Goal: Task Accomplishment & Management: Manage account settings

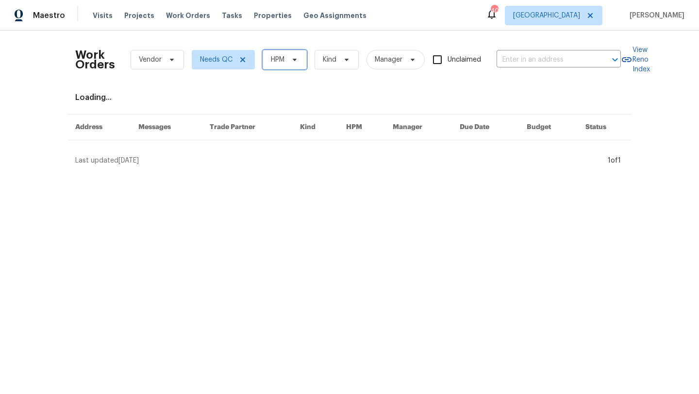
click at [297, 60] on icon at bounding box center [295, 60] width 8 height 8
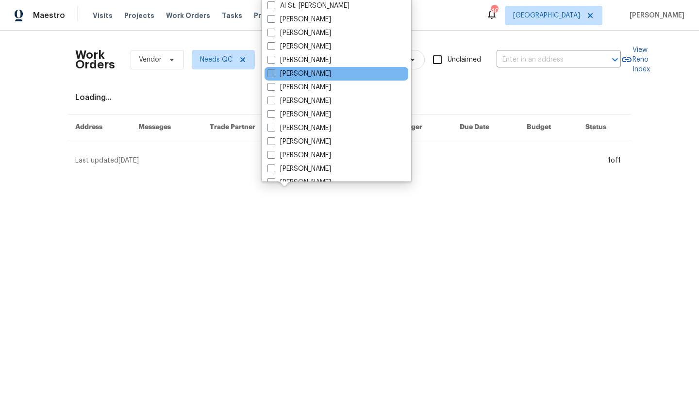
click at [298, 70] on label "[PERSON_NAME]" at bounding box center [299, 74] width 64 height 10
click at [274, 70] on input "[PERSON_NAME]" at bounding box center [270, 72] width 6 height 6
checkbox input "true"
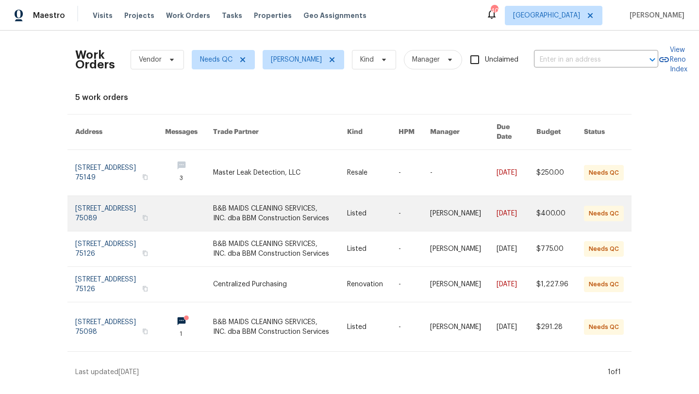
click at [266, 211] on link at bounding box center [280, 213] width 134 height 35
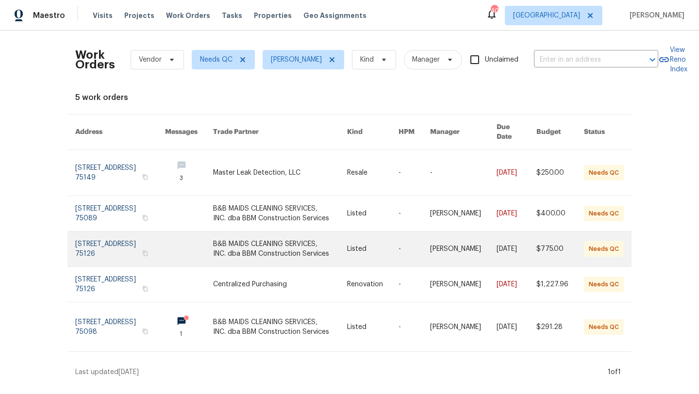
click at [288, 248] on link at bounding box center [280, 249] width 134 height 35
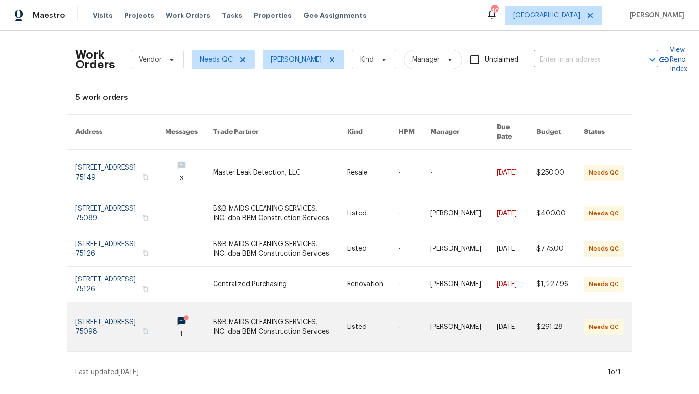
click at [268, 324] on link at bounding box center [280, 326] width 134 height 49
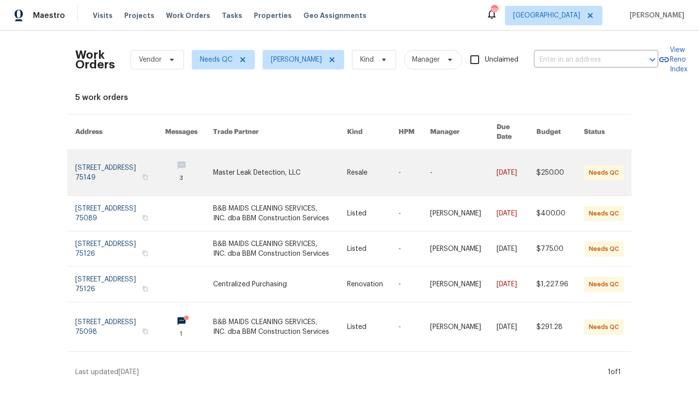
click at [242, 162] on link at bounding box center [280, 173] width 134 height 46
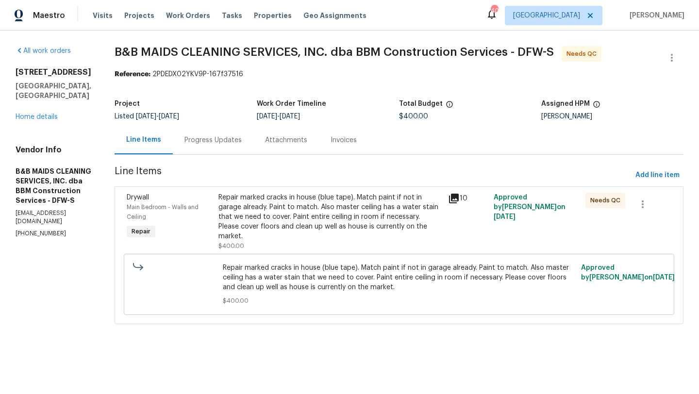
click at [335, 212] on div "Repair marked cracks in house (blue tape). Match paint if not in garage already…" at bounding box center [330, 217] width 224 height 49
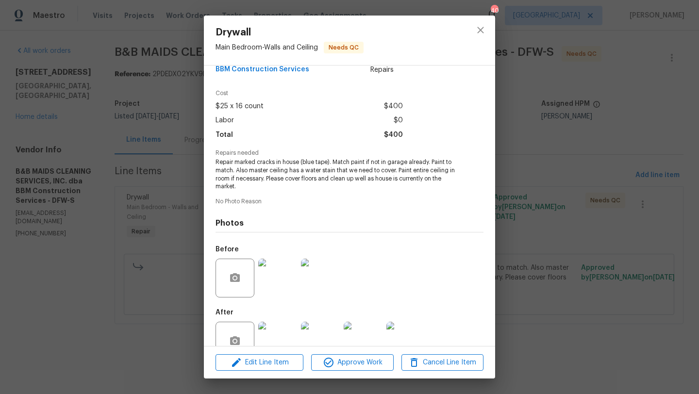
scroll to position [51, 0]
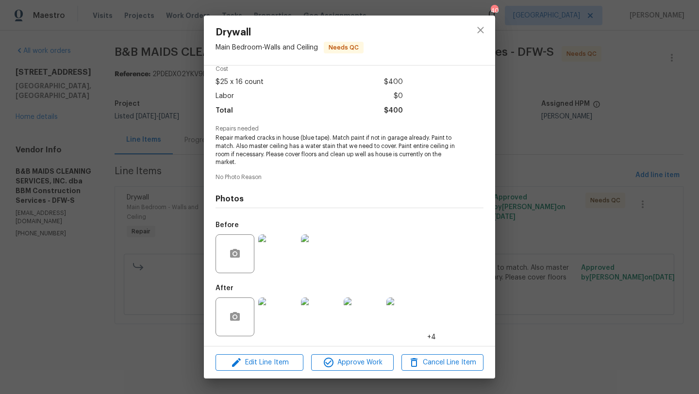
click at [283, 318] on img at bounding box center [277, 317] width 39 height 39
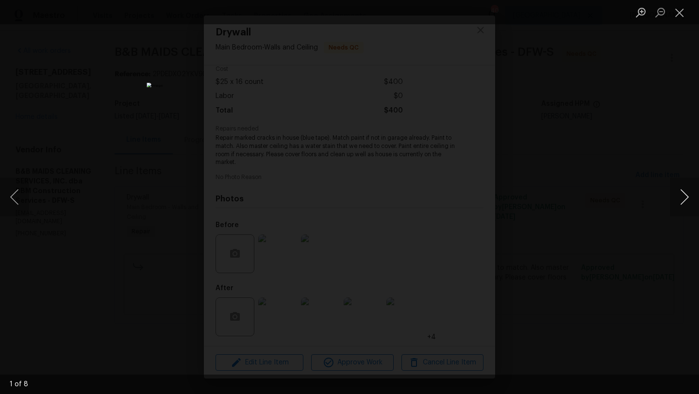
click at [688, 197] on button "Next image" at bounding box center [684, 197] width 29 height 39
click at [693, 199] on button "Next image" at bounding box center [684, 197] width 29 height 39
click at [688, 197] on button "Next image" at bounding box center [684, 197] width 29 height 39
click at [687, 194] on button "Next image" at bounding box center [684, 197] width 29 height 39
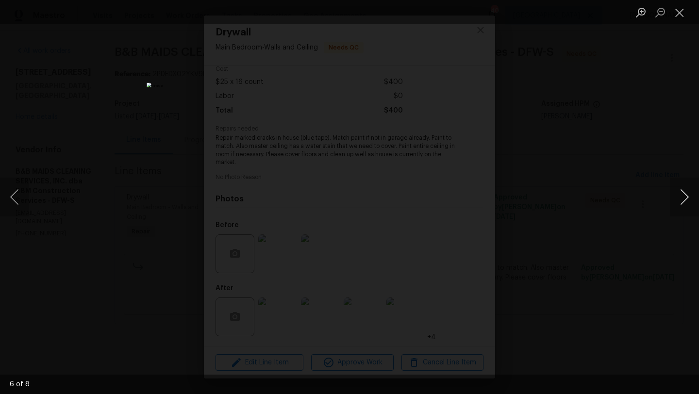
click at [687, 194] on button "Next image" at bounding box center [684, 197] width 29 height 39
click at [687, 193] on button "Next image" at bounding box center [684, 197] width 29 height 39
click at [687, 191] on button "Next image" at bounding box center [684, 197] width 29 height 39
click at [681, 11] on button "Close lightbox" at bounding box center [679, 12] width 19 height 17
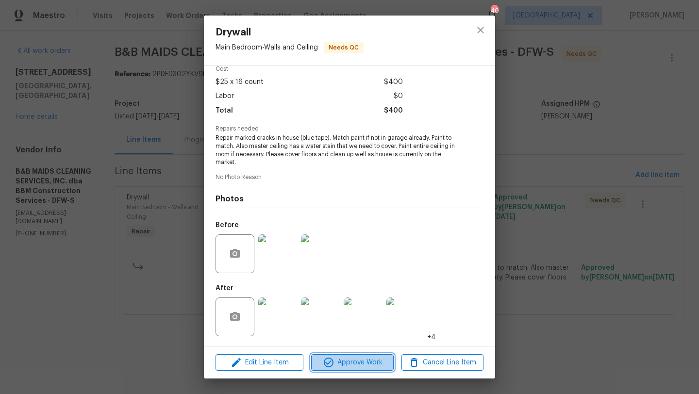
click at [361, 364] on span "Approve Work" at bounding box center [352, 363] width 76 height 12
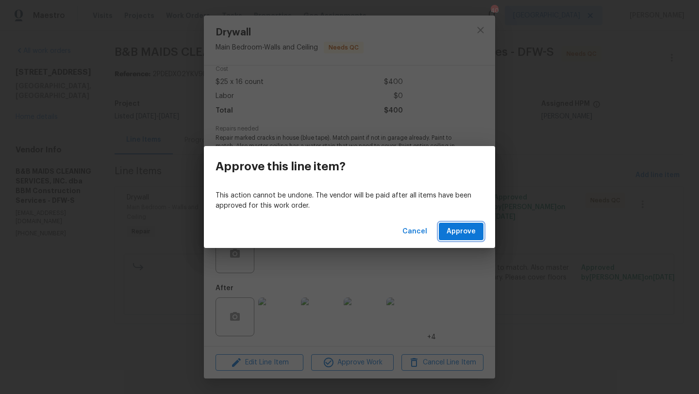
click at [448, 228] on span "Approve" at bounding box center [461, 232] width 29 height 12
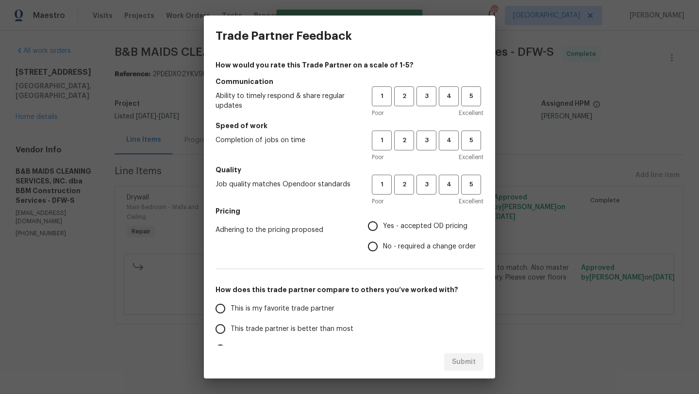
click at [128, 287] on div "Trade Partner Feedback How would you rate this Trade Partner on a scale of 1-5?…" at bounding box center [349, 197] width 699 height 394
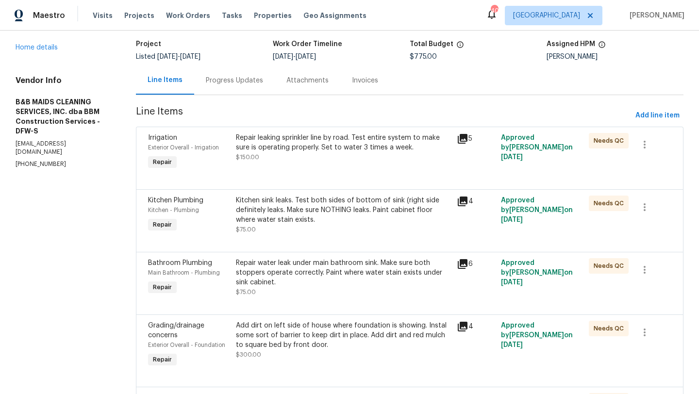
scroll to position [60, 0]
click at [355, 162] on div "Repair leaking sprinkler line by road. Test entire system to make sure is opera…" at bounding box center [343, 152] width 220 height 45
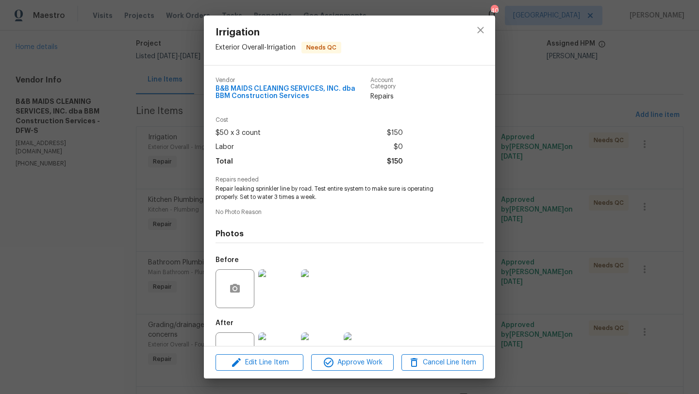
scroll to position [35, 0]
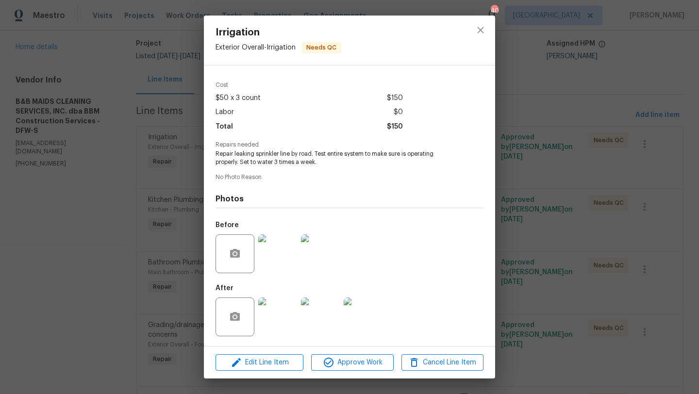
click at [288, 303] on img at bounding box center [277, 317] width 39 height 39
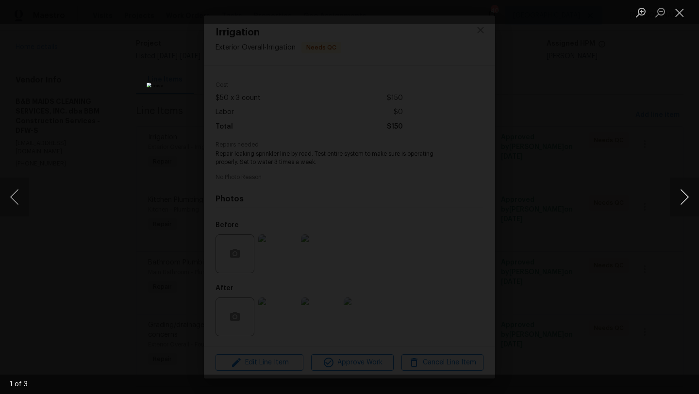
click at [679, 182] on button "Next image" at bounding box center [684, 197] width 29 height 39
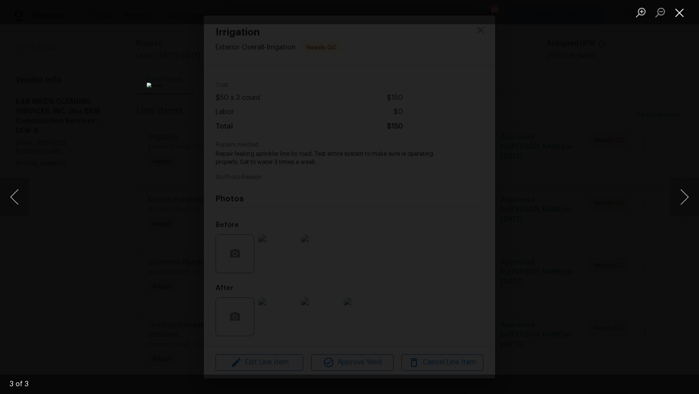
click at [679, 18] on button "Close lightbox" at bounding box center [679, 12] width 19 height 17
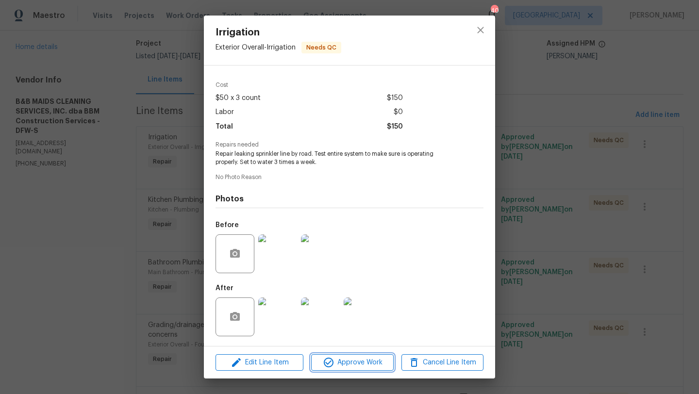
click at [355, 361] on span "Approve Work" at bounding box center [352, 363] width 76 height 12
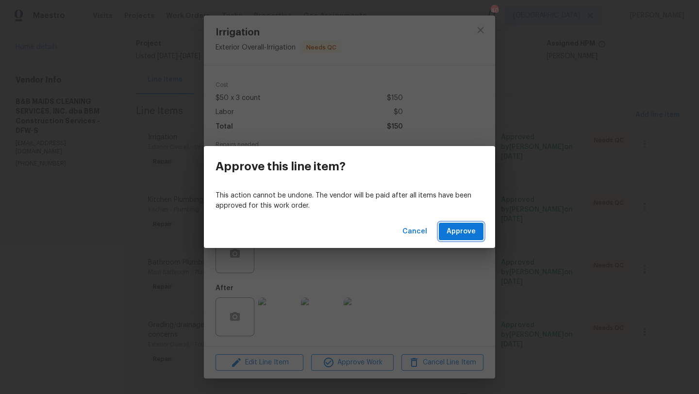
click at [451, 236] on span "Approve" at bounding box center [461, 232] width 29 height 12
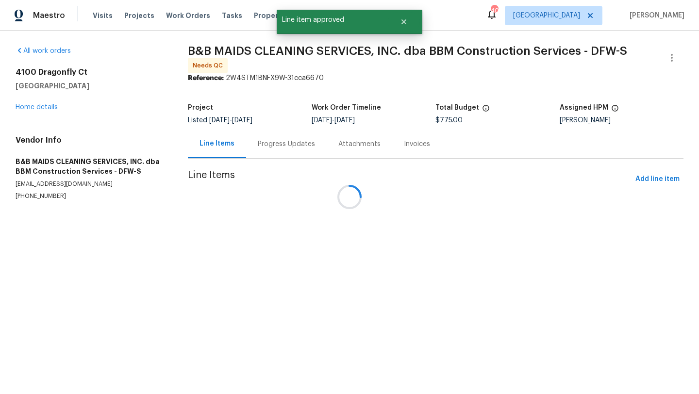
scroll to position [0, 0]
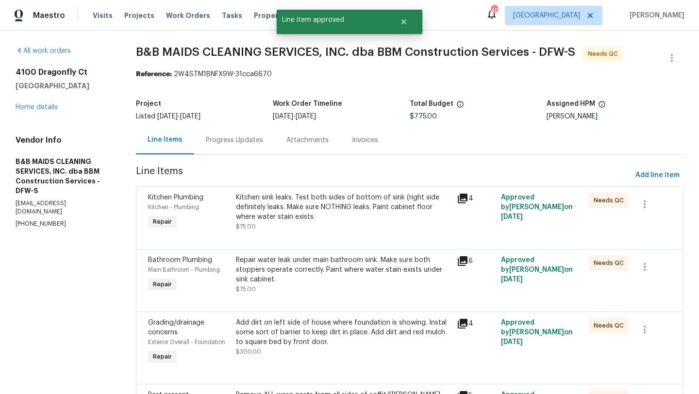
click at [362, 208] on div "Kitchen sink leaks. Test both sides of bottom of sink (right side definitely le…" at bounding box center [343, 207] width 215 height 29
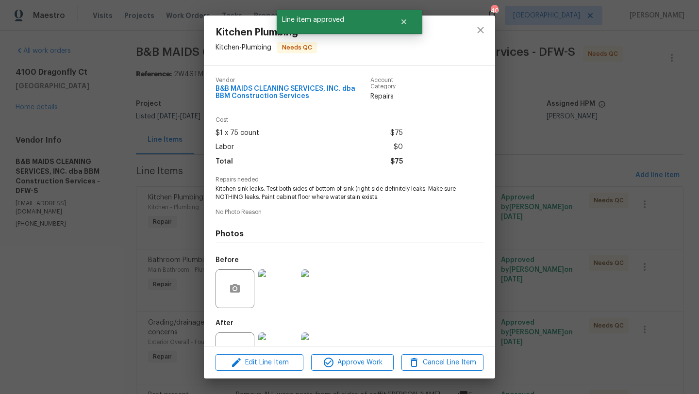
scroll to position [35, 0]
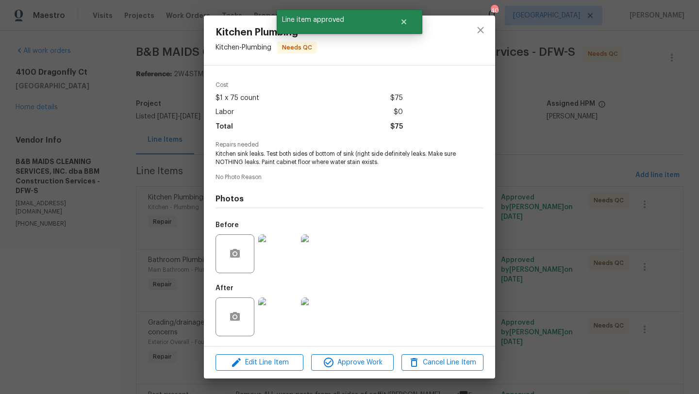
click at [270, 305] on img at bounding box center [277, 317] width 39 height 39
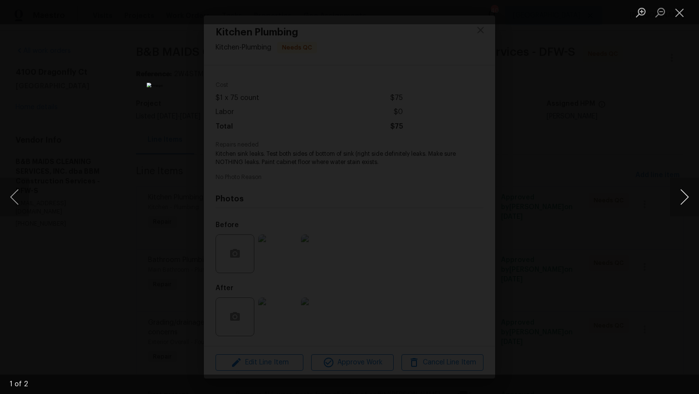
click at [682, 191] on button "Next image" at bounding box center [684, 197] width 29 height 39
click at [683, 12] on button "Close lightbox" at bounding box center [679, 12] width 19 height 17
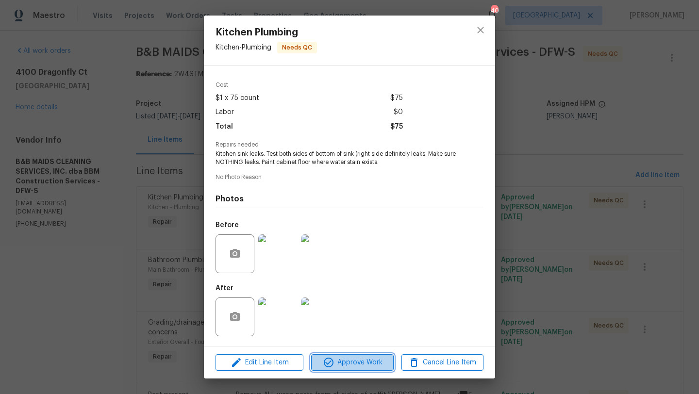
click at [367, 367] on span "Approve Work" at bounding box center [352, 363] width 76 height 12
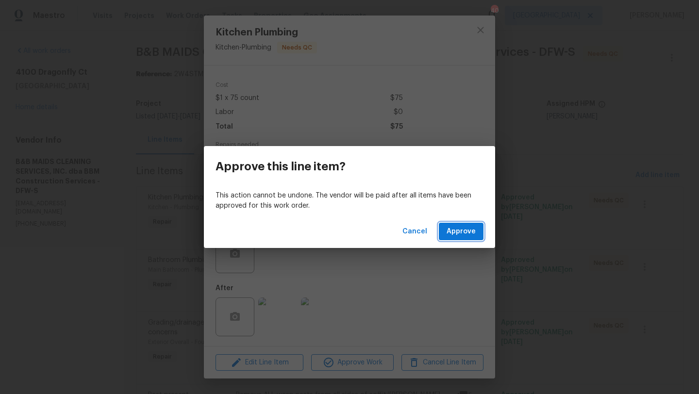
click at [451, 224] on button "Approve" at bounding box center [461, 232] width 45 height 18
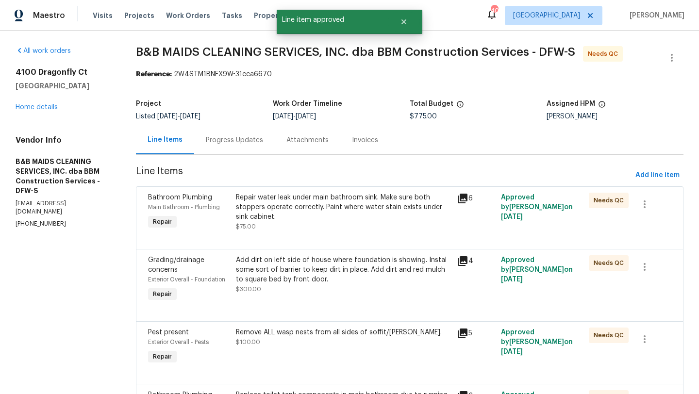
click at [378, 220] on div "Repair water leak under main bathroom sink. Make sure both stoppers operate cor…" at bounding box center [343, 207] width 215 height 29
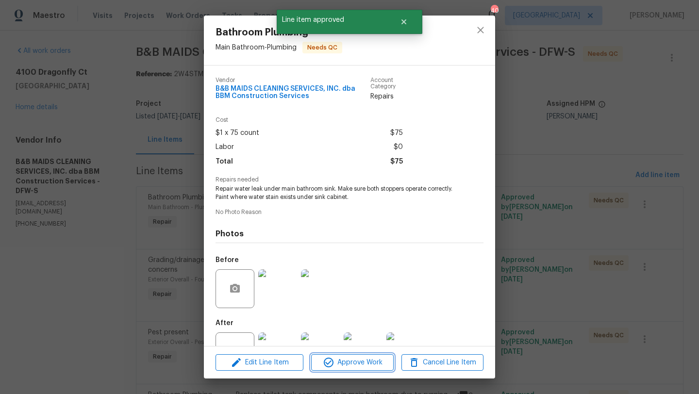
click at [371, 360] on span "Approve Work" at bounding box center [352, 363] width 76 height 12
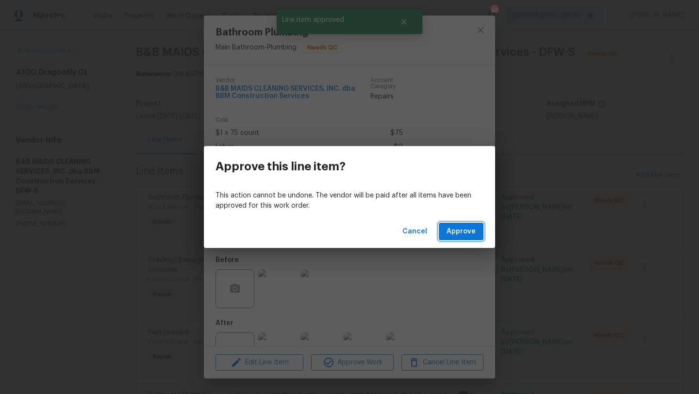
click at [454, 238] on button "Approve" at bounding box center [461, 232] width 45 height 18
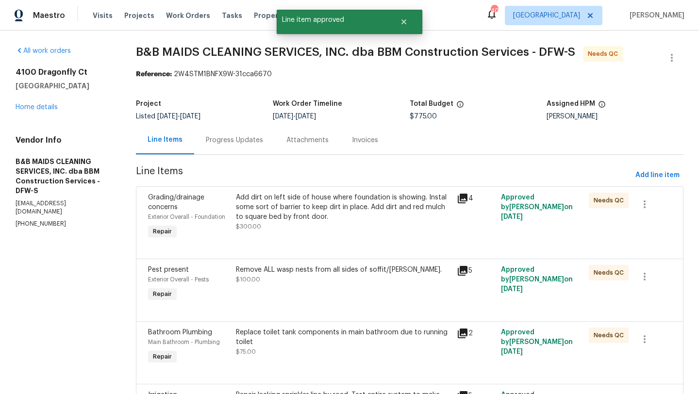
click at [372, 213] on div "Add dirt on left side of house where foundation is showing. Instal some sort of…" at bounding box center [343, 207] width 215 height 29
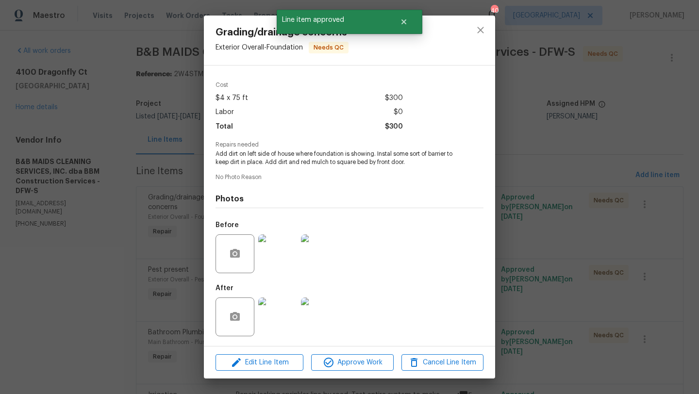
click at [283, 315] on img at bounding box center [277, 317] width 39 height 39
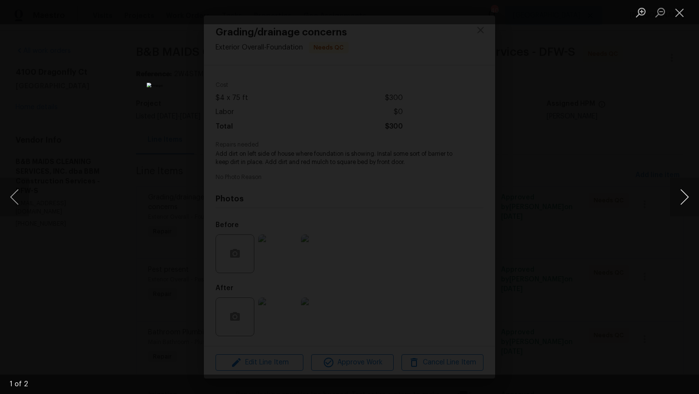
click at [689, 198] on button "Next image" at bounding box center [684, 197] width 29 height 39
click at [679, 12] on button "Close lightbox" at bounding box center [679, 12] width 19 height 17
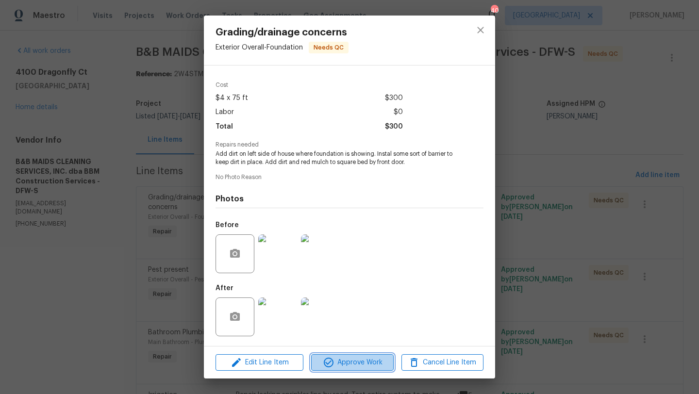
click at [365, 362] on span "Approve Work" at bounding box center [352, 363] width 76 height 12
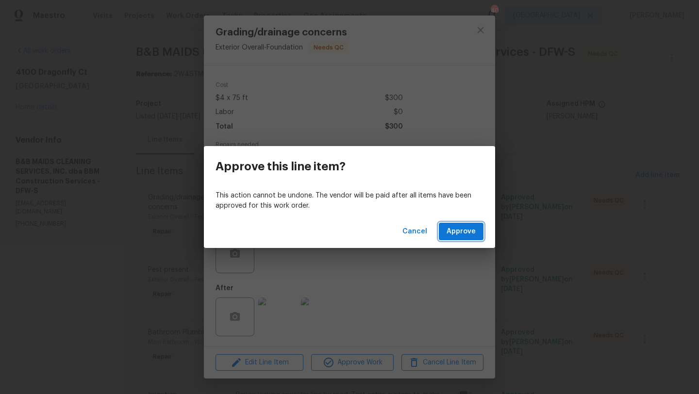
click at [453, 233] on span "Approve" at bounding box center [461, 232] width 29 height 12
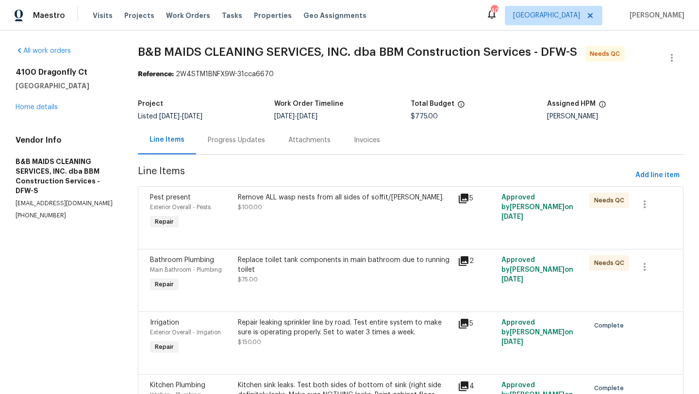
click at [369, 222] on div "Remove ALL wasp nests from all sides of soffit/eaves. $100.00" at bounding box center [344, 212] width 219 height 45
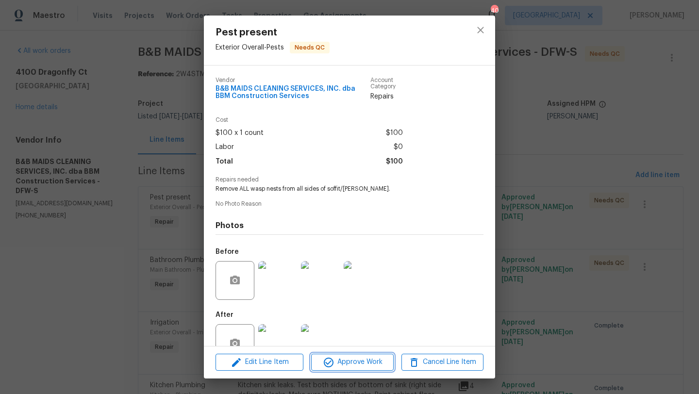
click at [364, 357] on span "Approve Work" at bounding box center [352, 362] width 76 height 12
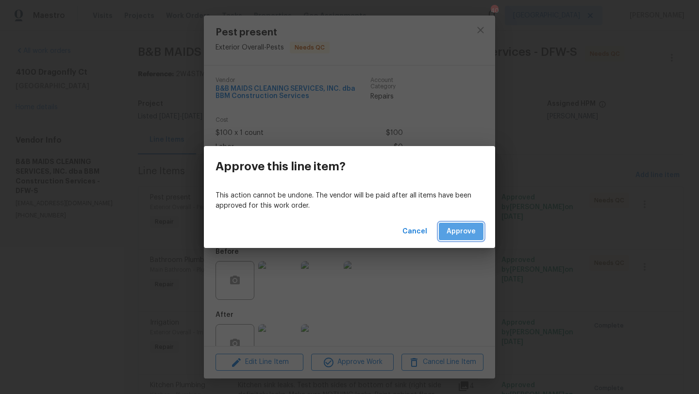
click at [467, 232] on span "Approve" at bounding box center [461, 232] width 29 height 12
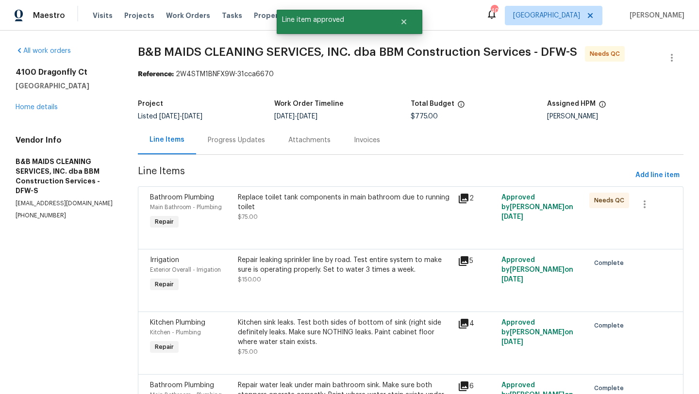
click at [355, 219] on div "Replace toilet tank components in main bathroom due to running toilet $75.00" at bounding box center [345, 207] width 214 height 29
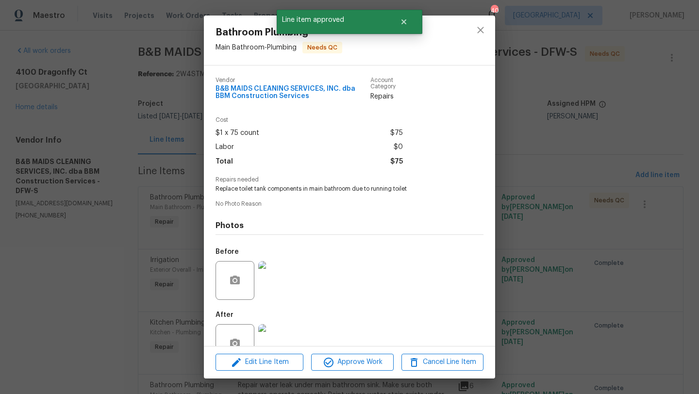
scroll to position [27, 0]
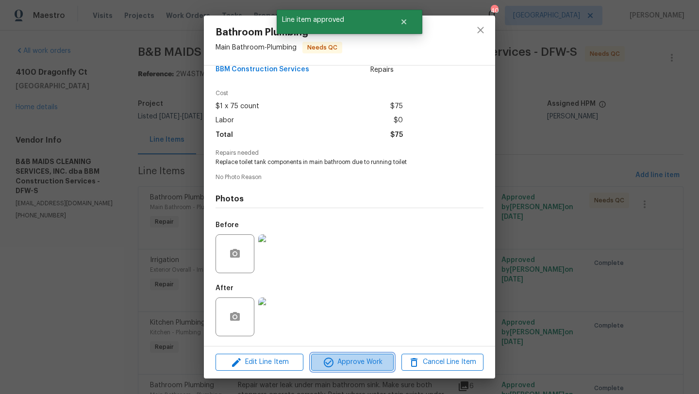
click at [360, 361] on span "Approve Work" at bounding box center [352, 362] width 76 height 12
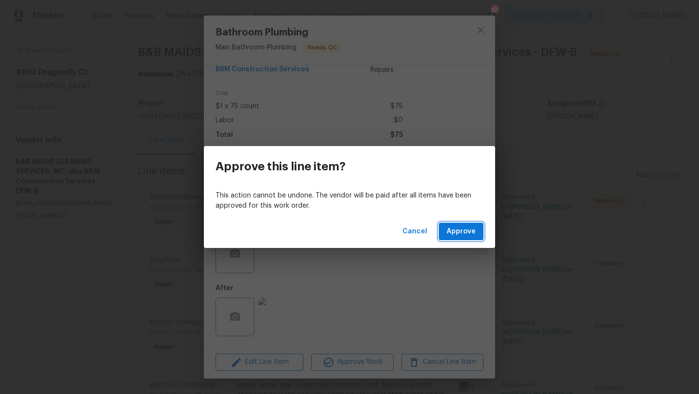
click at [457, 232] on span "Approve" at bounding box center [461, 232] width 29 height 12
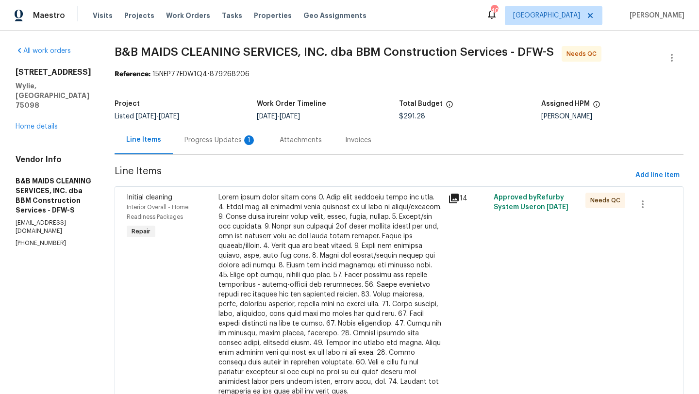
click at [256, 138] on div "Progress Updates 1" at bounding box center [220, 140] width 72 height 10
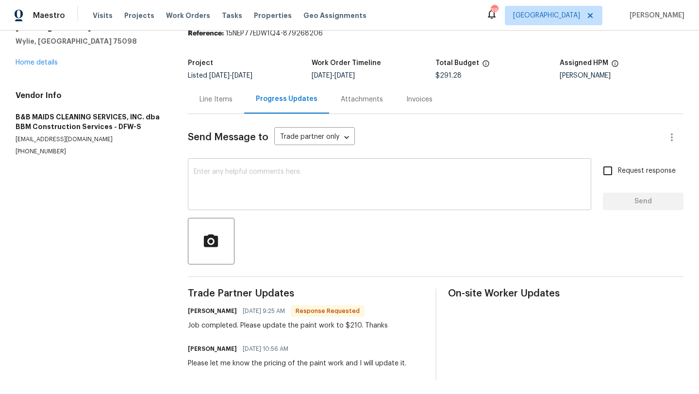
scroll to position [46, 0]
click at [52, 58] on link "Home details" at bounding box center [37, 61] width 42 height 7
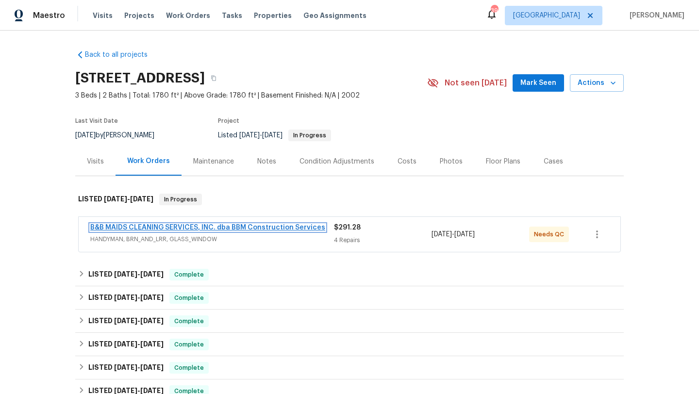
click at [284, 225] on link "B&B MAIDS CLEANING SERVICES, INC. dba BBM Construction Services" at bounding box center [207, 227] width 235 height 7
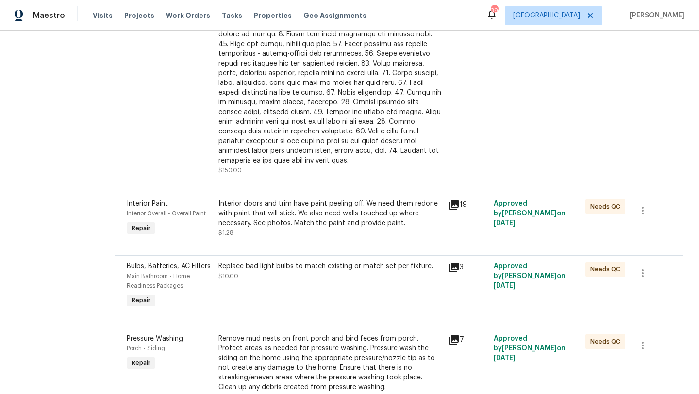
scroll to position [234, 0]
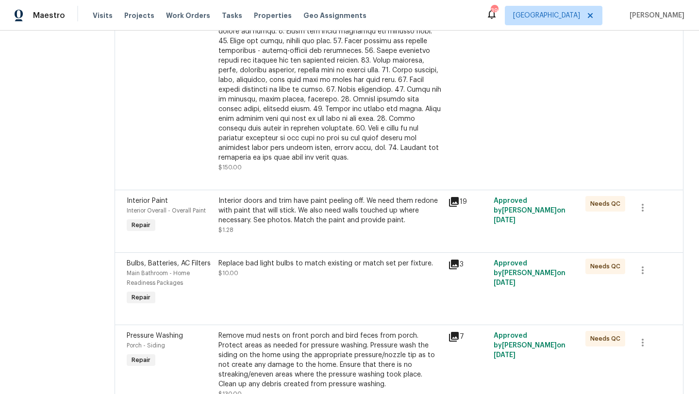
click at [284, 225] on div "Interior doors and trim have paint peeling off. We need them redone with paint …" at bounding box center [330, 210] width 224 height 29
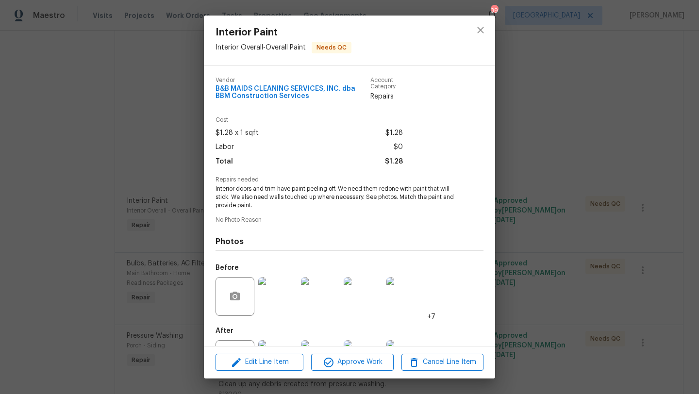
scroll to position [43, 0]
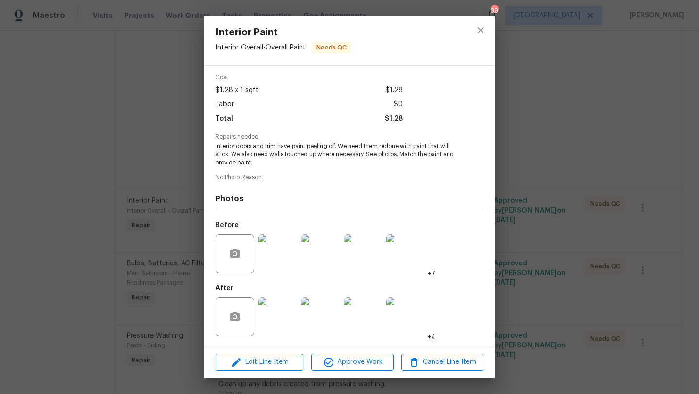
click at [281, 307] on img at bounding box center [277, 317] width 39 height 39
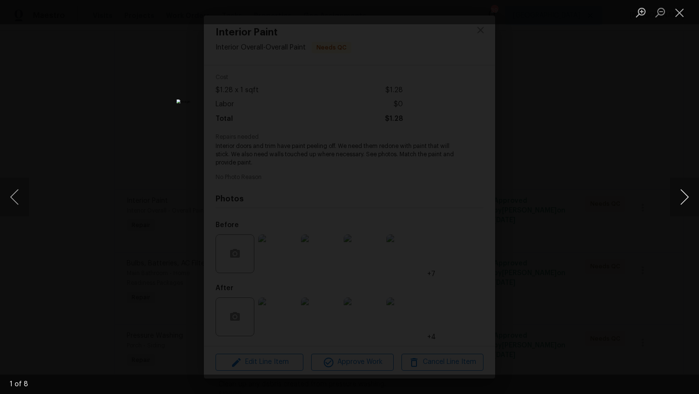
click at [686, 196] on button "Next image" at bounding box center [684, 197] width 29 height 39
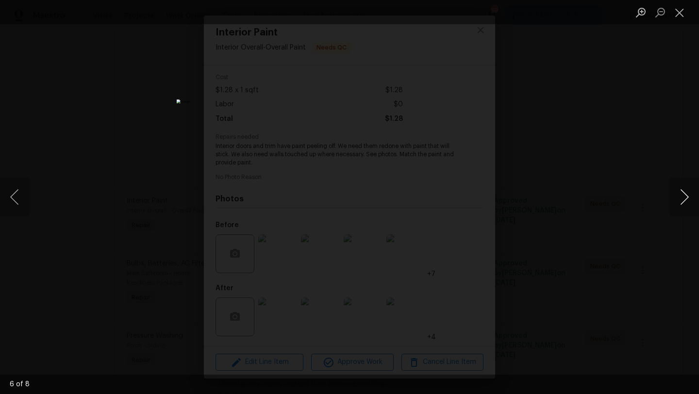
click at [686, 196] on button "Next image" at bounding box center [684, 197] width 29 height 39
click at [681, 16] on button "Close lightbox" at bounding box center [679, 12] width 19 height 17
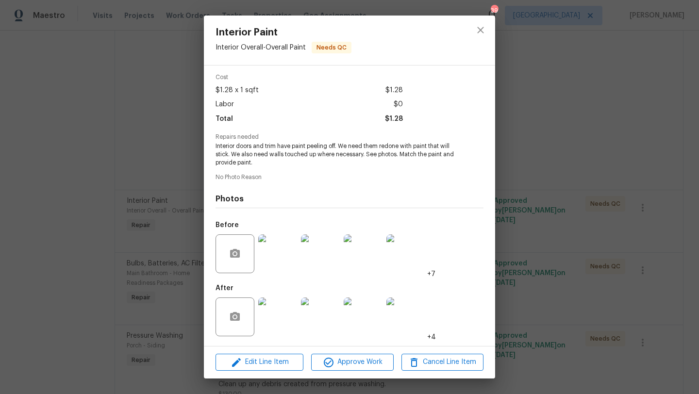
click at [364, 318] on img at bounding box center [363, 317] width 39 height 39
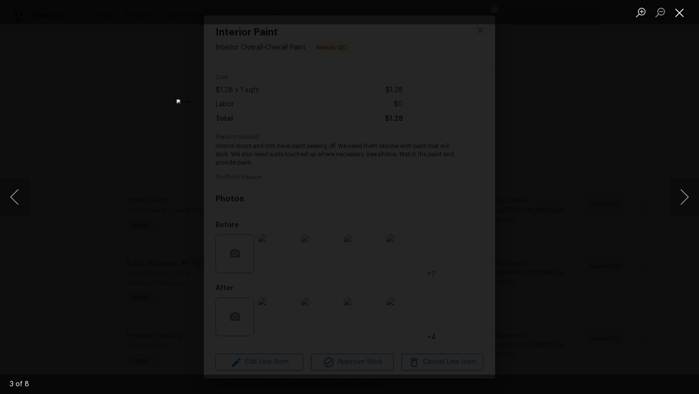
click at [679, 14] on button "Close lightbox" at bounding box center [679, 12] width 19 height 17
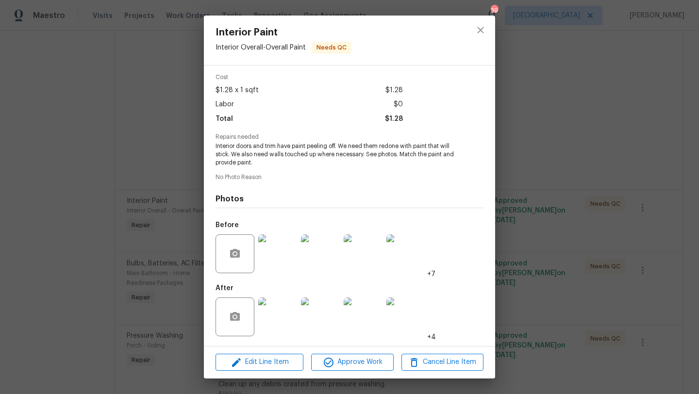
click at [273, 353] on div "Edit Line Item Approve Work Cancel Line Item" at bounding box center [349, 362] width 291 height 33
click at [272, 359] on span "Edit Line Item" at bounding box center [259, 362] width 82 height 12
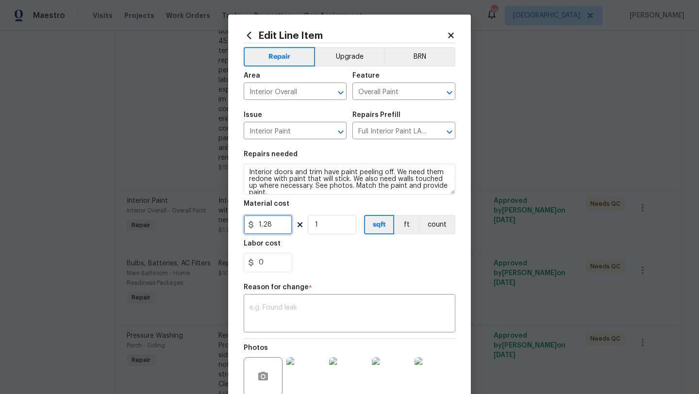
drag, startPoint x: 277, startPoint y: 229, endPoint x: 243, endPoint y: 228, distance: 34.5
click at [243, 228] on div "Edit Line Item Repair Upgrade BRN Area Interior Overall ​ Feature Overall Paint…" at bounding box center [349, 244] width 243 height 459
type input "210"
click at [328, 252] on div "Labor cost" at bounding box center [350, 246] width 212 height 13
click at [303, 304] on div "x ​" at bounding box center [350, 315] width 212 height 36
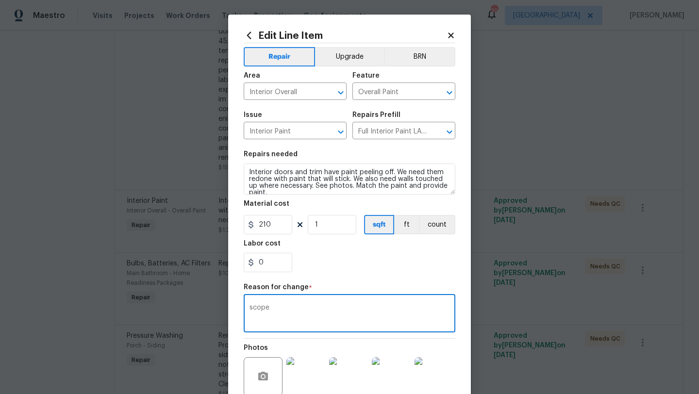
type textarea "scope"
click at [351, 277] on section "Repairs needed Interior doors and trim have paint peeling off. We need them red…" at bounding box center [350, 211] width 212 height 133
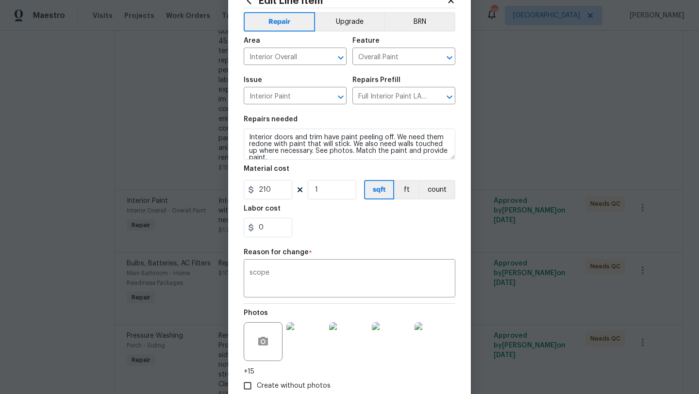
scroll to position [94, 0]
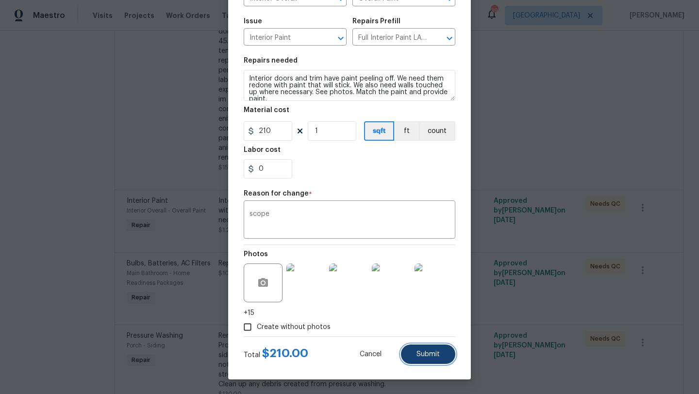
click at [424, 351] on span "Submit" at bounding box center [427, 354] width 23 height 7
type input "1.28"
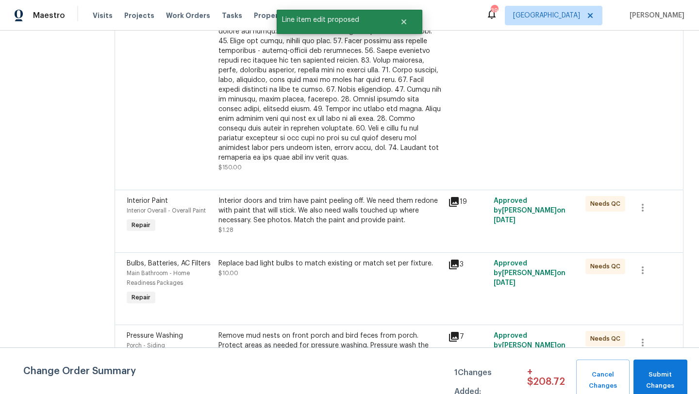
scroll to position [0, 0]
click at [666, 386] on span "Submit Changes" at bounding box center [660, 380] width 44 height 22
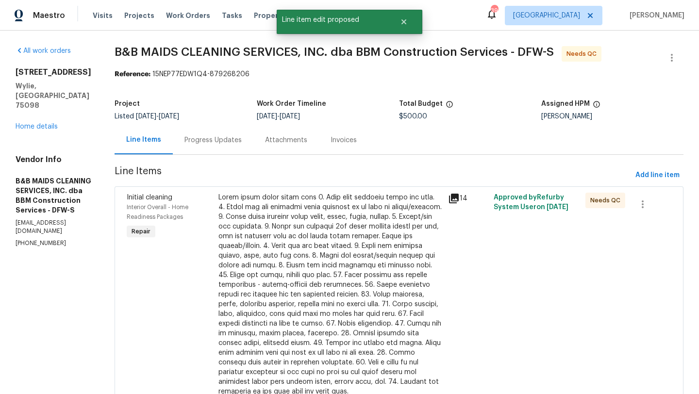
click at [237, 142] on div "Progress Updates" at bounding box center [212, 140] width 57 height 10
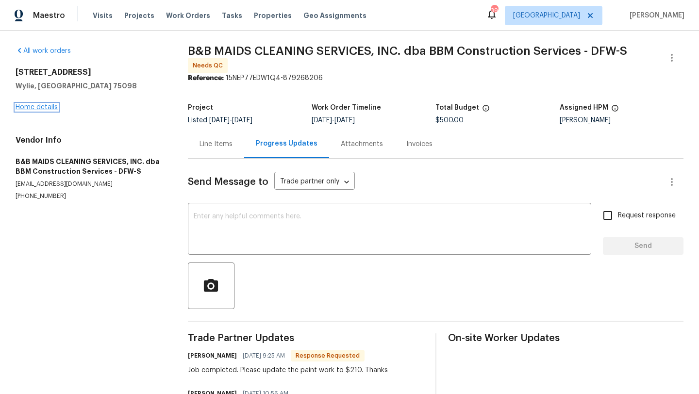
click at [47, 107] on link "Home details" at bounding box center [37, 107] width 42 height 7
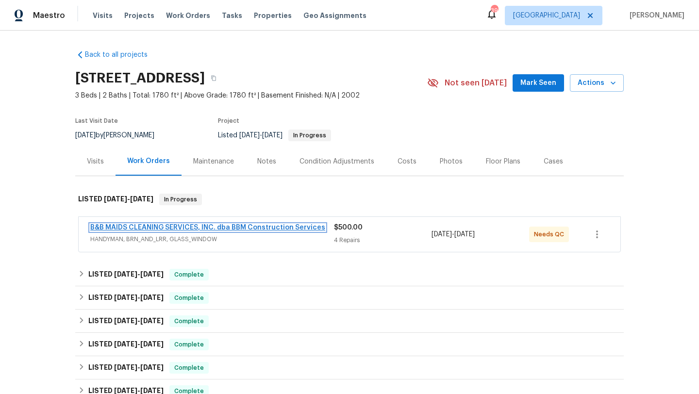
click at [232, 225] on link "B&B MAIDS CLEANING SERVICES, INC. dba BBM Construction Services" at bounding box center [207, 227] width 235 height 7
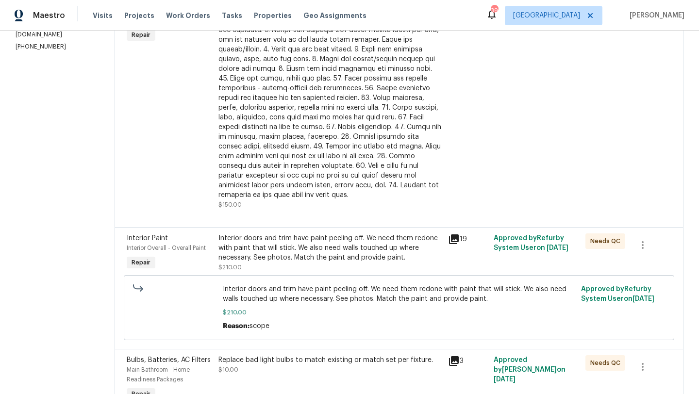
scroll to position [197, 0]
click at [293, 261] on div "Interior doors and trim have paint peeling off. We need them redone with paint …" at bounding box center [330, 247] width 224 height 29
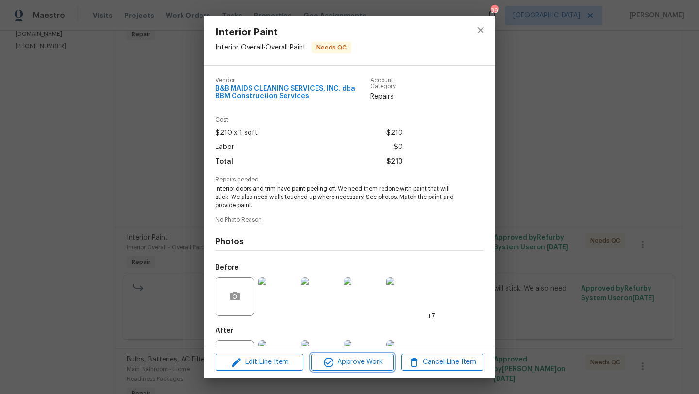
click at [367, 365] on span "Approve Work" at bounding box center [352, 362] width 76 height 12
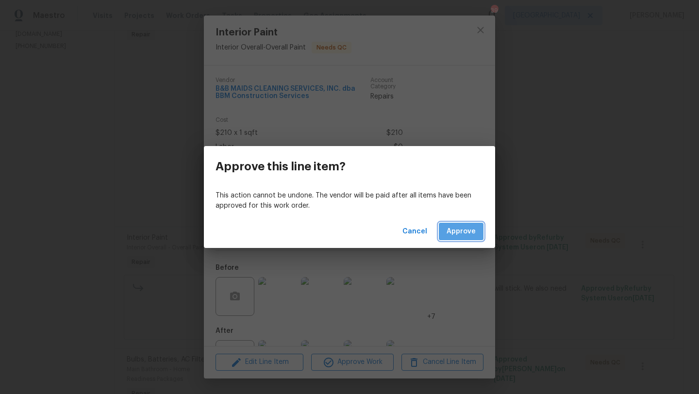
click at [455, 224] on button "Approve" at bounding box center [461, 232] width 45 height 18
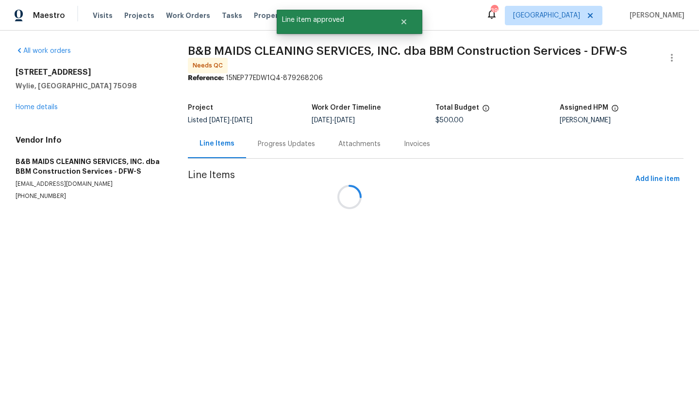
scroll to position [0, 0]
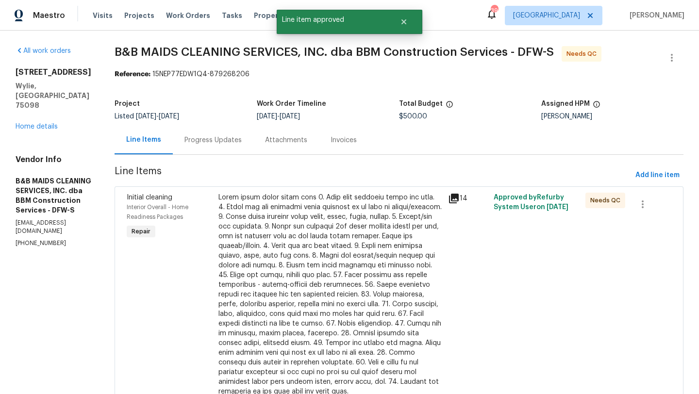
click at [378, 210] on div at bounding box center [330, 295] width 224 height 204
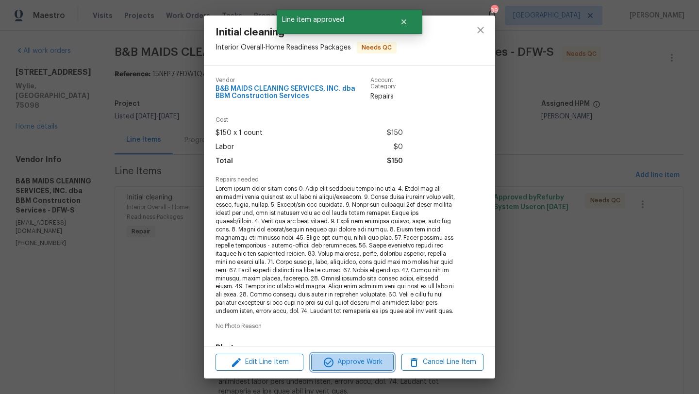
click at [373, 365] on span "Approve Work" at bounding box center [352, 362] width 76 height 12
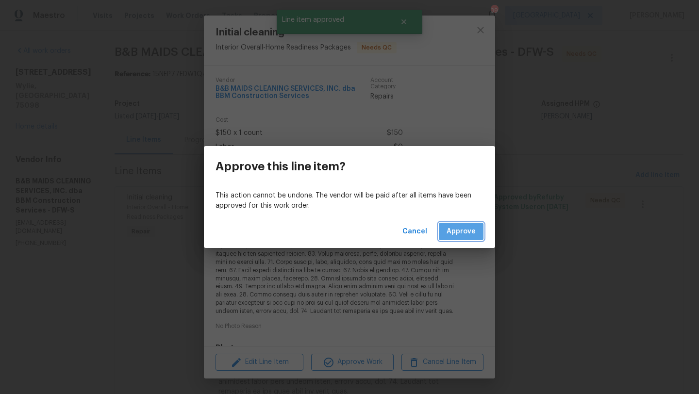
click at [465, 224] on button "Approve" at bounding box center [461, 232] width 45 height 18
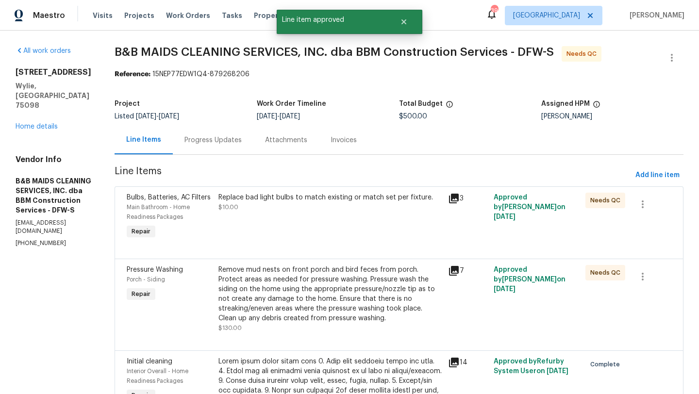
click at [323, 225] on div "Replace bad light bulbs to match existing or match set per fixture. $10.00" at bounding box center [330, 217] width 230 height 54
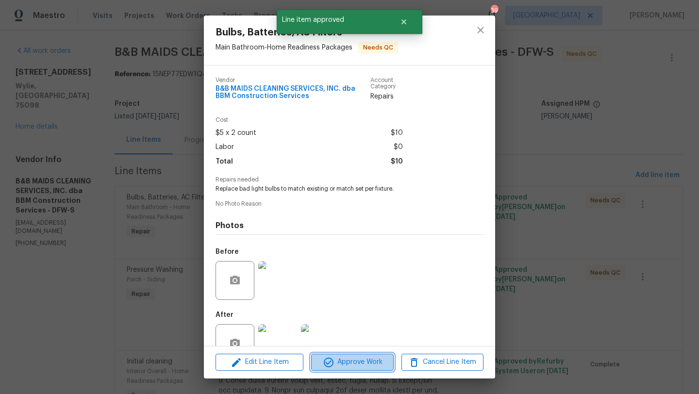
click at [373, 363] on span "Approve Work" at bounding box center [352, 362] width 76 height 12
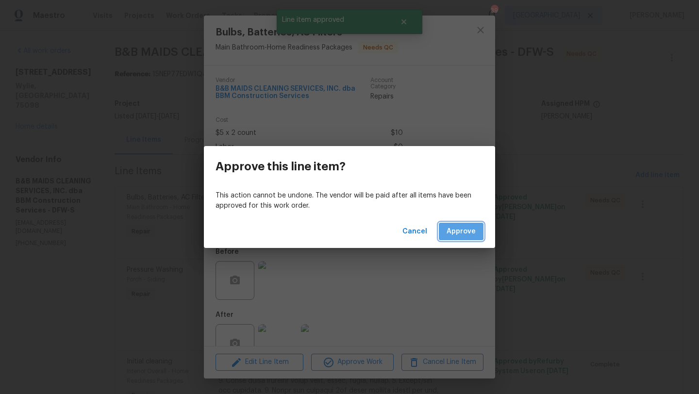
click at [460, 231] on span "Approve" at bounding box center [461, 232] width 29 height 12
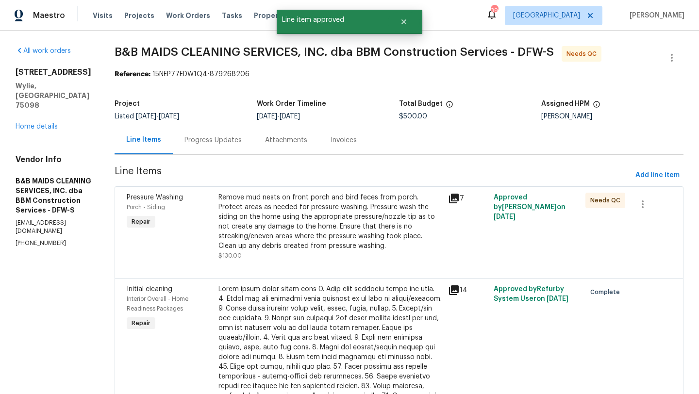
click at [382, 215] on div "Remove mud nests on front porch and bird feces from porch. Protect areas as nee…" at bounding box center [330, 222] width 224 height 58
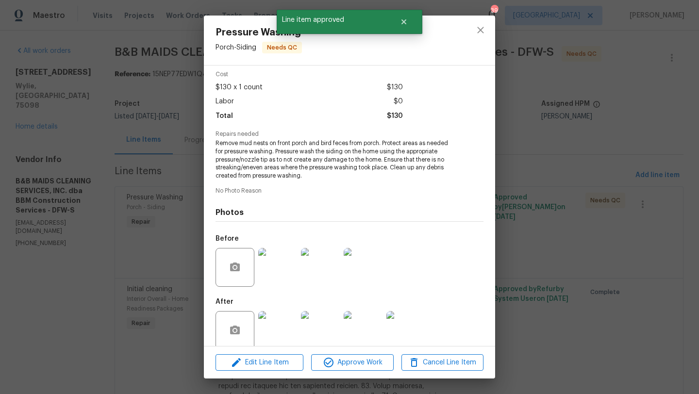
scroll to position [59, 0]
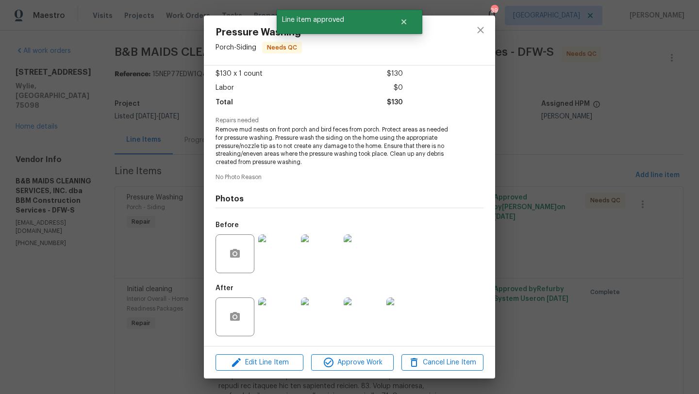
click at [283, 312] on img at bounding box center [277, 317] width 39 height 39
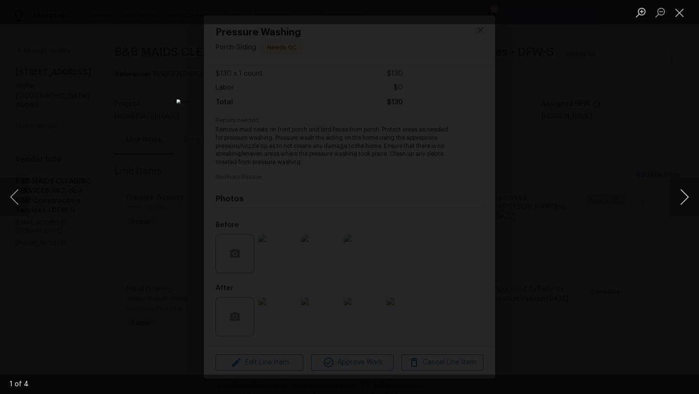
click at [684, 196] on button "Next image" at bounding box center [684, 197] width 29 height 39
click at [680, 11] on button "Close lightbox" at bounding box center [679, 12] width 19 height 17
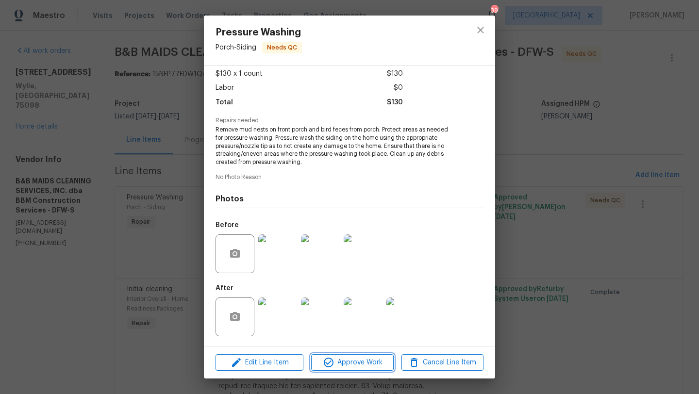
click at [373, 363] on span "Approve Work" at bounding box center [352, 363] width 76 height 12
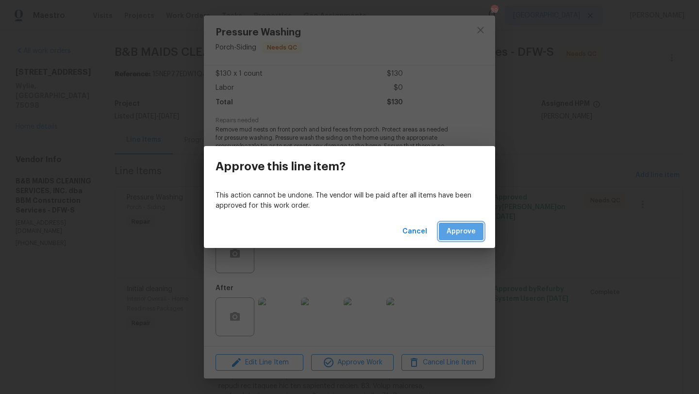
click at [450, 228] on span "Approve" at bounding box center [461, 232] width 29 height 12
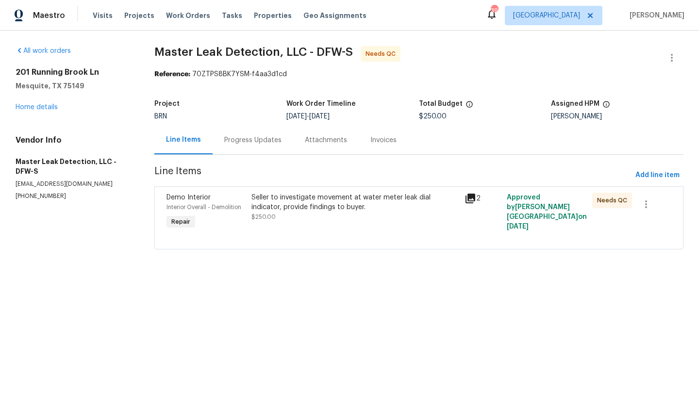
click at [335, 192] on div "Seller to investigate movement at water meter leak dial indicator, provide find…" at bounding box center [354, 212] width 213 height 45
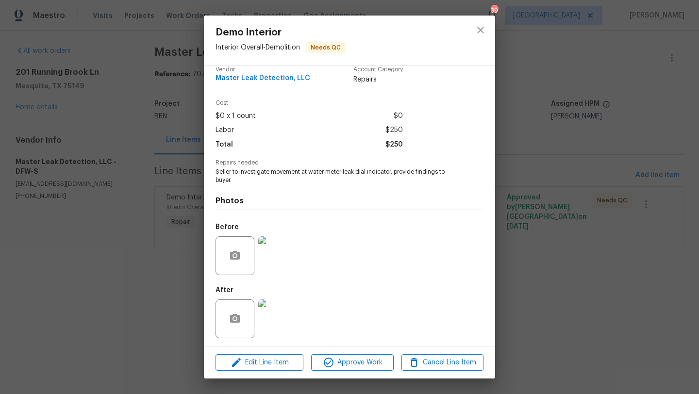
scroll to position [13, 0]
click at [356, 362] on span "Approve Work" at bounding box center [352, 363] width 76 height 12
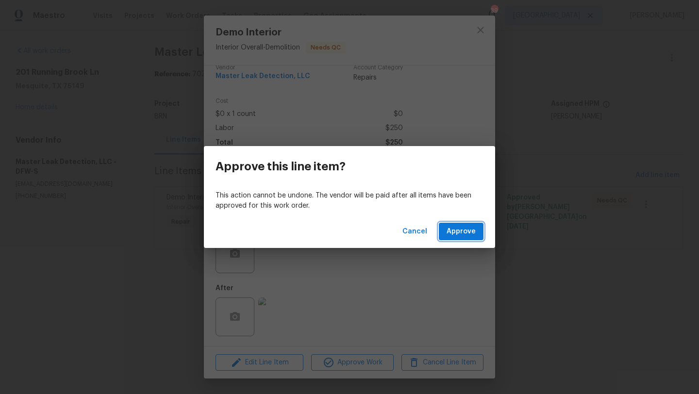
click at [454, 229] on span "Approve" at bounding box center [461, 232] width 29 height 12
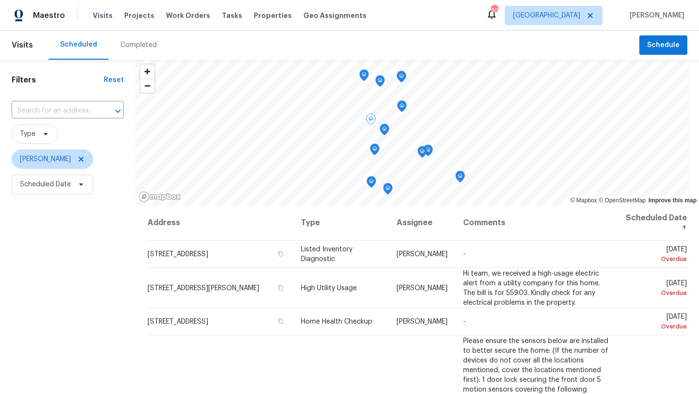
scroll to position [404, 0]
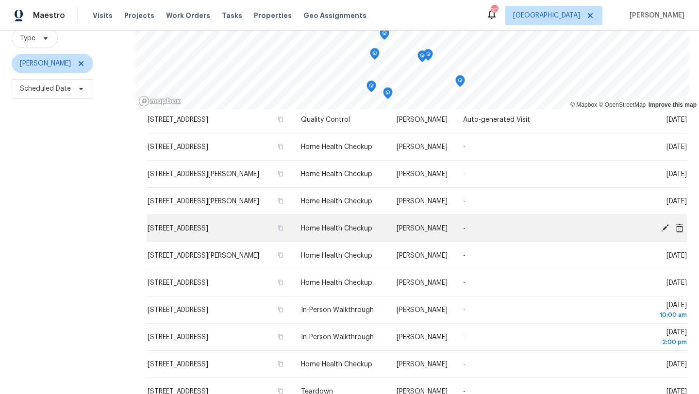
click at [662, 226] on icon at bounding box center [665, 227] width 9 height 9
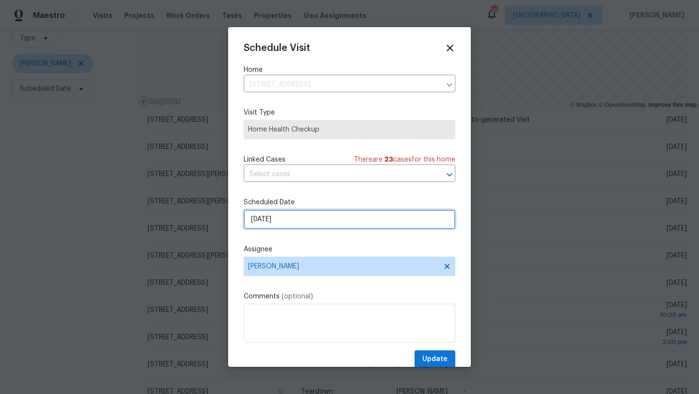
click at [318, 213] on input "9/22/2025" at bounding box center [350, 219] width 212 height 19
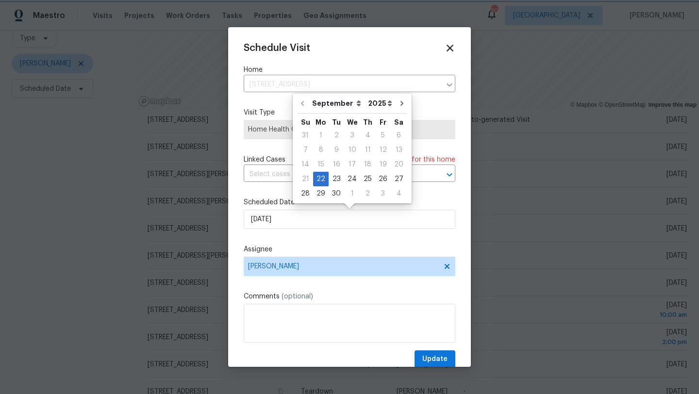
click at [450, 46] on icon at bounding box center [449, 47] width 11 height 11
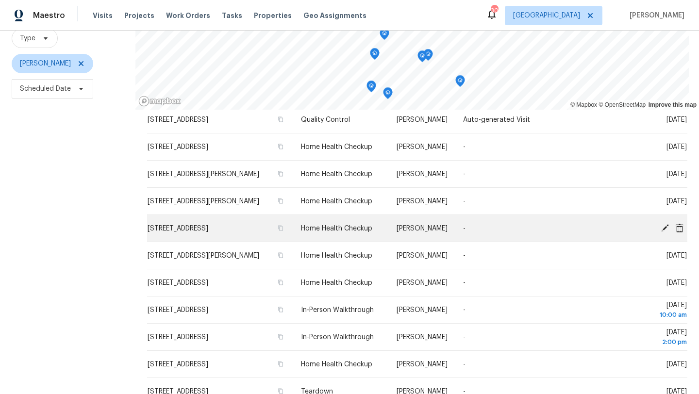
click at [663, 226] on icon at bounding box center [665, 227] width 9 height 9
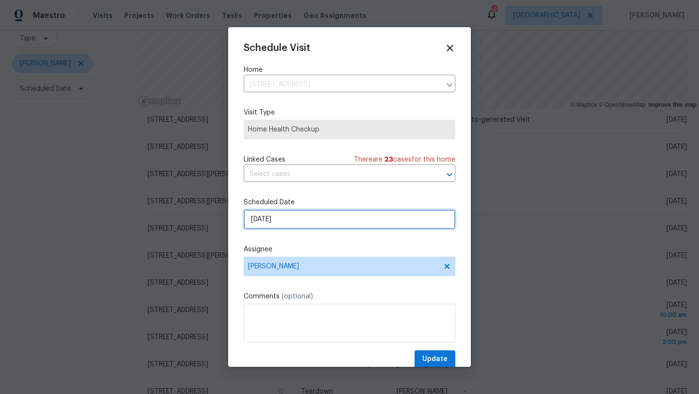
click at [348, 221] on input "9/22/2025" at bounding box center [350, 219] width 212 height 19
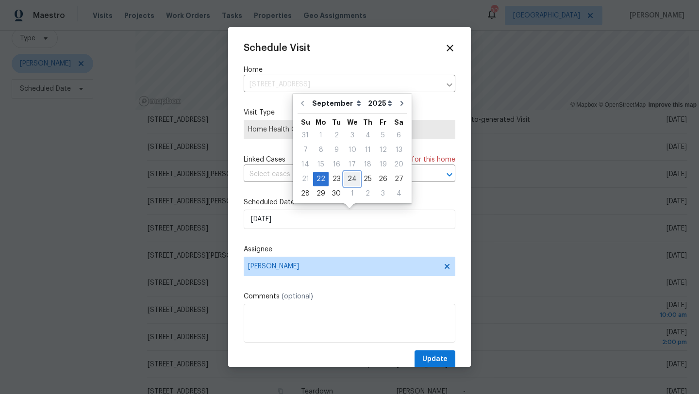
click at [349, 178] on div "24" at bounding box center [352, 179] width 16 height 14
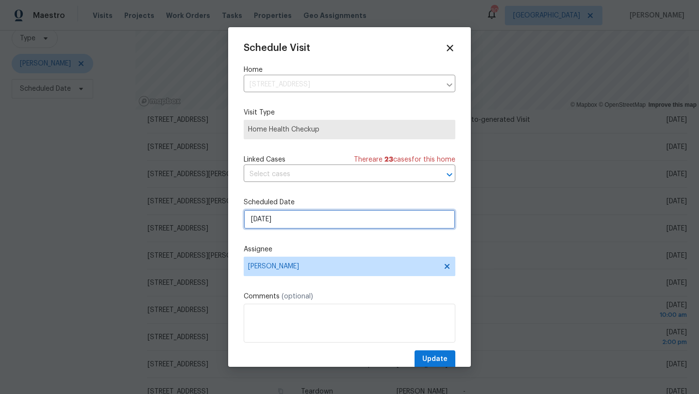
click at [314, 220] on input "9/24/2025" at bounding box center [350, 219] width 212 height 19
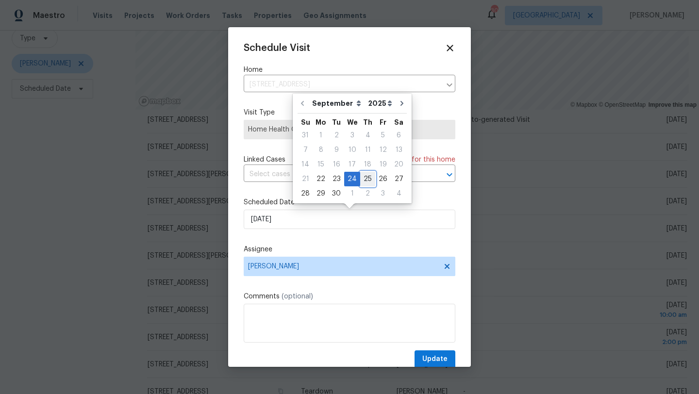
click at [363, 180] on div "25" at bounding box center [367, 179] width 15 height 14
type input "9/25/2025"
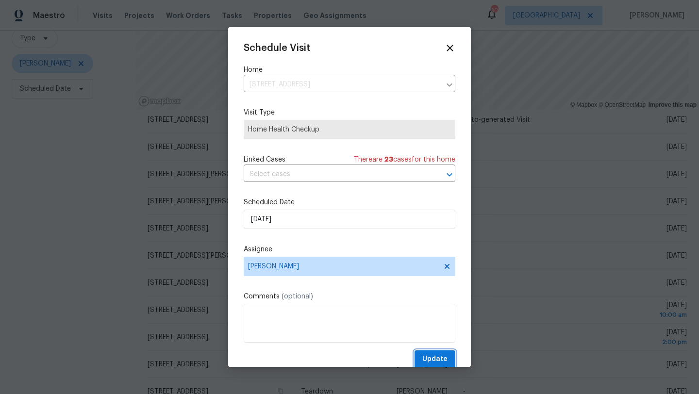
click at [437, 362] on span "Update" at bounding box center [434, 359] width 25 height 12
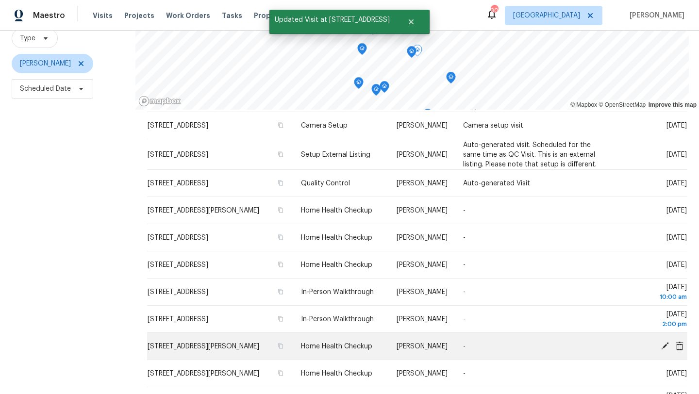
scroll to position [312, 0]
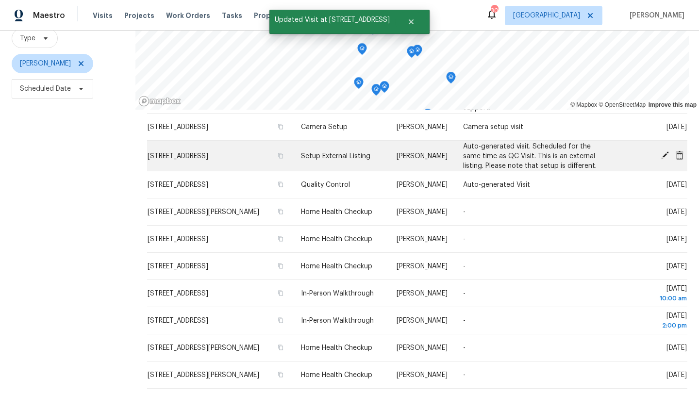
click at [664, 154] on icon at bounding box center [665, 155] width 8 height 8
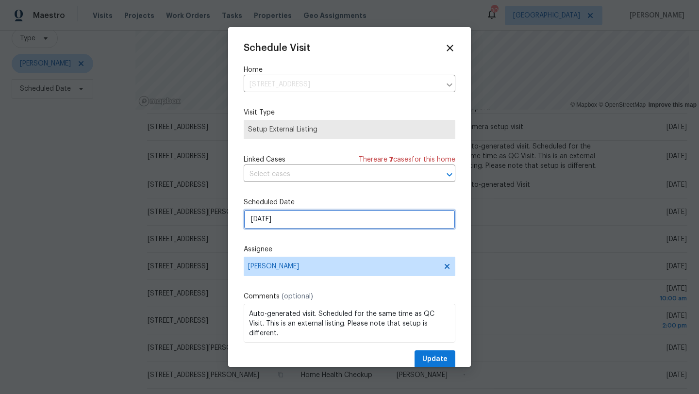
click at [339, 220] on input "9/22/2025" at bounding box center [350, 219] width 212 height 19
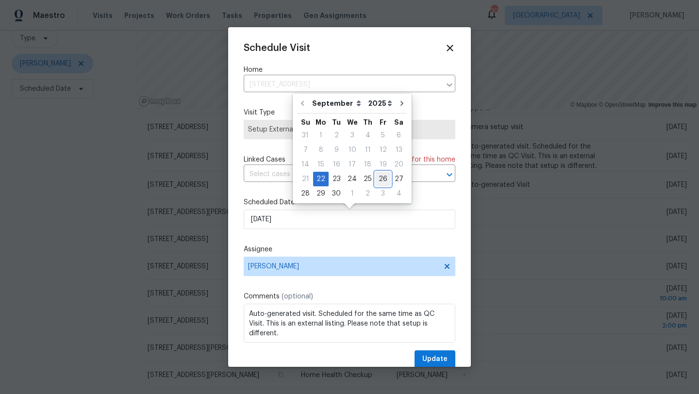
click at [381, 178] on div "26" at bounding box center [383, 179] width 16 height 14
type input "9/26/2025"
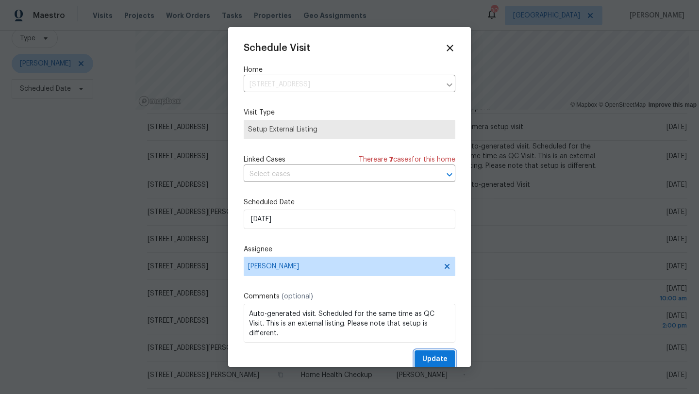
click at [430, 359] on span "Update" at bounding box center [434, 359] width 25 height 12
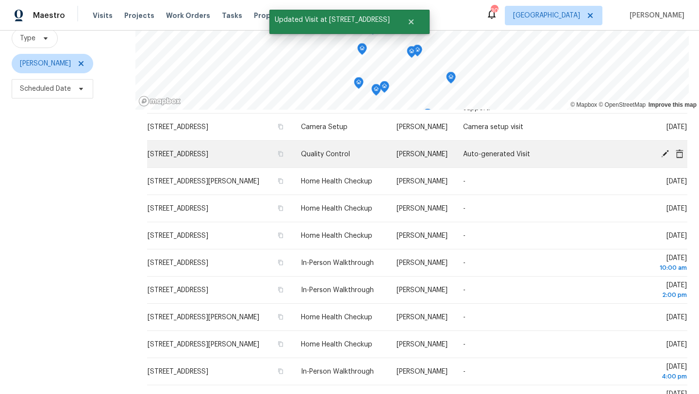
click at [662, 151] on icon at bounding box center [665, 153] width 9 height 9
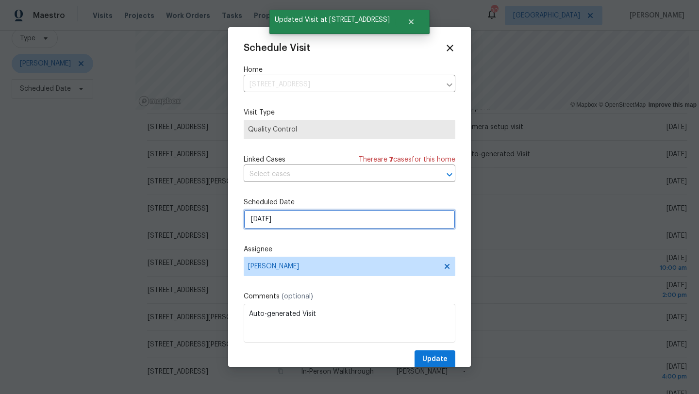
click at [349, 218] on input "9/22/2025" at bounding box center [350, 219] width 212 height 19
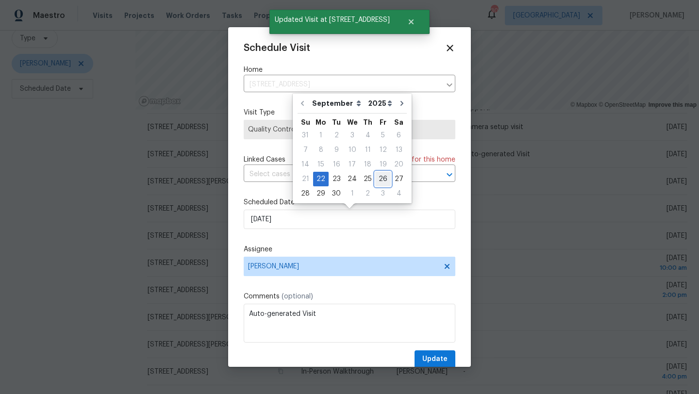
click at [382, 179] on div "26" at bounding box center [383, 179] width 16 height 14
type input "9/26/2025"
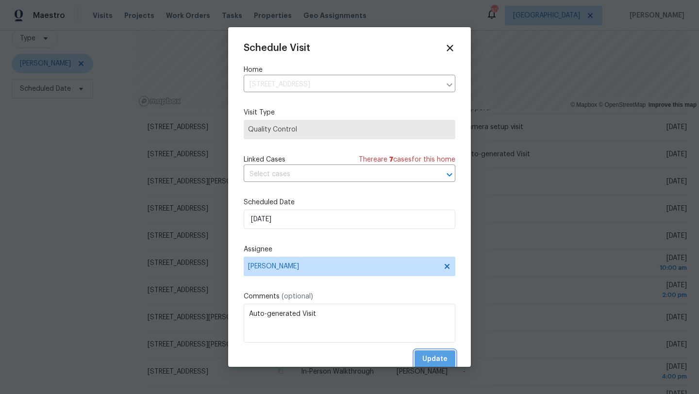
click at [436, 357] on span "Update" at bounding box center [434, 359] width 25 height 12
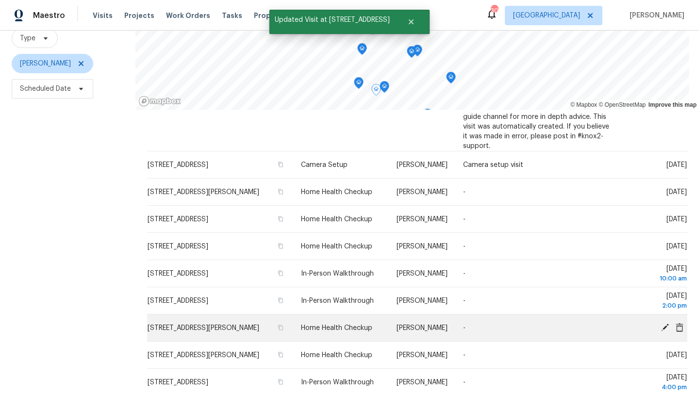
scroll to position [276, 0]
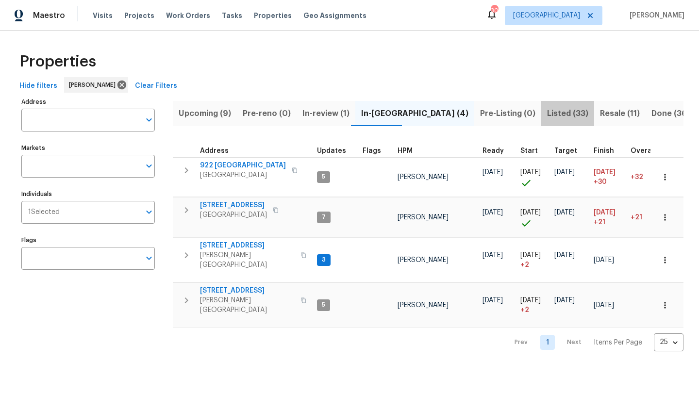
click at [547, 114] on span "Listed (33)" at bounding box center [567, 114] width 41 height 14
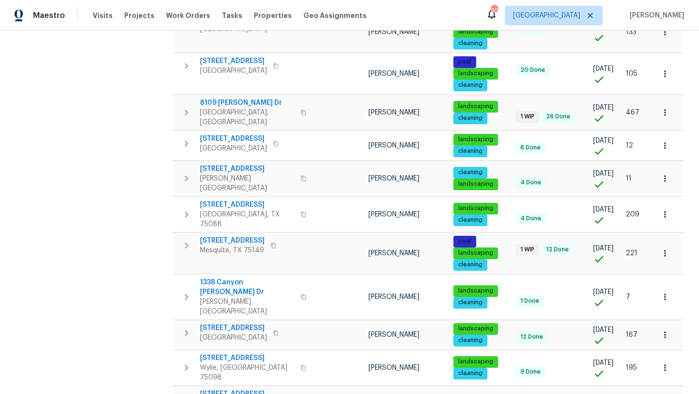
scroll to position [626, 0]
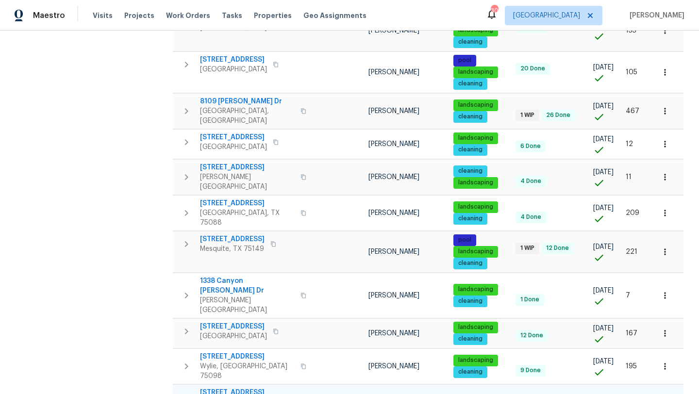
click at [247, 388] on span "[STREET_ADDRESS][PERSON_NAME]" at bounding box center [247, 397] width 95 height 19
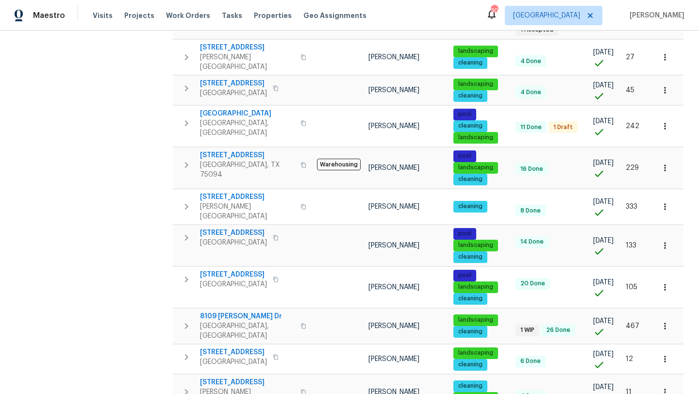
scroll to position [637, 0]
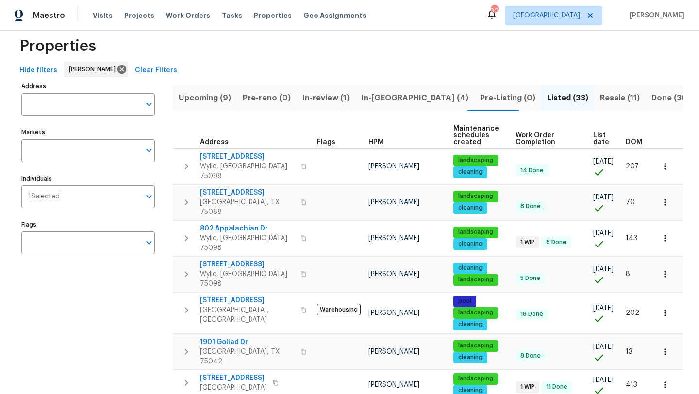
scroll to position [17, 0]
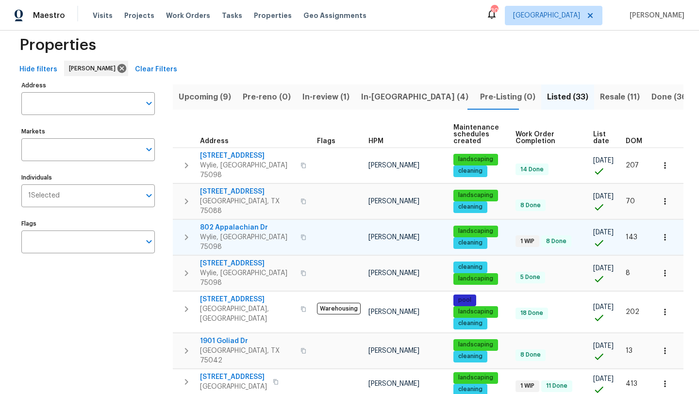
click at [249, 223] on span "802 Appalachian Dr" at bounding box center [247, 228] width 95 height 10
click at [667, 232] on icon "button" at bounding box center [665, 237] width 10 height 10
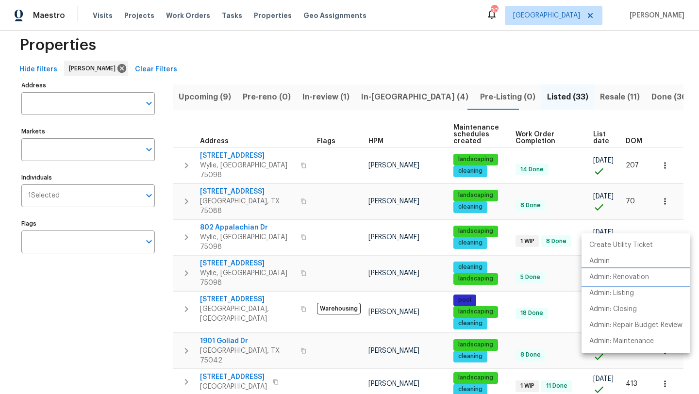
click at [631, 274] on p "Admin: Renovation" at bounding box center [619, 277] width 60 height 10
click at [368, 72] on div at bounding box center [349, 197] width 699 height 394
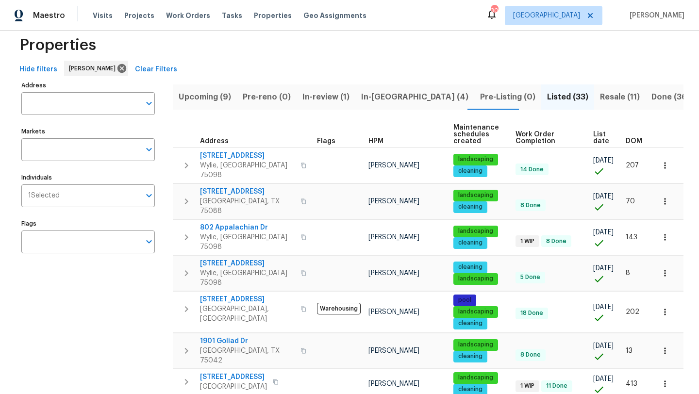
click at [600, 93] on span "Resale (11)" at bounding box center [620, 97] width 40 height 14
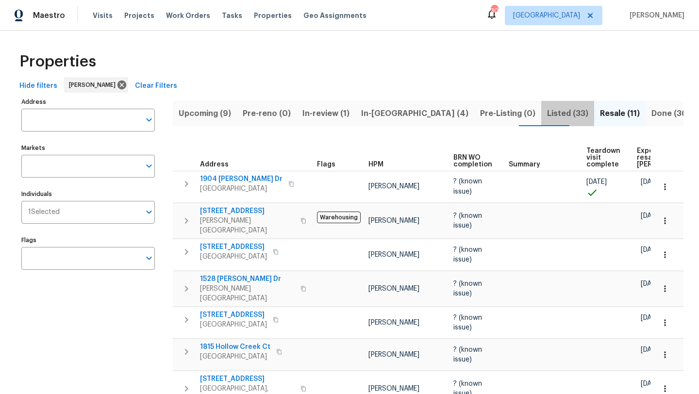
click at [547, 111] on span "Listed (33)" at bounding box center [567, 114] width 41 height 14
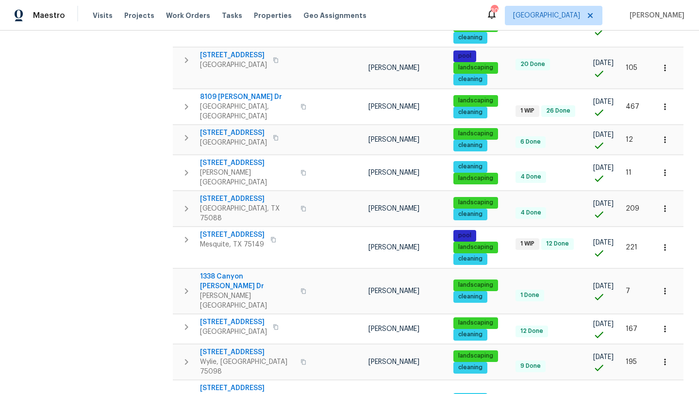
scroll to position [592, 0]
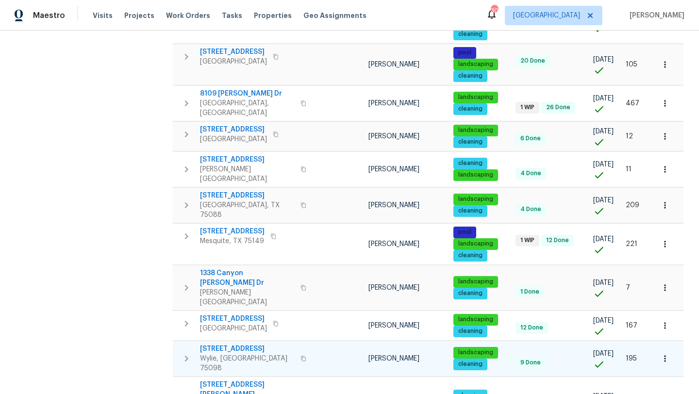
click at [664, 354] on icon "button" at bounding box center [665, 359] width 10 height 10
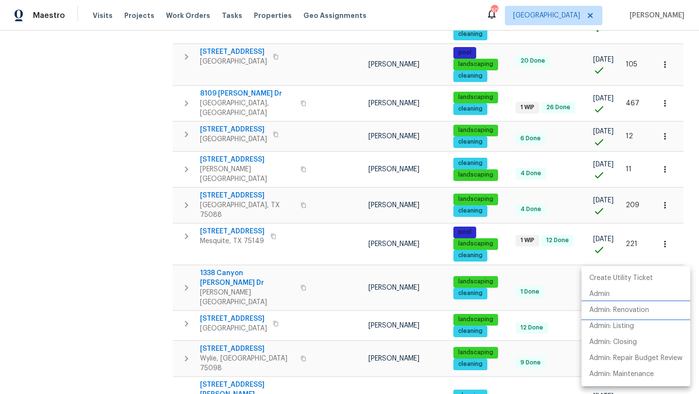
click at [638, 308] on p "Admin: Renovation" at bounding box center [619, 310] width 60 height 10
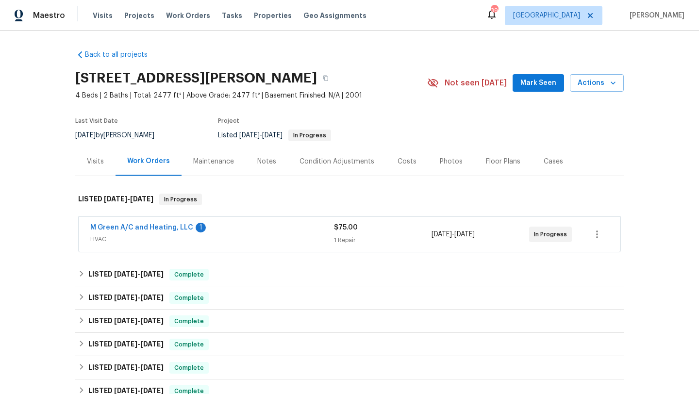
click at [169, 222] on div "M Green A/C and Heating, LLC 1 HVAC $75.00 1 Repair 9/22/2025 - 9/24/2025 In Pr…" at bounding box center [350, 234] width 542 height 35
click at [168, 223] on span "M Green A/C and Heating, LLC" at bounding box center [141, 228] width 103 height 10
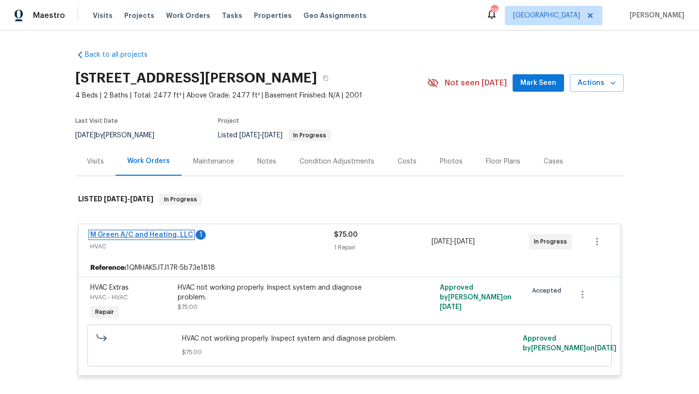
click at [165, 234] on link "M Green A/C and Heating, LLC" at bounding box center [141, 235] width 103 height 7
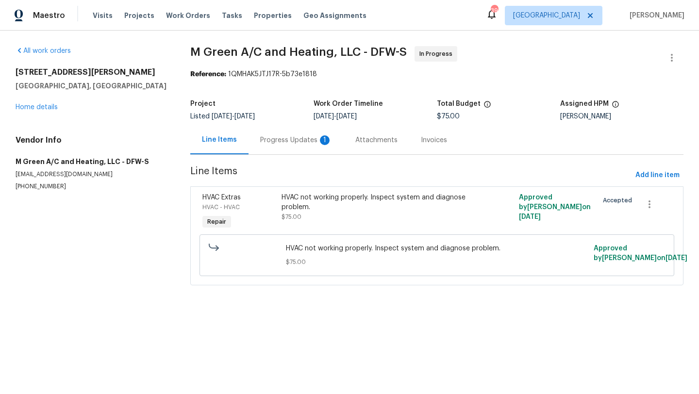
click at [275, 139] on div "Progress Updates 1" at bounding box center [296, 140] width 72 height 10
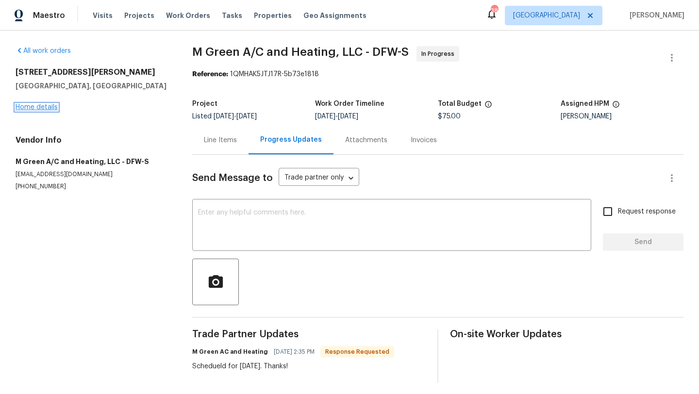
click at [46, 110] on link "Home details" at bounding box center [37, 107] width 42 height 7
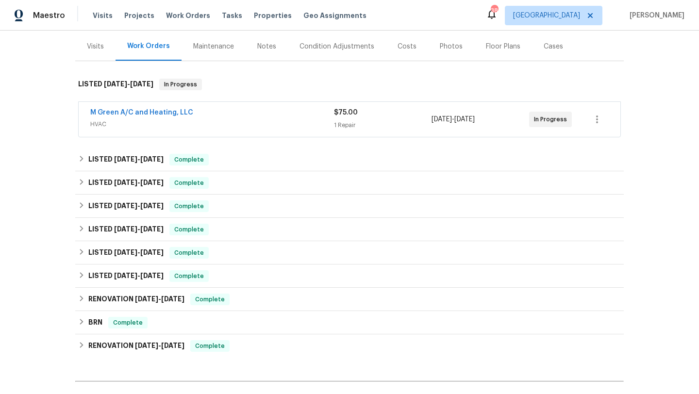
scroll to position [227, 0]
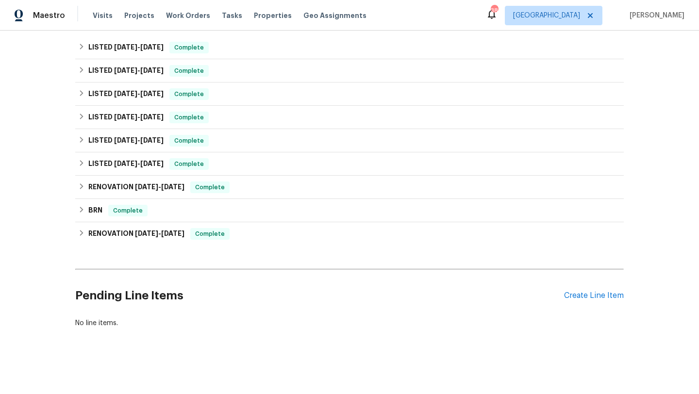
click at [579, 301] on div "Pending Line Items Create Line Item" at bounding box center [349, 295] width 548 height 45
click at [579, 298] on div "Create Line Item" at bounding box center [594, 295] width 60 height 9
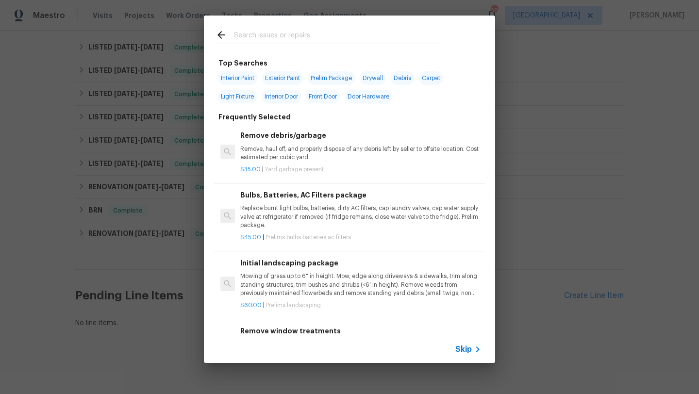
click at [267, 39] on input "text" at bounding box center [337, 36] width 206 height 15
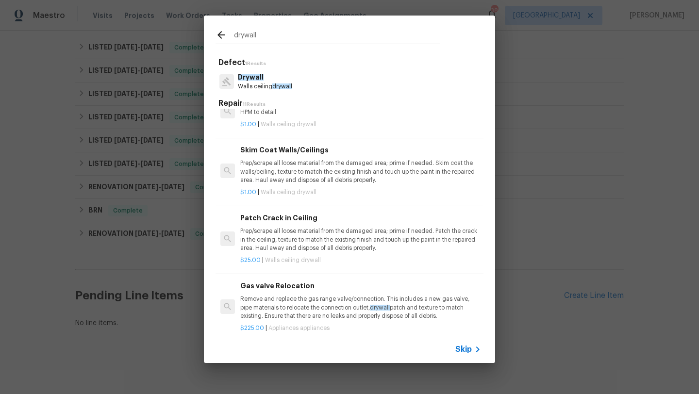
scroll to position [389, 0]
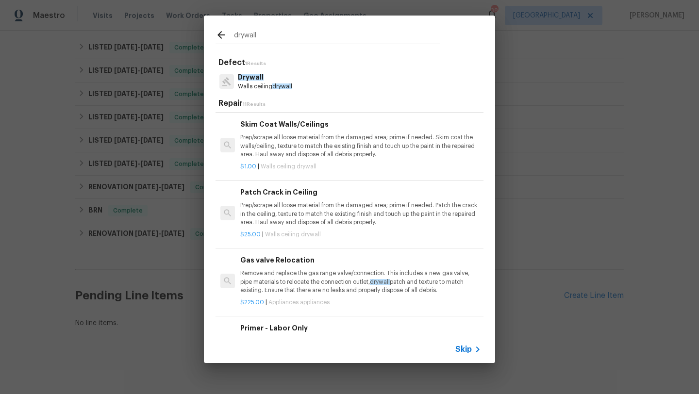
type input "drywall"
click at [297, 209] on p "Prep/scrape all loose material from the damaged area; prime if needed. Patch th…" at bounding box center [360, 213] width 241 height 25
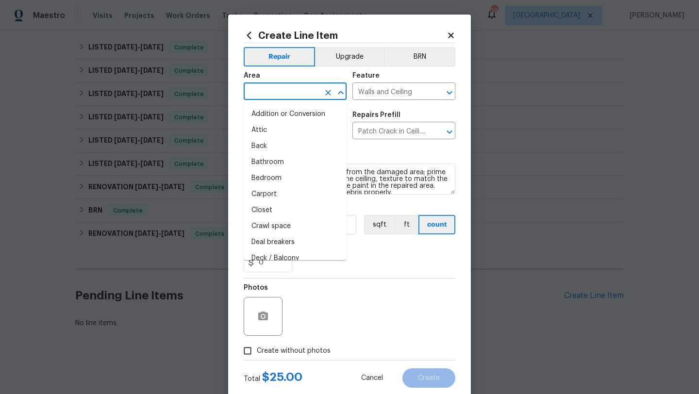
click at [297, 93] on input "text" at bounding box center [282, 92] width 76 height 15
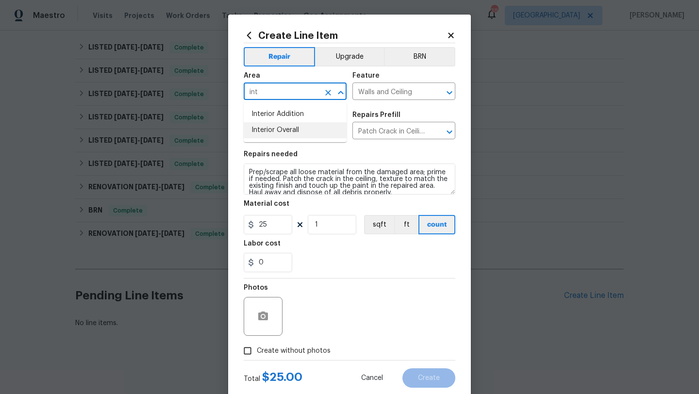
click at [295, 125] on li "Interior Overall" at bounding box center [295, 130] width 103 height 16
type input "Interior Overall"
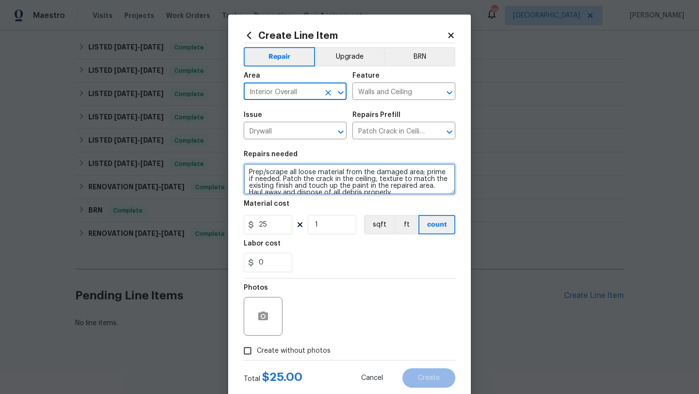
click at [248, 166] on textarea "Prep/scrape all loose material from the damaged area; prime if needed. Patch th…" at bounding box center [350, 179] width 212 height 31
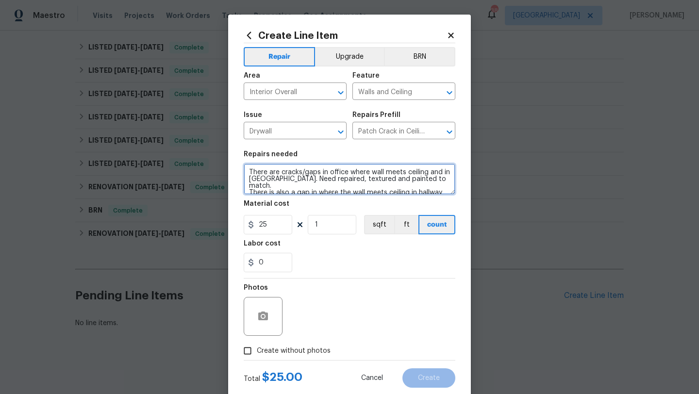
scroll to position [2, 0]
type textarea "There are cracks/gaps in office where wall meets ceiling and in wall corners. N…"
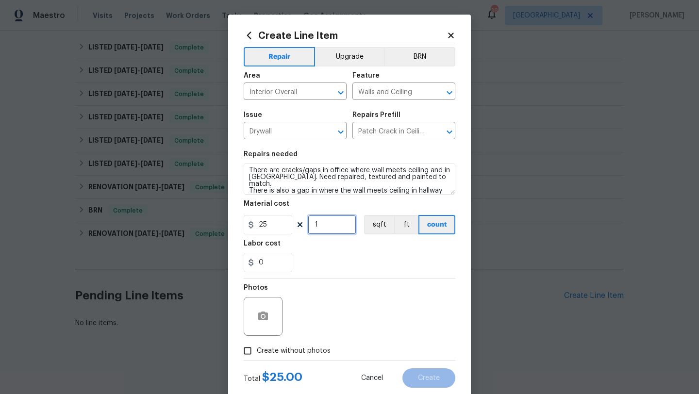
drag, startPoint x: 319, startPoint y: 229, endPoint x: 308, endPoint y: 229, distance: 11.2
click at [308, 229] on input "1" at bounding box center [332, 224] width 49 height 19
click at [340, 296] on div "Photos" at bounding box center [350, 310] width 212 height 63
drag, startPoint x: 324, startPoint y: 226, endPoint x: 305, endPoint y: 226, distance: 18.9
click at [305, 226] on div "25 5 sqft ft count" at bounding box center [350, 224] width 212 height 19
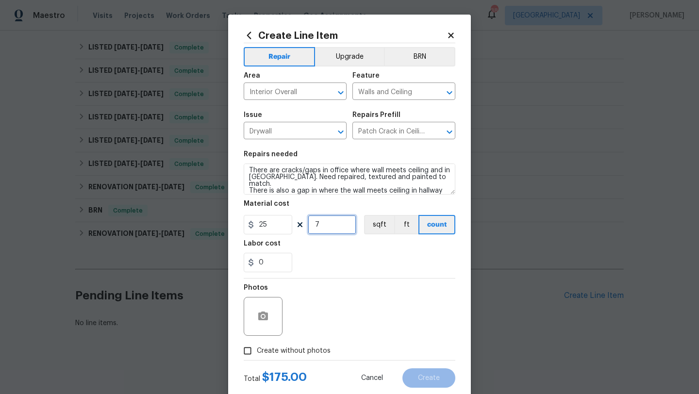
drag, startPoint x: 320, startPoint y: 225, endPoint x: 309, endPoint y: 225, distance: 11.2
click at [309, 225] on input "7" at bounding box center [332, 224] width 49 height 19
type input "8"
click at [298, 348] on span "Create without photos" at bounding box center [294, 351] width 74 height 10
click at [257, 348] on input "Create without photos" at bounding box center [247, 351] width 18 height 18
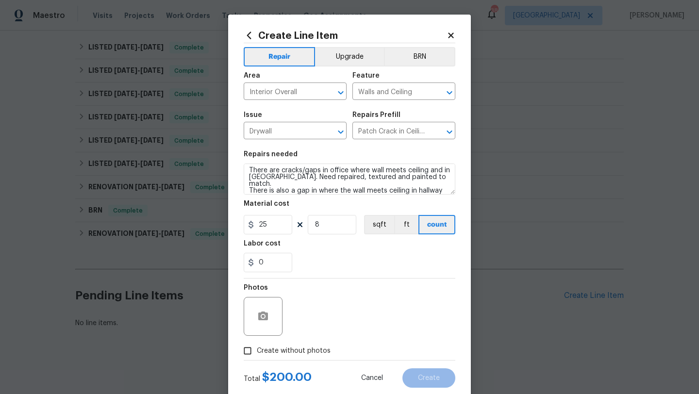
checkbox input "true"
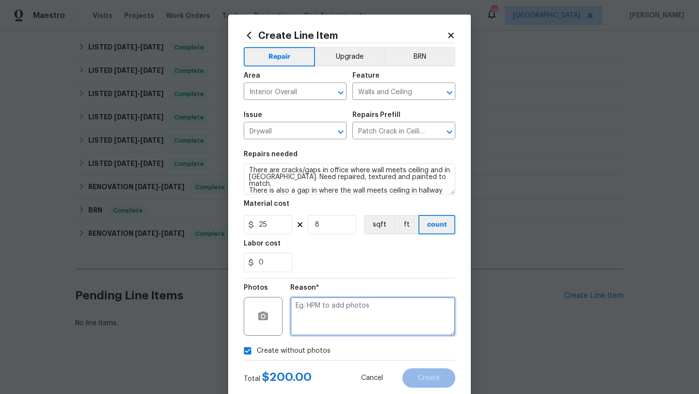
click at [315, 315] on textarea at bounding box center [372, 316] width 165 height 39
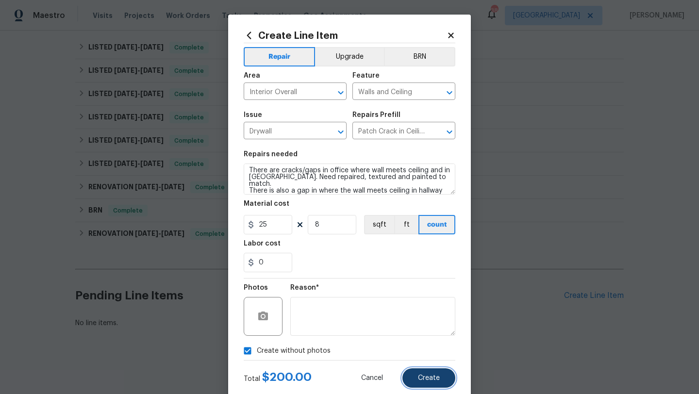
click at [423, 375] on button "Create" at bounding box center [428, 377] width 53 height 19
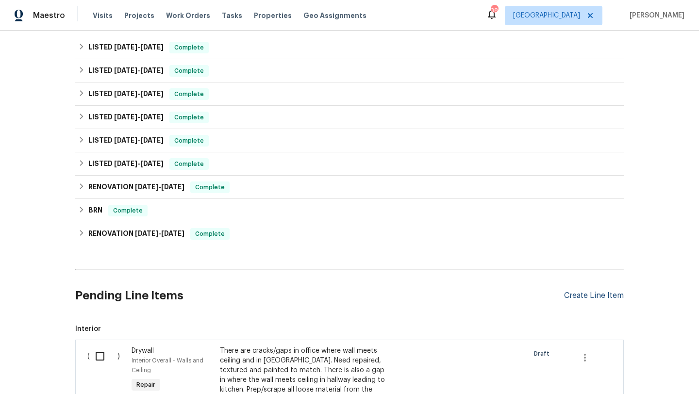
click at [573, 296] on div "Create Line Item" at bounding box center [594, 295] width 60 height 9
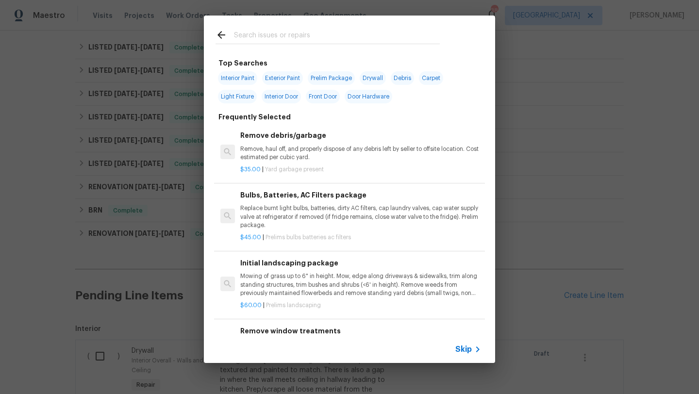
click at [279, 35] on input "text" at bounding box center [337, 36] width 206 height 15
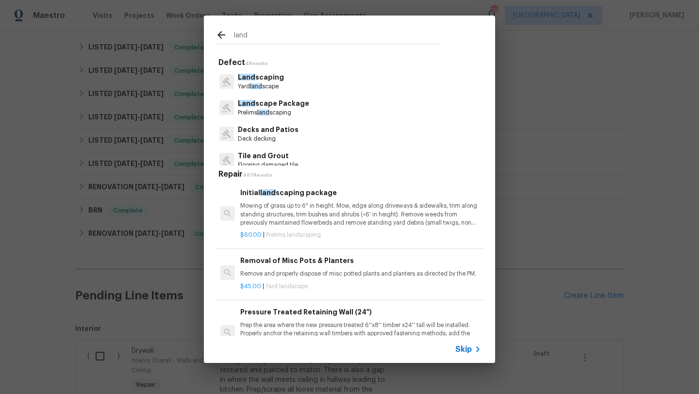
type input "land"
click at [274, 105] on p "Land scape Package" at bounding box center [273, 104] width 71 height 10
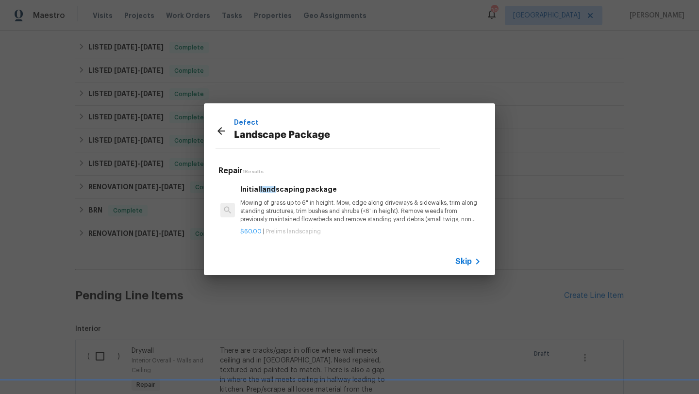
click at [298, 210] on p "Mowing of grass up to 6" in height. Mow, edge along driveways & sidewalks, trim…" at bounding box center [360, 211] width 241 height 25
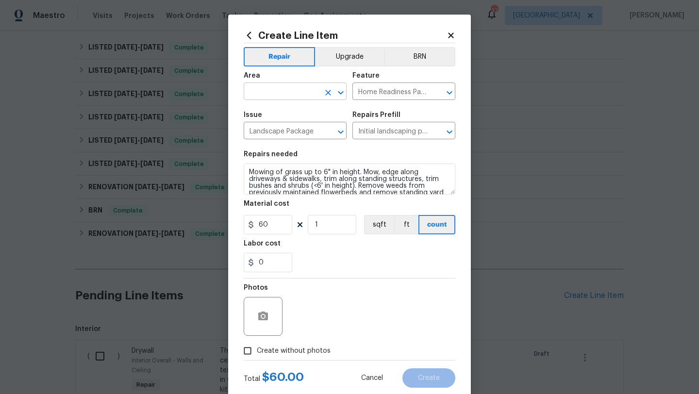
click at [296, 94] on input "text" at bounding box center [282, 92] width 76 height 15
click at [290, 130] on li "Exterior Overall" at bounding box center [295, 130] width 103 height 16
type input "Exterior Overall"
click at [289, 350] on span "Create without photos" at bounding box center [294, 351] width 74 height 10
click at [257, 350] on input "Create without photos" at bounding box center [247, 351] width 18 height 18
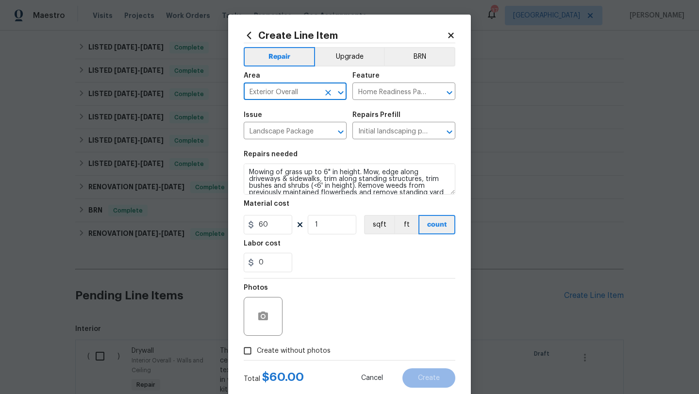
checkbox input "true"
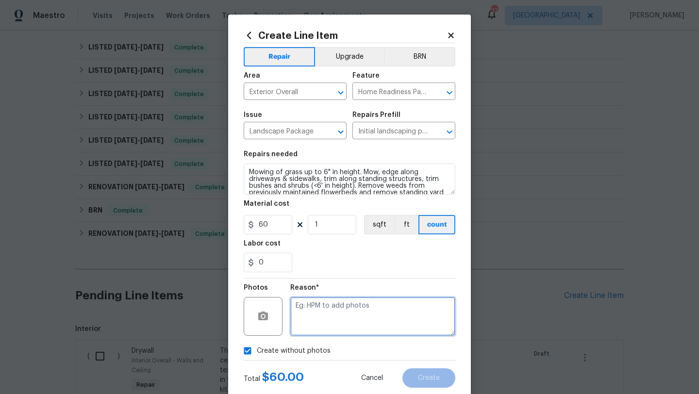
click at [308, 327] on textarea at bounding box center [372, 316] width 165 height 39
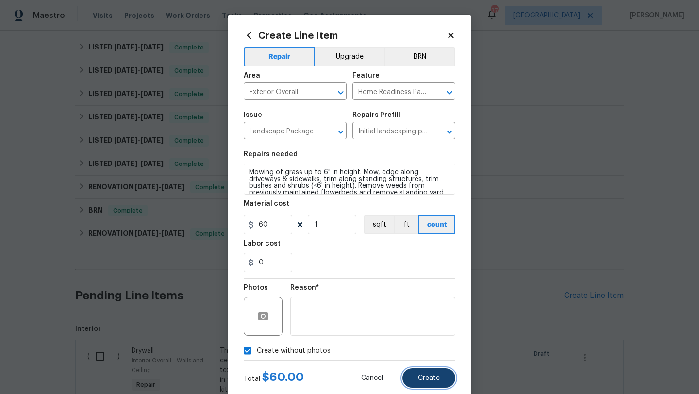
click at [444, 377] on button "Create" at bounding box center [428, 377] width 53 height 19
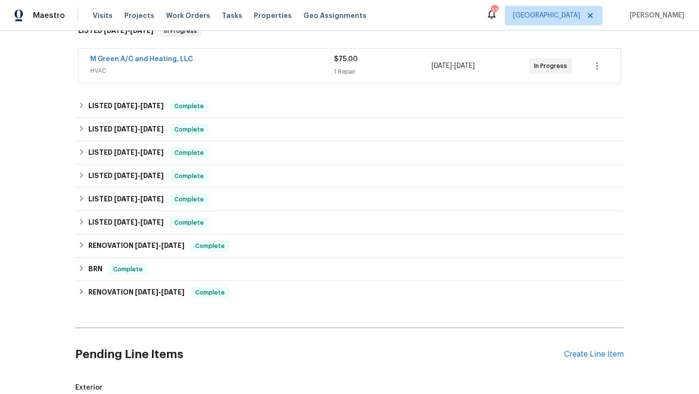
scroll to position [0, 0]
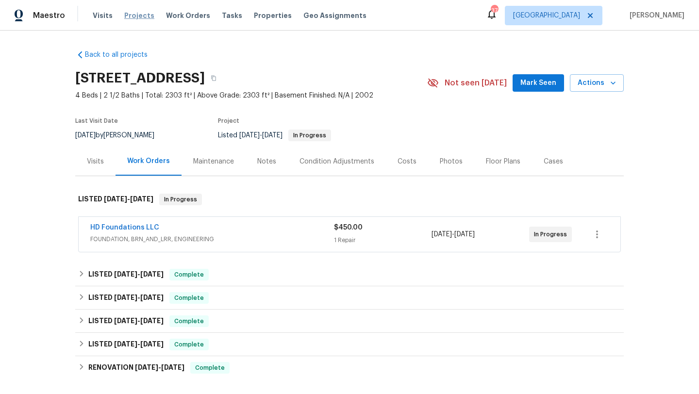
click at [136, 15] on span "Projects" at bounding box center [139, 16] width 30 height 10
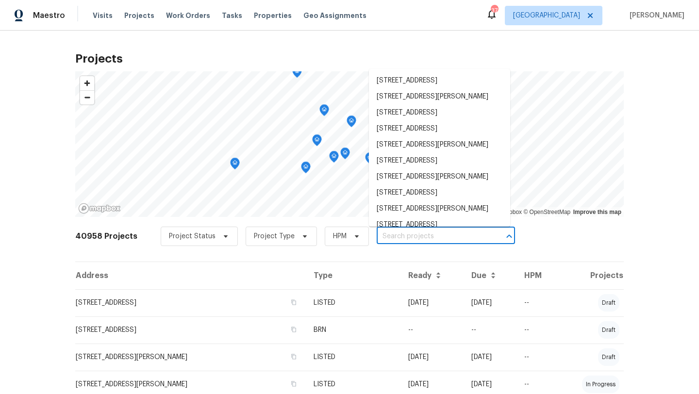
click at [395, 239] on input "text" at bounding box center [432, 236] width 111 height 15
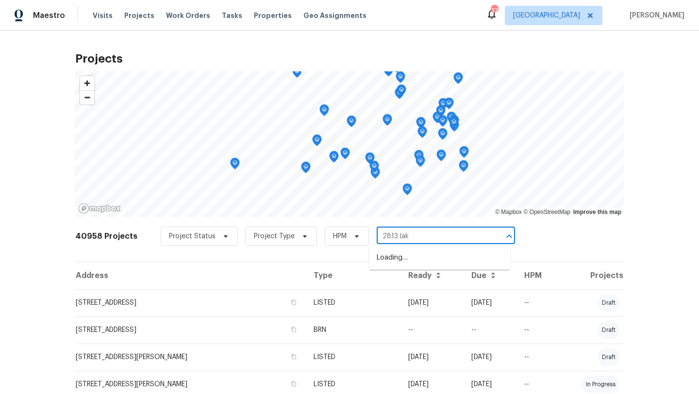
type input "2813 lake"
click at [408, 262] on li "[STREET_ADDRESS]" at bounding box center [439, 258] width 141 height 16
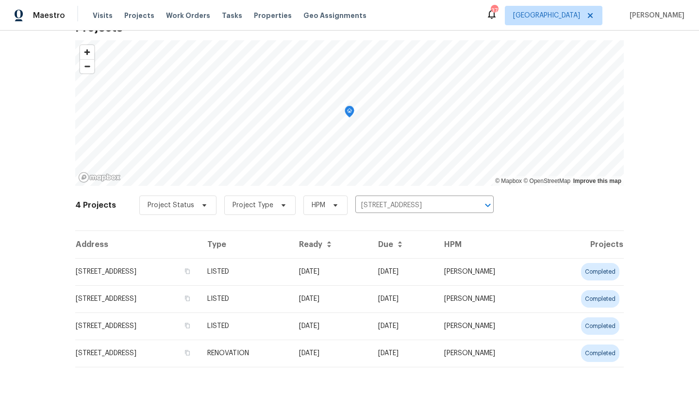
scroll to position [35, 0]
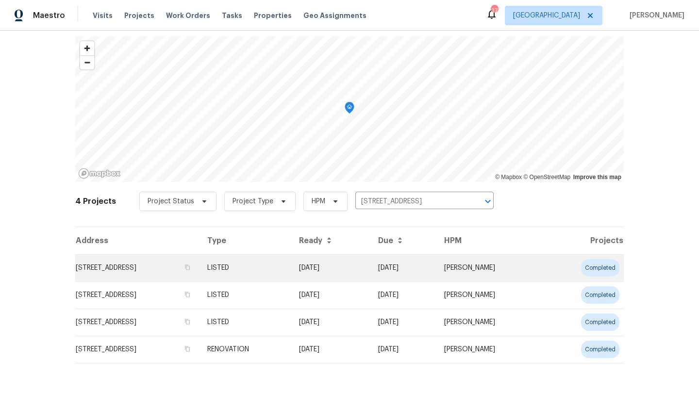
click at [199, 263] on td "[STREET_ADDRESS]" at bounding box center [137, 267] width 124 height 27
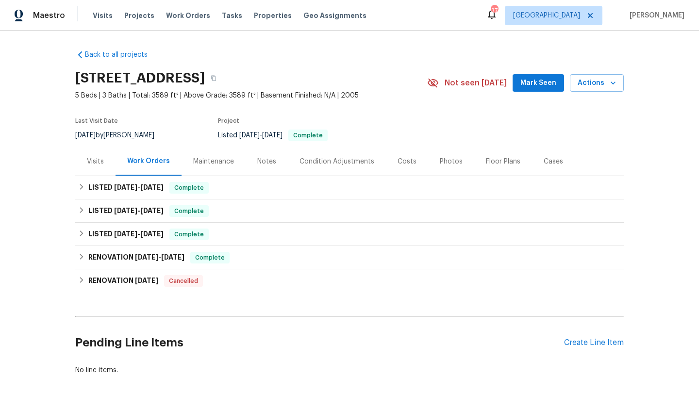
scroll to position [47, 0]
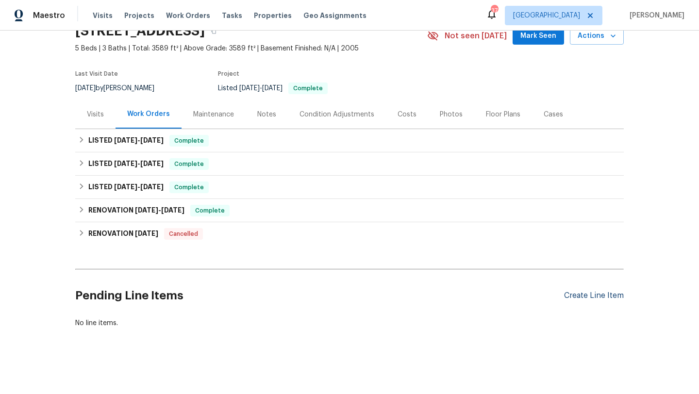
click at [571, 295] on div "Create Line Item" at bounding box center [594, 295] width 60 height 9
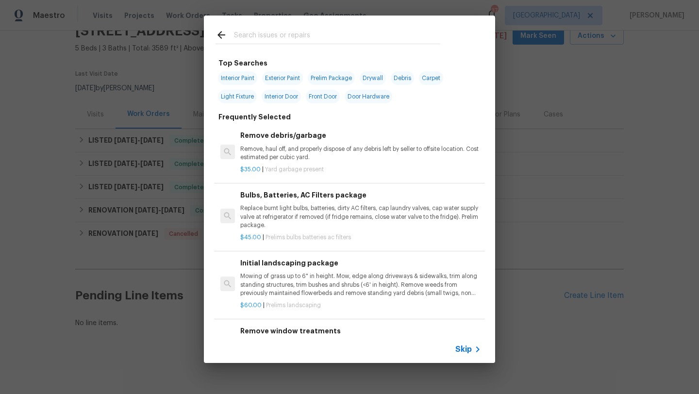
click at [272, 35] on input "text" at bounding box center [337, 36] width 206 height 15
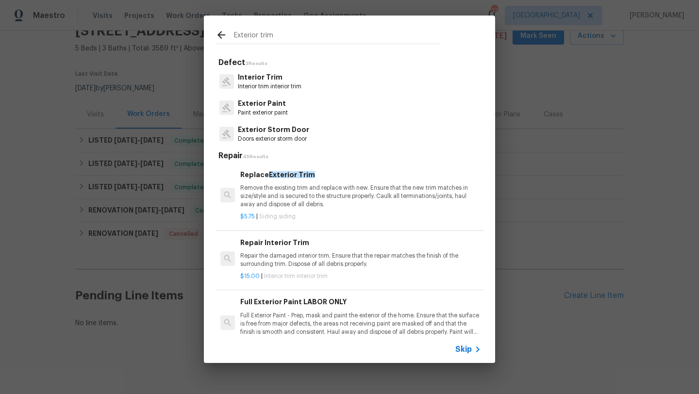
type input "Exterior trim"
click at [284, 189] on p "Remove the existing trim and replace with new. Ensure that the new trim matches…" at bounding box center [360, 196] width 241 height 25
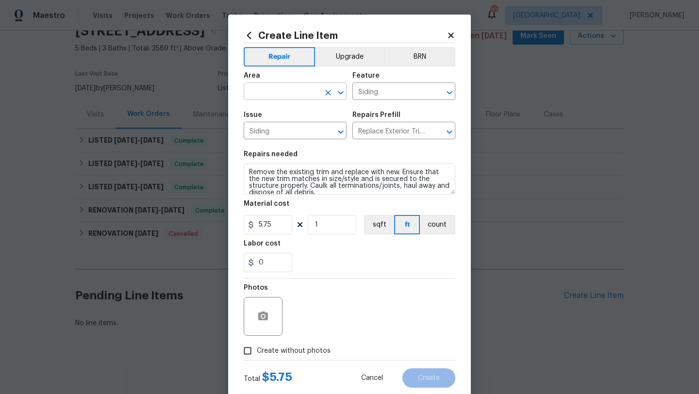
click at [273, 92] on input "text" at bounding box center [282, 92] width 76 height 15
click at [278, 131] on li "Exterior Overall" at bounding box center [295, 130] width 103 height 16
type input "Exterior Overall"
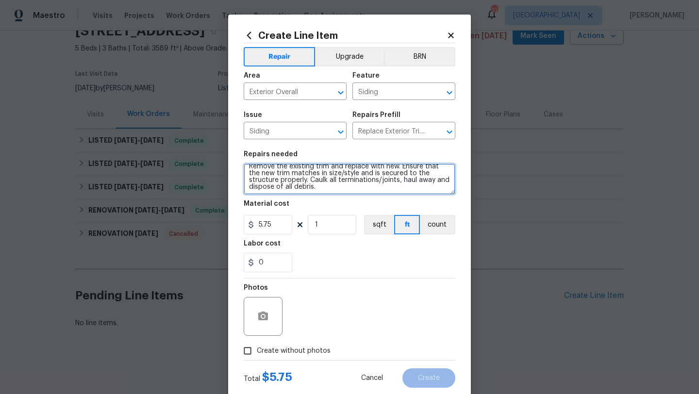
scroll to position [0, 0]
drag, startPoint x: 289, startPoint y: 193, endPoint x: 229, endPoint y: 157, distance: 69.8
click at [229, 157] on div "Create Line Item Repair Upgrade BRN Area Exterior Overall ​ Feature Siding ​ Is…" at bounding box center [349, 209] width 243 height 389
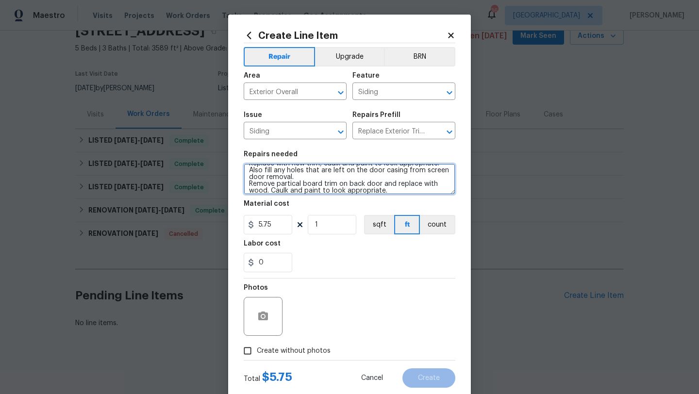
drag, startPoint x: 301, startPoint y: 184, endPoint x: 278, endPoint y: 184, distance: 23.3
click at [278, 184] on textarea "Remove all the existing trim on front door. Replace with new trim, caulk and pa…" at bounding box center [350, 179] width 212 height 31
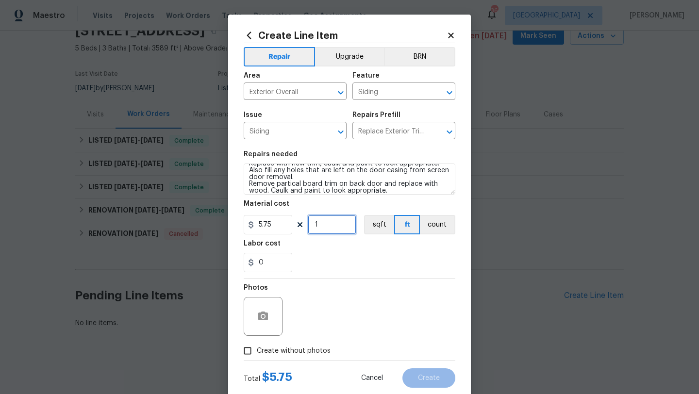
click at [319, 220] on input "1" at bounding box center [332, 224] width 49 height 19
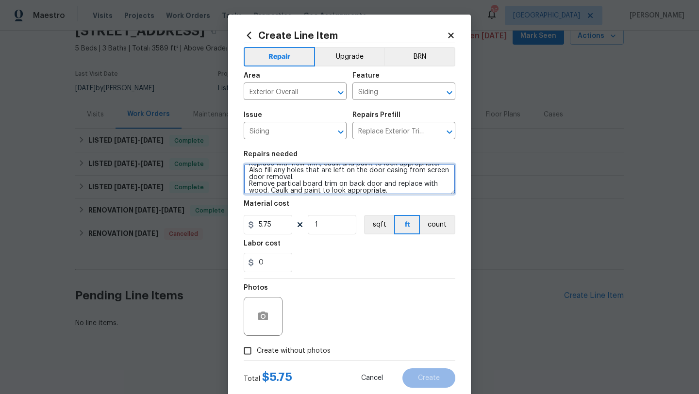
click at [299, 186] on textarea "Remove all the existing trim on front door. Replace with new trim, caulk and pa…" at bounding box center [350, 179] width 212 height 31
type textarea "Remove all the existing trim on front door. Replace with new trim, caulk and pa…"
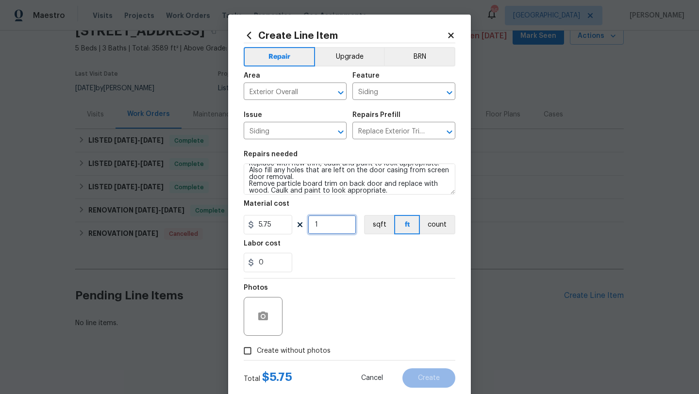
drag, startPoint x: 322, startPoint y: 226, endPoint x: 309, endPoint y: 226, distance: 13.1
click at [309, 226] on input "1" at bounding box center [332, 224] width 49 height 19
drag, startPoint x: 323, startPoint y: 226, endPoint x: 301, endPoint y: 226, distance: 21.4
click at [302, 226] on div "5.75 17 sqft ft count" at bounding box center [350, 224] width 212 height 19
click at [323, 226] on input "20" at bounding box center [332, 224] width 49 height 19
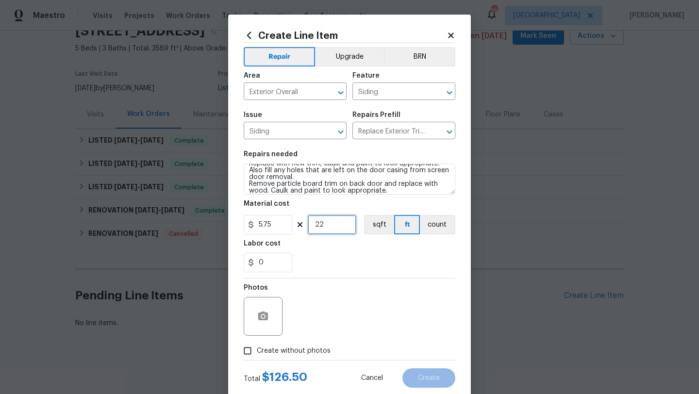
type input "22"
drag, startPoint x: 273, startPoint y: 262, endPoint x: 238, endPoint y: 264, distance: 35.0
click at [238, 264] on div "Create Line Item Repair Upgrade BRN Area Exterior Overall ​ Feature Siding ​ Is…" at bounding box center [349, 209] width 243 height 389
type input "3.5"
click at [323, 248] on div "Labor cost" at bounding box center [350, 246] width 212 height 13
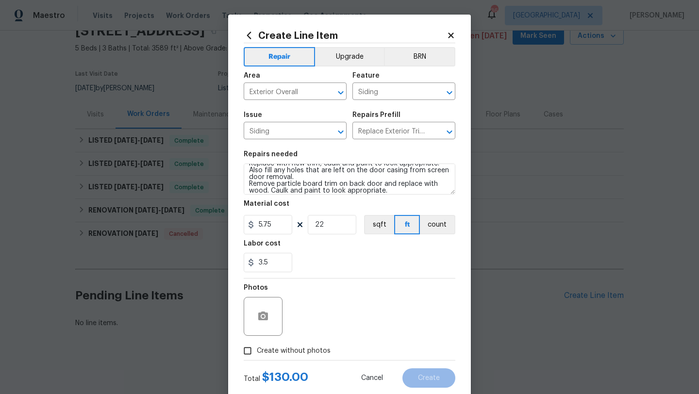
click at [303, 351] on span "Create without photos" at bounding box center [294, 351] width 74 height 10
click at [257, 351] on input "Create without photos" at bounding box center [247, 351] width 18 height 18
checkbox input "true"
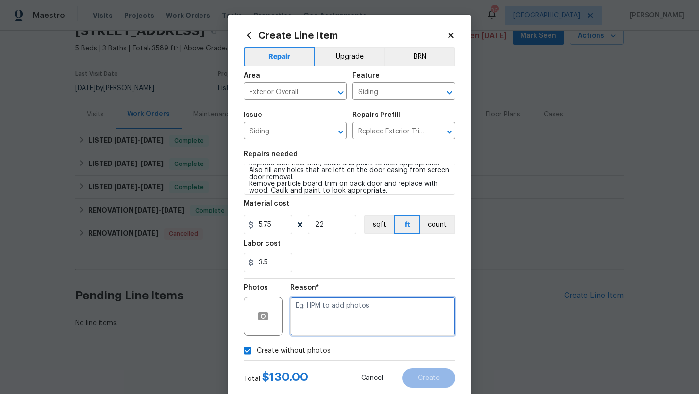
click at [328, 318] on textarea at bounding box center [372, 316] width 165 height 39
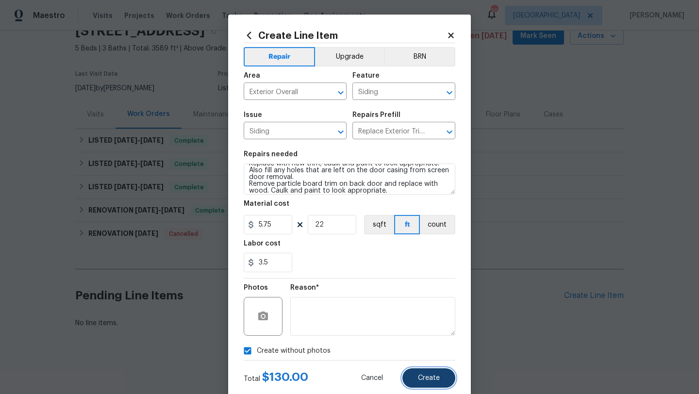
click at [429, 374] on button "Create" at bounding box center [428, 377] width 53 height 19
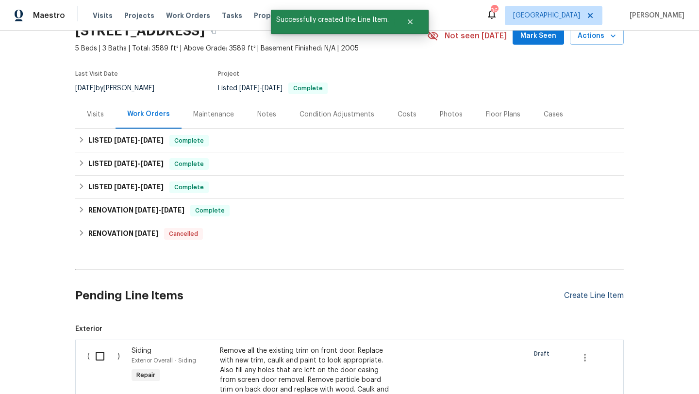
click at [608, 292] on div "Create Line Item" at bounding box center [594, 295] width 60 height 9
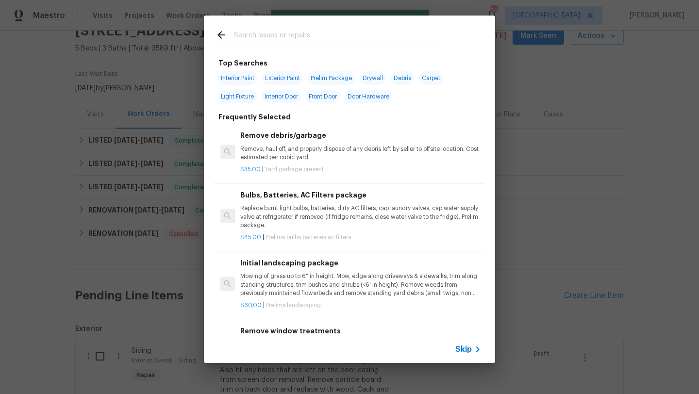
click at [287, 33] on input "text" at bounding box center [337, 36] width 206 height 15
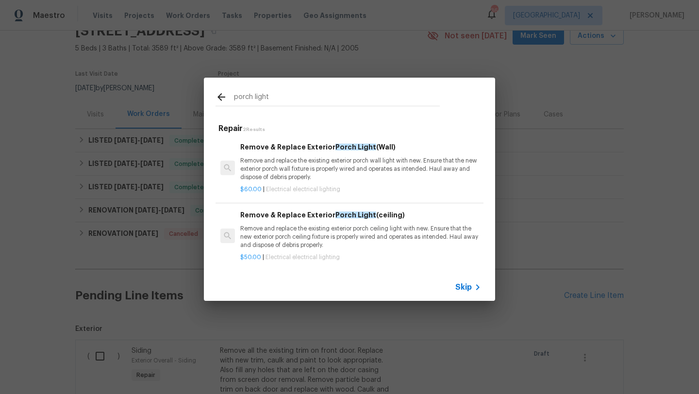
type input "porch light"
click at [332, 159] on p "Remove and replace the existing exterior porch wall light with new. Ensure that…" at bounding box center [360, 169] width 241 height 25
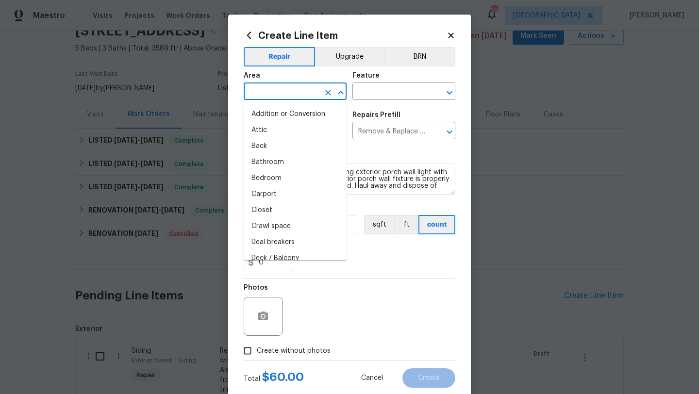
click at [295, 91] on input "text" at bounding box center [282, 92] width 76 height 15
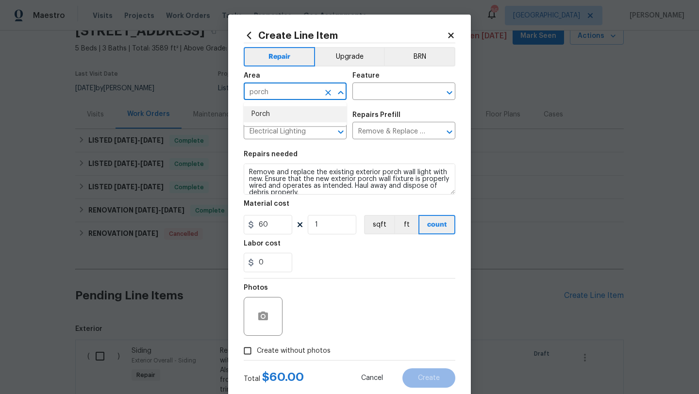
click at [289, 113] on li "Porch" at bounding box center [295, 114] width 103 height 16
type input "Porch"
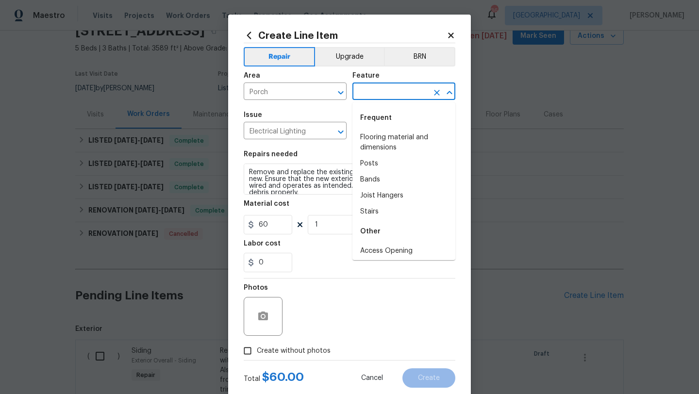
click at [366, 93] on input "text" at bounding box center [390, 92] width 76 height 15
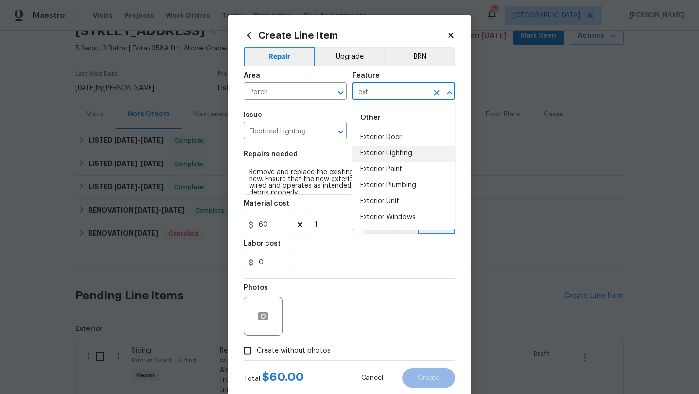
click at [384, 149] on li "Exterior Lighting" at bounding box center [403, 154] width 103 height 16
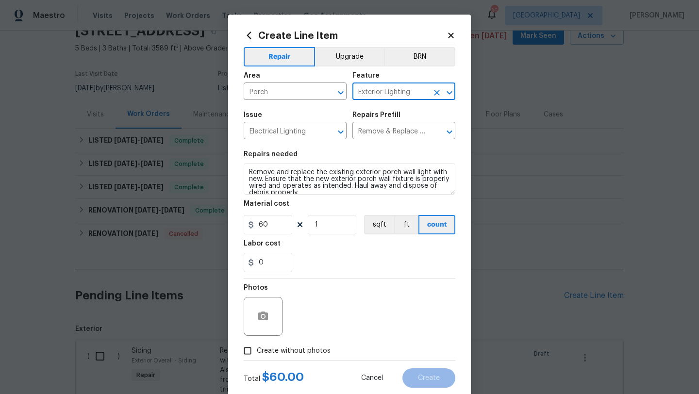
type input "Exterior Lighting"
drag, startPoint x: 324, startPoint y: 225, endPoint x: 300, endPoint y: 225, distance: 23.8
click at [300, 225] on div "60 1 sqft ft count" at bounding box center [350, 224] width 212 height 19
type input "2"
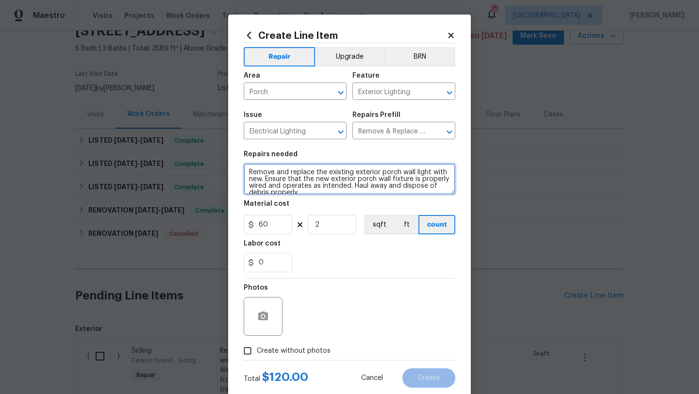
click at [249, 173] on textarea "Remove and replace the existing exterior porch wall light with new. Ensure that…" at bounding box center [350, 179] width 212 height 31
type textarea "Remove and replace the front and back porch lights. Remove and replace the exis…"
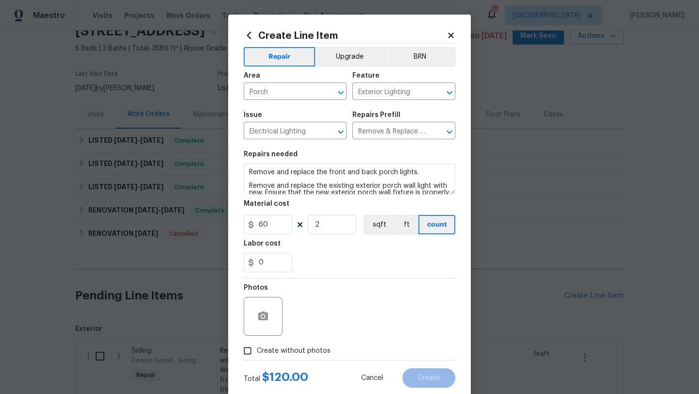
click at [267, 353] on span "Create without photos" at bounding box center [294, 351] width 74 height 10
click at [257, 353] on input "Create without photos" at bounding box center [247, 351] width 18 height 18
checkbox input "true"
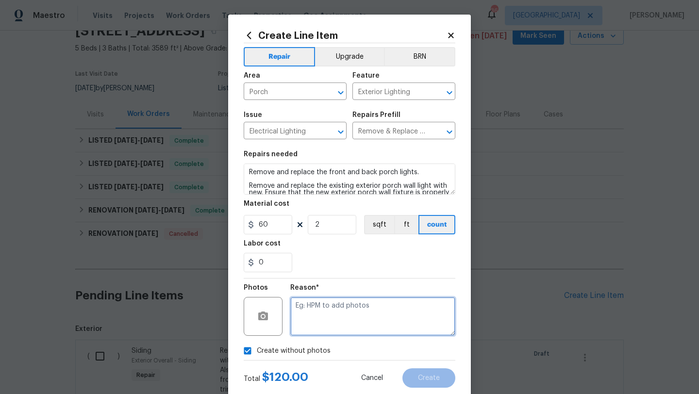
click at [329, 302] on textarea at bounding box center [372, 316] width 165 height 39
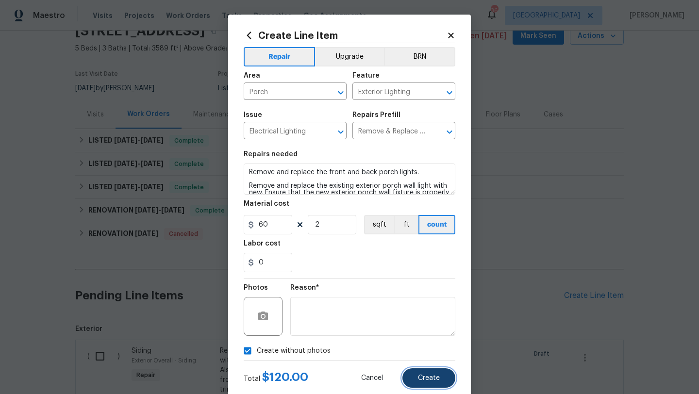
click at [409, 381] on button "Create" at bounding box center [428, 377] width 53 height 19
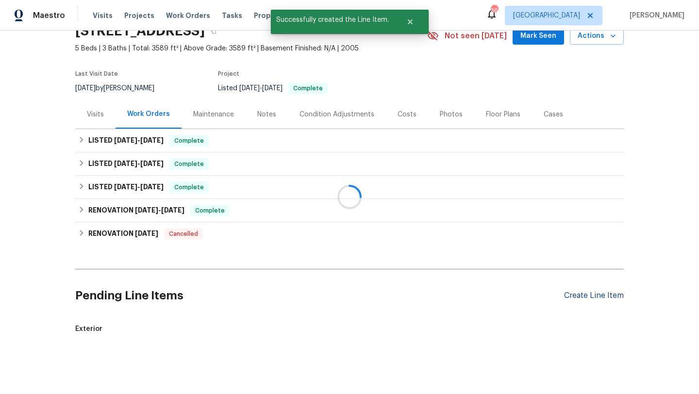
click at [571, 295] on div at bounding box center [349, 197] width 699 height 394
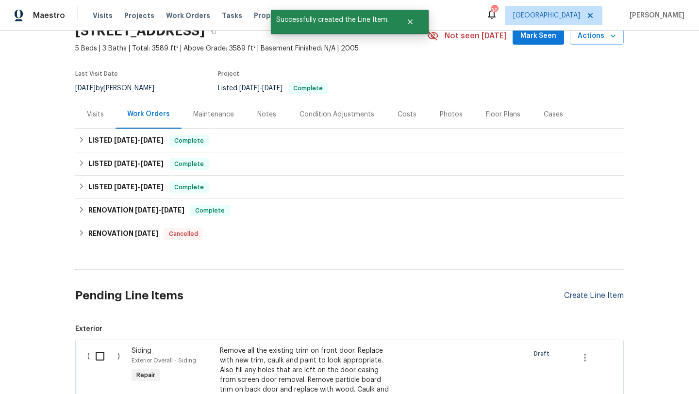
click at [571, 295] on div "Create Line Item" at bounding box center [594, 295] width 60 height 9
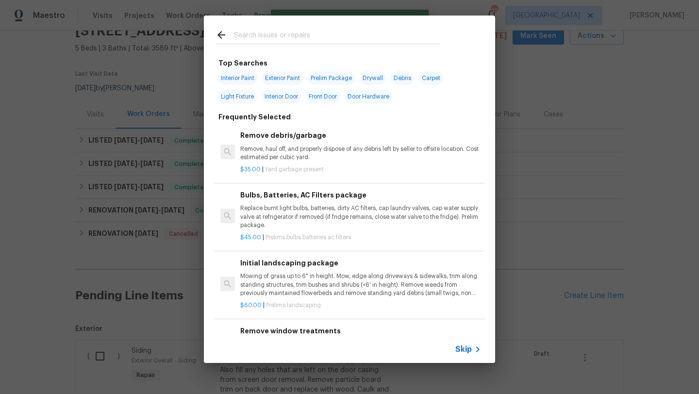
click at [281, 29] on div at bounding box center [328, 35] width 248 height 38
click at [281, 37] on input "text" at bounding box center [337, 36] width 206 height 15
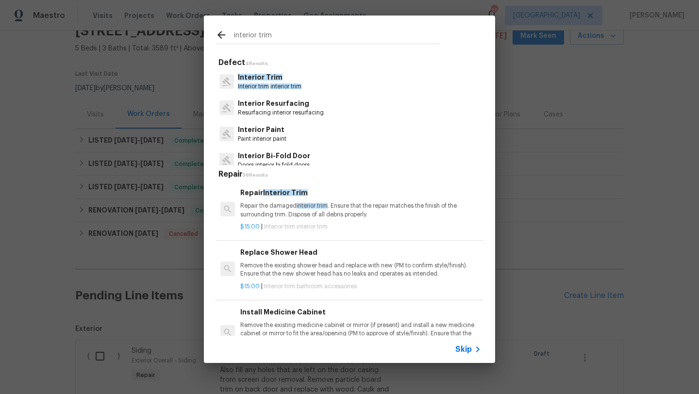
type input "interior trim"
click at [285, 81] on p "Interior Trim" at bounding box center [270, 77] width 64 height 10
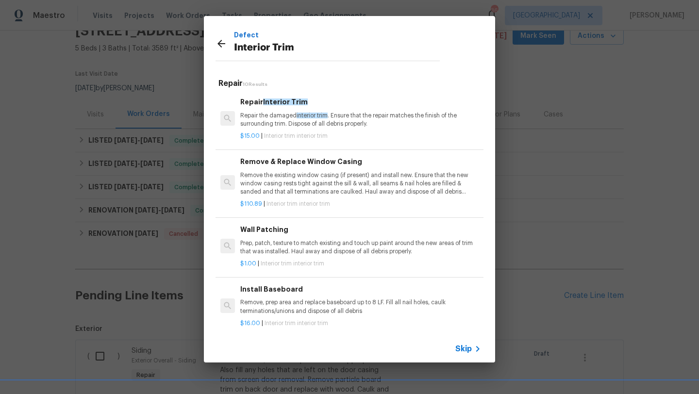
click at [315, 126] on p "Repair the damaged interior trim . Ensure that the repair matches the finish of…" at bounding box center [360, 120] width 241 height 17
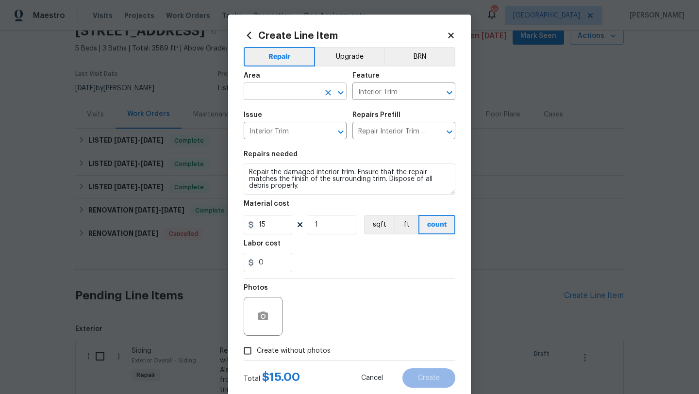
click at [292, 94] on input "text" at bounding box center [282, 92] width 76 height 15
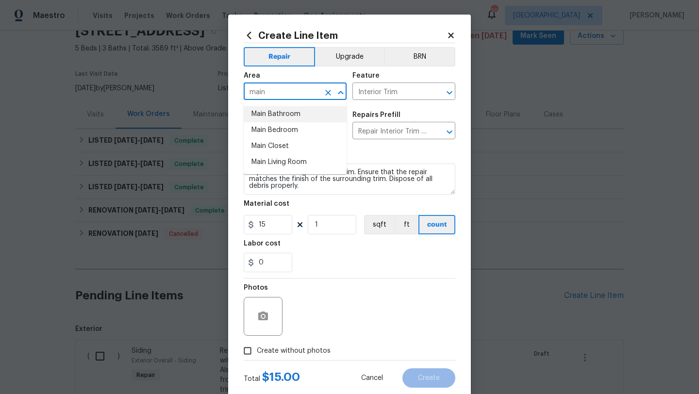
click at [288, 114] on li "Main Bathroom" at bounding box center [295, 114] width 103 height 16
type input "Main Bathroom"
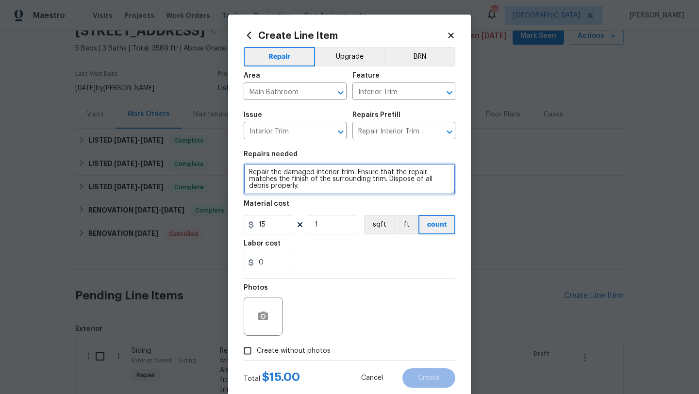
drag, startPoint x: 306, startPoint y: 186, endPoint x: 239, endPoint y: 170, distance: 68.9
click at [239, 170] on div "Create Line Item Repair Upgrade BRN Area Main Bathroom ​ Feature Interior Trim …" at bounding box center [349, 209] width 243 height 389
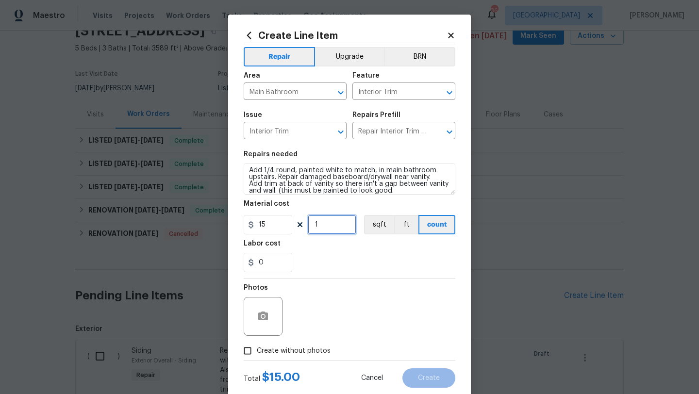
drag, startPoint x: 321, startPoint y: 226, endPoint x: 297, endPoint y: 226, distance: 23.8
click at [297, 226] on div "15 1 sqft ft count" at bounding box center [350, 224] width 212 height 19
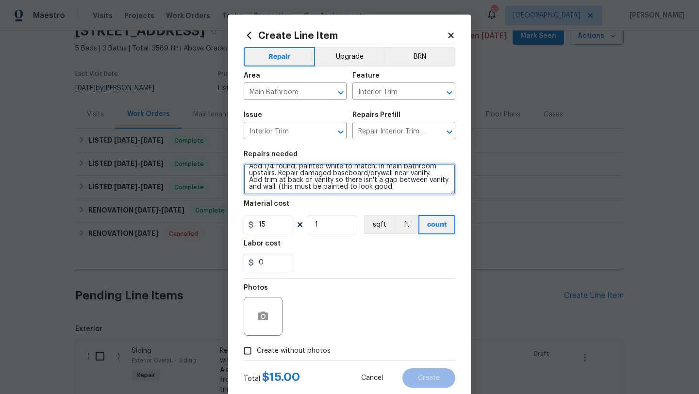
click at [395, 187] on textarea "Add 1/4 round, painted white to match, in main bathroom upstairs. Repair damage…" at bounding box center [350, 179] width 212 height 31
type textarea "Add 1/4 round, painted white to match, in main bathroom upstairs. Repair damage…"
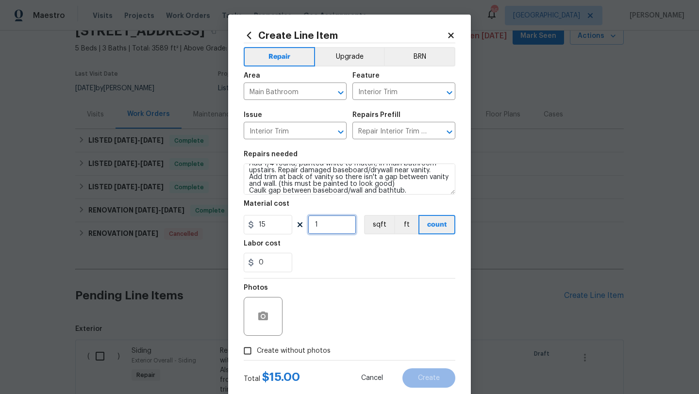
drag, startPoint x: 319, startPoint y: 227, endPoint x: 302, endPoint y: 227, distance: 17.0
click at [302, 227] on div "15 1 sqft ft count" at bounding box center [350, 224] width 212 height 19
type input "15"
click at [299, 349] on span "Create without photos" at bounding box center [294, 351] width 74 height 10
click at [257, 349] on input "Create without photos" at bounding box center [247, 351] width 18 height 18
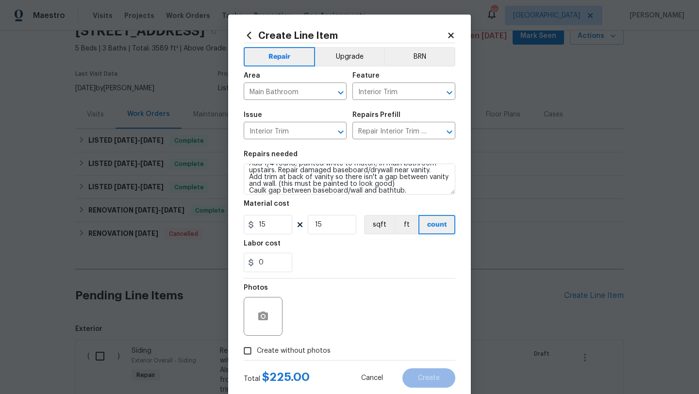
checkbox input "true"
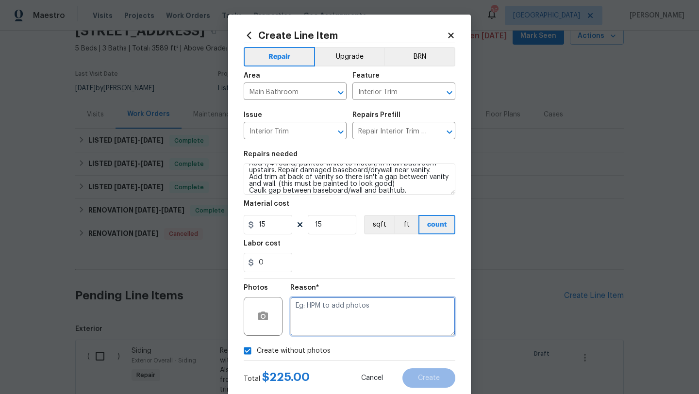
click at [310, 329] on textarea at bounding box center [372, 316] width 165 height 39
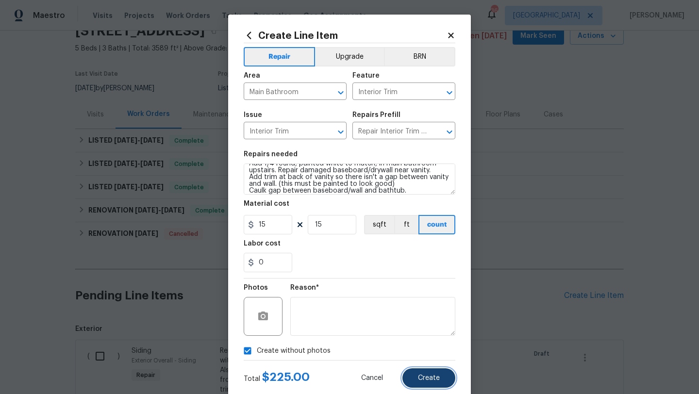
click at [420, 376] on span "Create" at bounding box center [429, 378] width 22 height 7
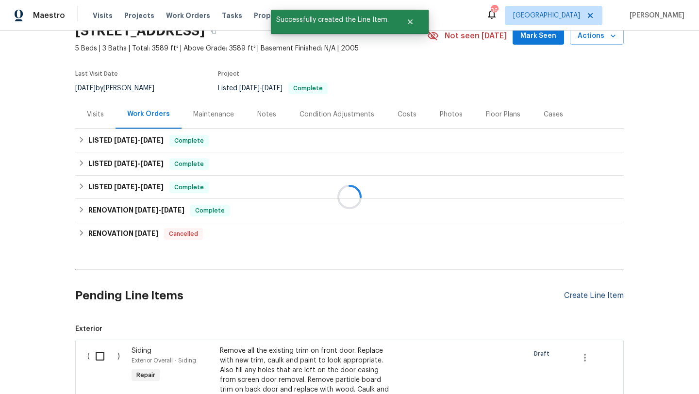
click at [565, 295] on div "Create Line Item" at bounding box center [594, 295] width 60 height 9
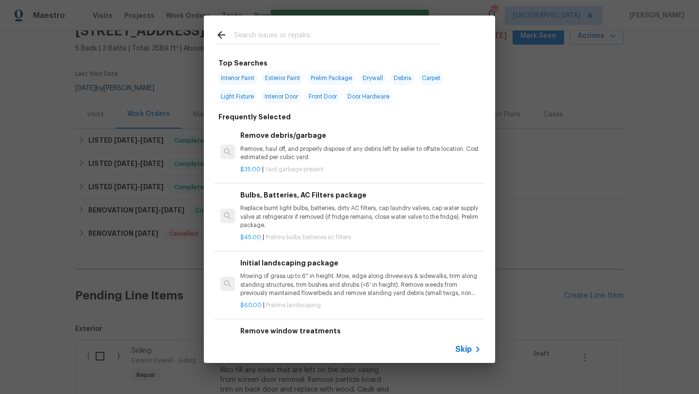
click at [274, 39] on input "text" at bounding box center [337, 36] width 206 height 15
type input "v"
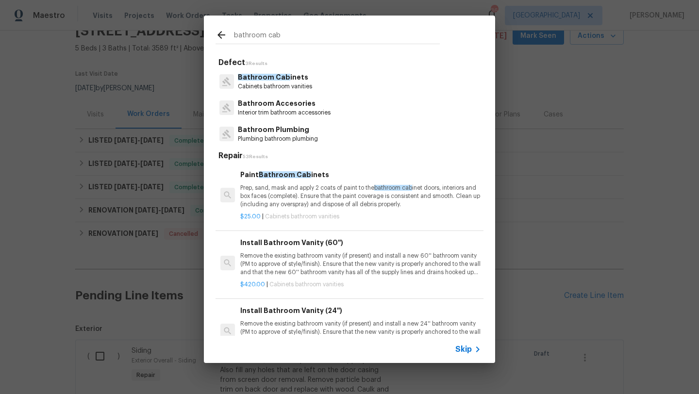
type input "bathroom cab"
click at [293, 196] on p "Prep, sand, mask and apply 2 coats of paint to the bathroom cab inet doors, int…" at bounding box center [360, 196] width 241 height 25
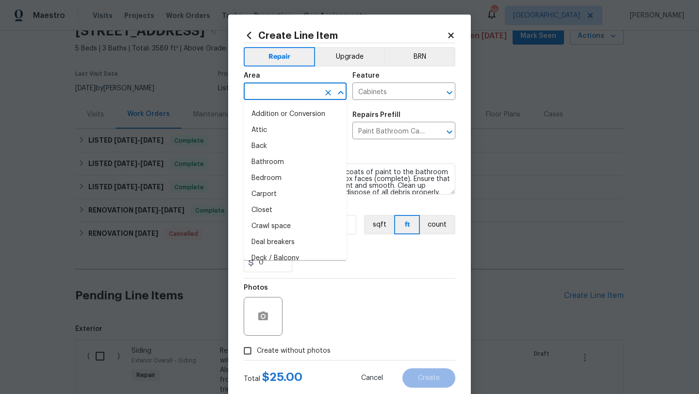
click at [281, 91] on input "text" at bounding box center [282, 92] width 76 height 15
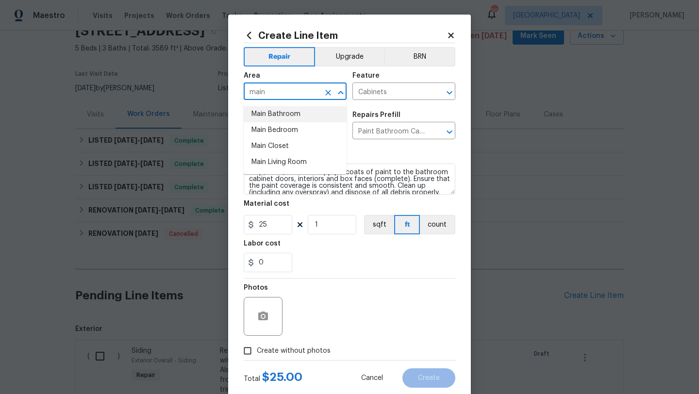
click at [279, 116] on li "Main Bathroom" at bounding box center [295, 114] width 103 height 16
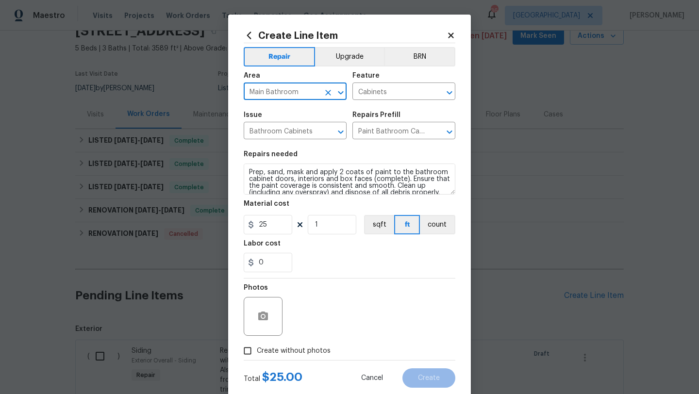
scroll to position [7, 0]
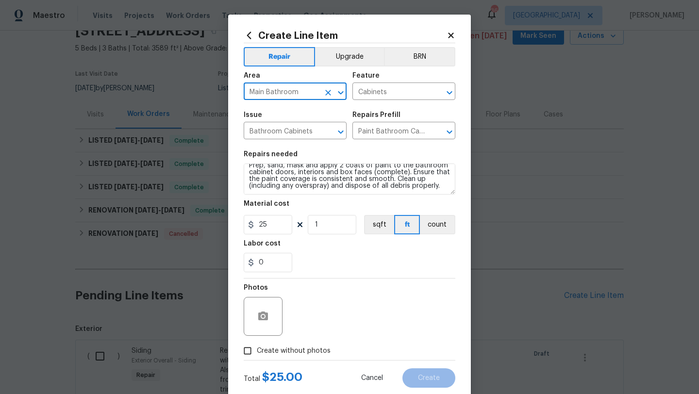
type input "Main Bathroom"
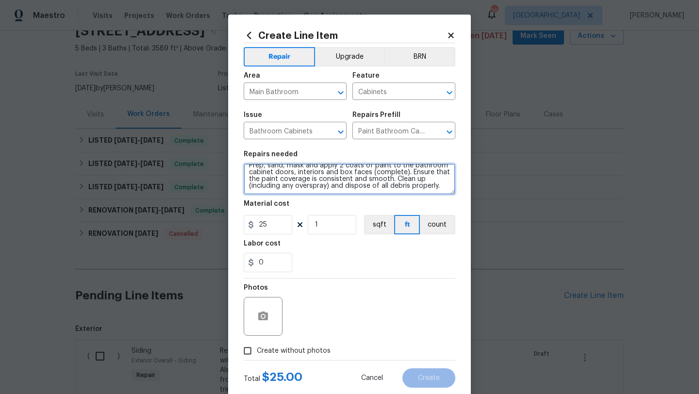
scroll to position [0, 0]
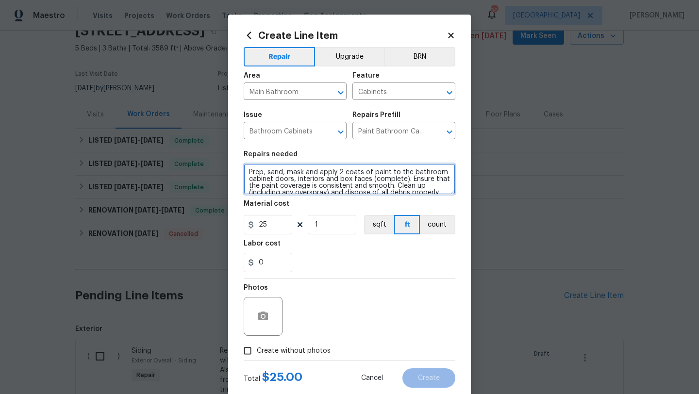
drag, startPoint x: 443, startPoint y: 188, endPoint x: 232, endPoint y: 163, distance: 211.7
click at [232, 163] on div "Create Line Item Repair Upgrade BRN Area Main Bathroom ​ Feature Cabinets ​ Iss…" at bounding box center [349, 209] width 243 height 389
type textarea "Prep and paint the exterior of the main bathroom vanity. Make sure we use white…"
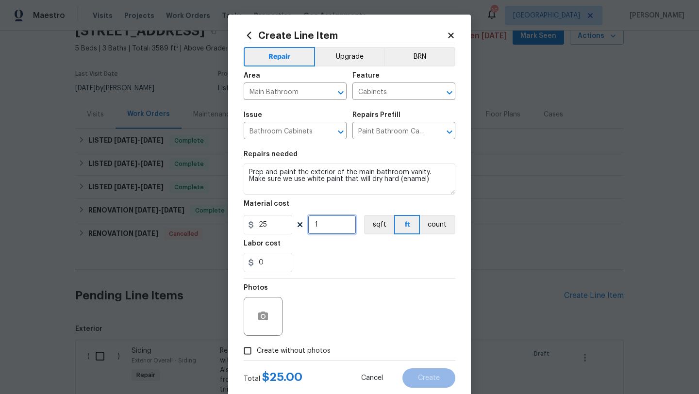
drag, startPoint x: 320, startPoint y: 225, endPoint x: 311, endPoint y: 225, distance: 8.7
click at [311, 225] on input "1" at bounding box center [332, 224] width 49 height 19
type input "6"
click at [320, 352] on span "Create without photos" at bounding box center [294, 351] width 74 height 10
click at [257, 352] on input "Create without photos" at bounding box center [247, 351] width 18 height 18
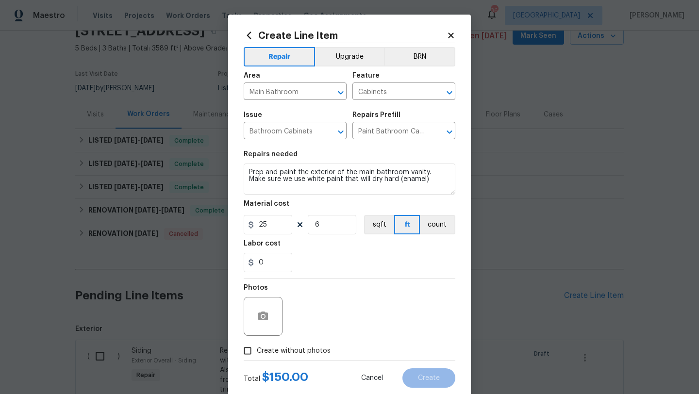
checkbox input "true"
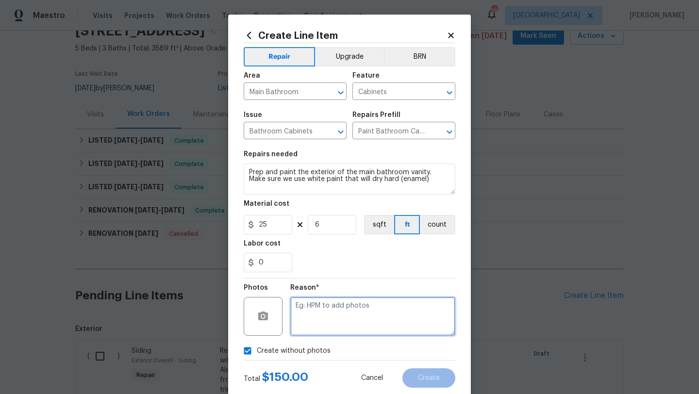
click at [329, 331] on textarea at bounding box center [372, 316] width 165 height 39
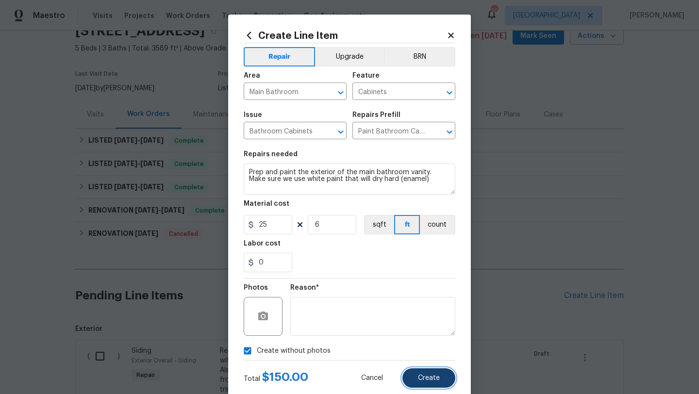
click at [430, 376] on span "Create" at bounding box center [429, 378] width 22 height 7
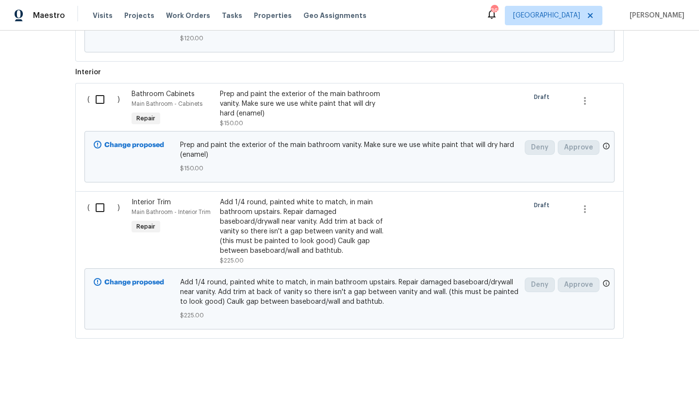
scroll to position [613, 0]
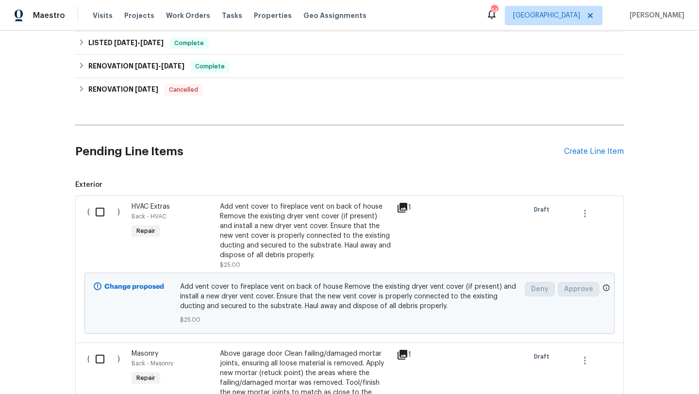
scroll to position [212, 0]
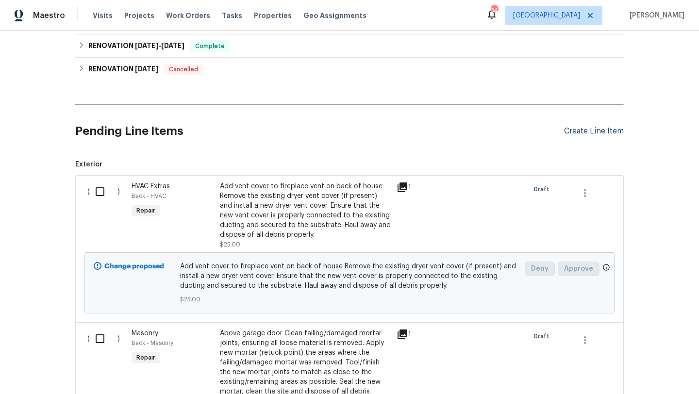
click at [575, 127] on div "Create Line Item" at bounding box center [594, 131] width 60 height 9
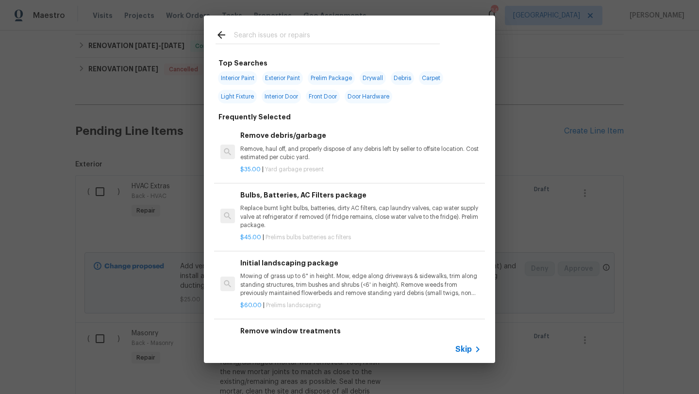
click at [298, 32] on input "text" at bounding box center [337, 36] width 206 height 15
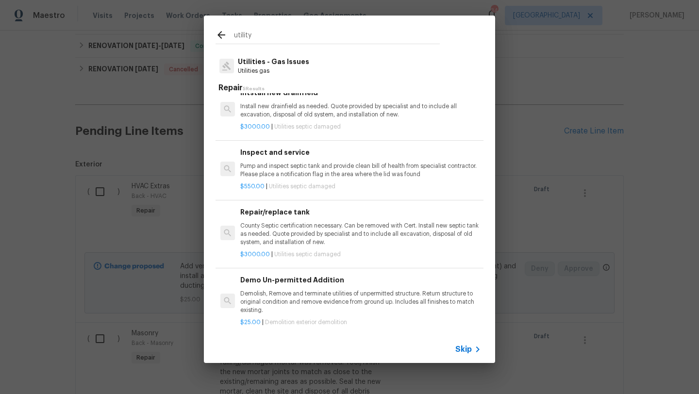
scroll to position [46, 0]
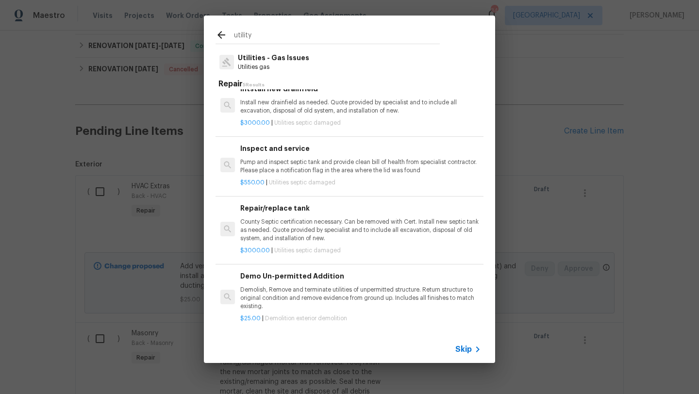
type input "utility"
click at [462, 351] on span "Skip" at bounding box center [463, 350] width 17 height 10
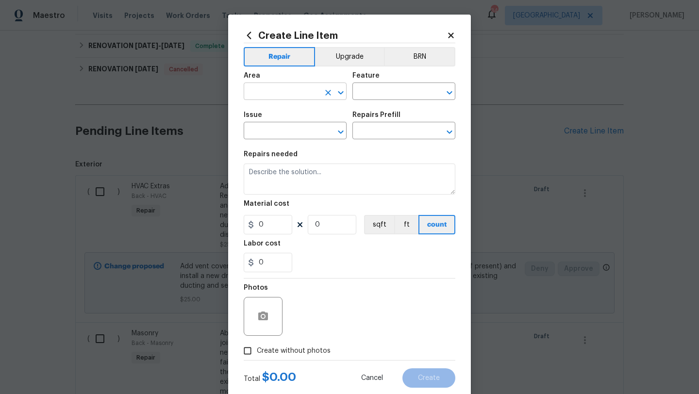
click at [288, 95] on input "text" at bounding box center [282, 92] width 76 height 15
click at [290, 122] on ul "Utilities" at bounding box center [295, 114] width 103 height 24
click at [291, 116] on li "Utilities" at bounding box center [295, 114] width 103 height 16
type input "Utilities"
click at [374, 93] on input "text" at bounding box center [390, 92] width 76 height 15
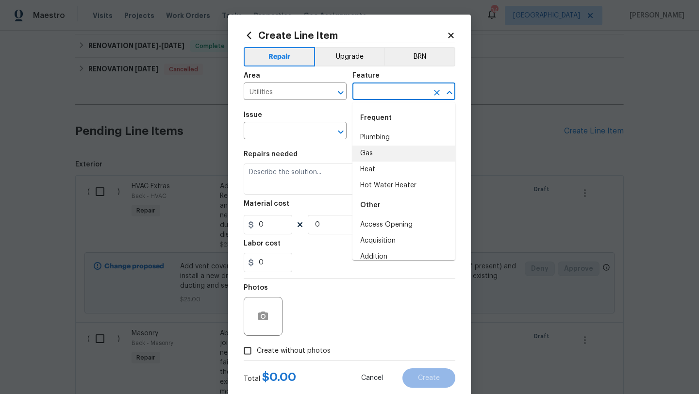
click at [375, 151] on li "Gas" at bounding box center [403, 154] width 103 height 16
type input "Gas"
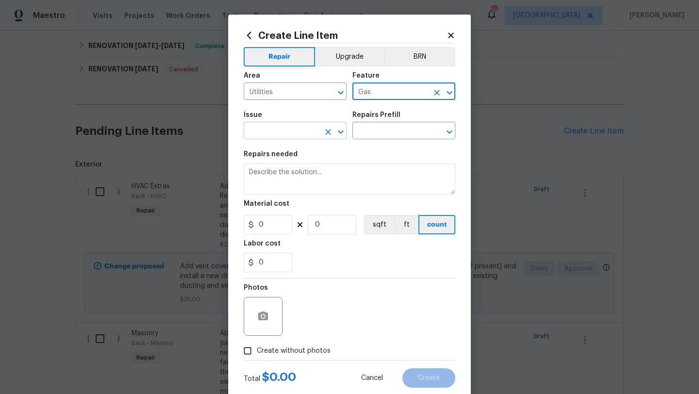
click at [318, 128] on input "text" at bounding box center [282, 131] width 76 height 15
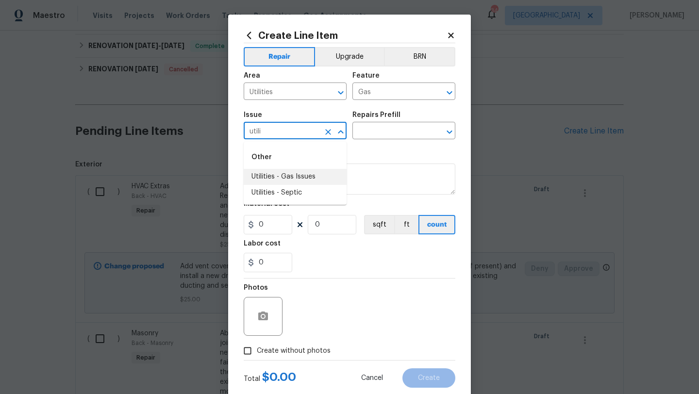
click at [309, 174] on li "Utilities - Gas Issues" at bounding box center [295, 177] width 103 height 16
type input "Utilities - Gas Issues"
click at [378, 129] on input "text" at bounding box center [390, 131] width 76 height 15
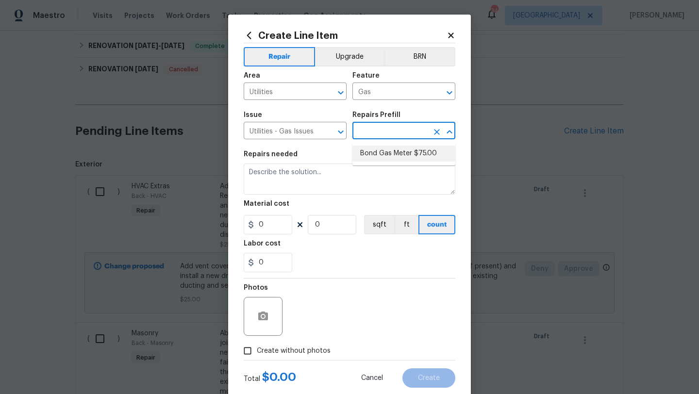
click at [375, 151] on li "Bond Gas Meter $75.00" at bounding box center [403, 154] width 103 height 16
type input "Bond Gas Meter $75.00"
type textarea "Bond Gas Meter: add grounding clamp to gas line near gas meter and wire to grou…"
type input "1"
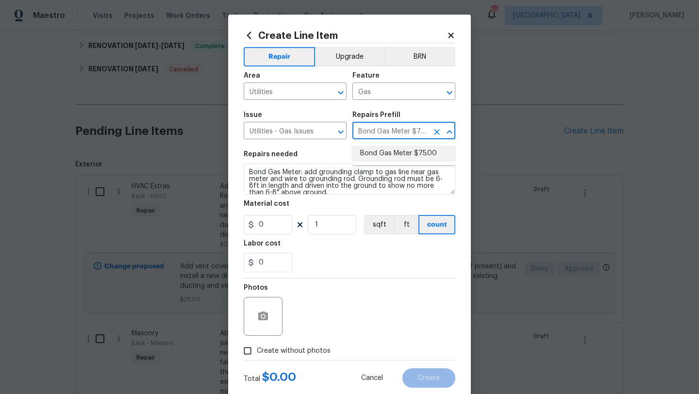
type input "75"
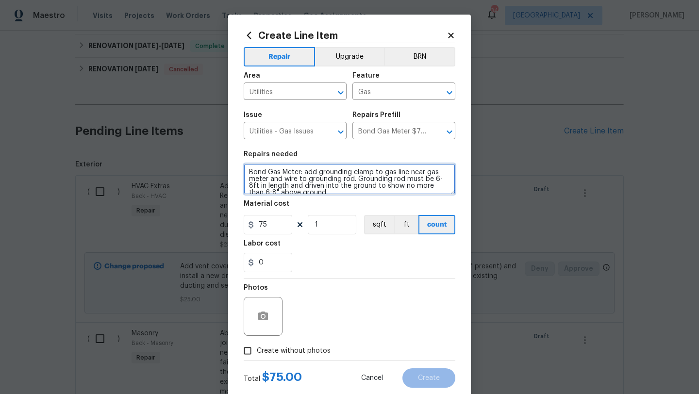
drag, startPoint x: 311, startPoint y: 190, endPoint x: 239, endPoint y: 166, distance: 75.1
click at [239, 166] on div "Create Line Item Repair Upgrade BRN Area Utilities ​ Feature Gas ​ Issue Utilit…" at bounding box center [349, 209] width 243 height 389
type textarea "Line item is to pay for the $150 utility connection visit from 2124 Hobby (a cl…"
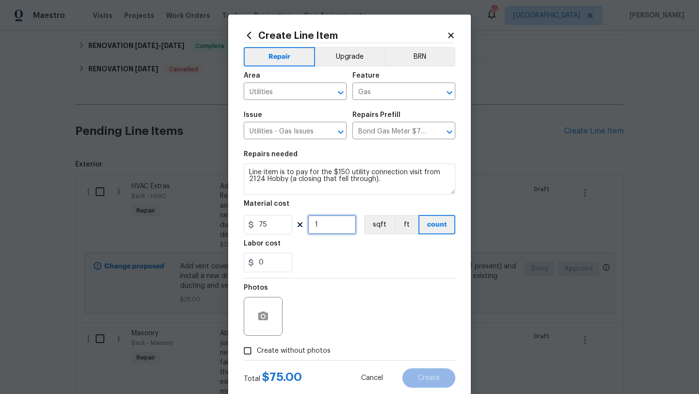
drag, startPoint x: 319, startPoint y: 225, endPoint x: 306, endPoint y: 226, distance: 13.1
click at [306, 226] on div "75 1 sqft ft count" at bounding box center [350, 224] width 212 height 19
type input "2"
click at [324, 258] on div "0" at bounding box center [350, 262] width 212 height 19
click at [307, 348] on span "Create without photos" at bounding box center [294, 351] width 74 height 10
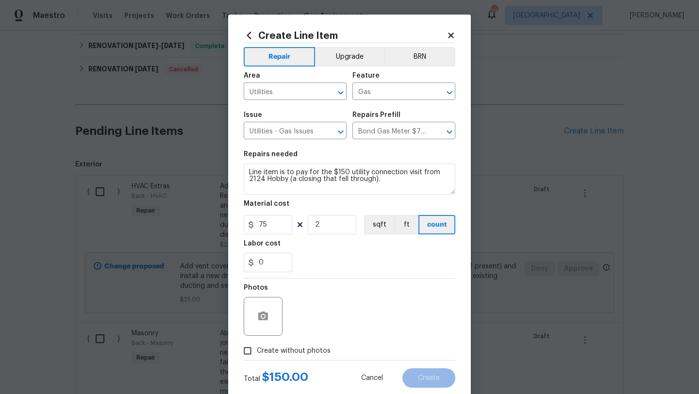
click at [257, 348] on input "Create without photos" at bounding box center [247, 351] width 18 height 18
checkbox input "true"
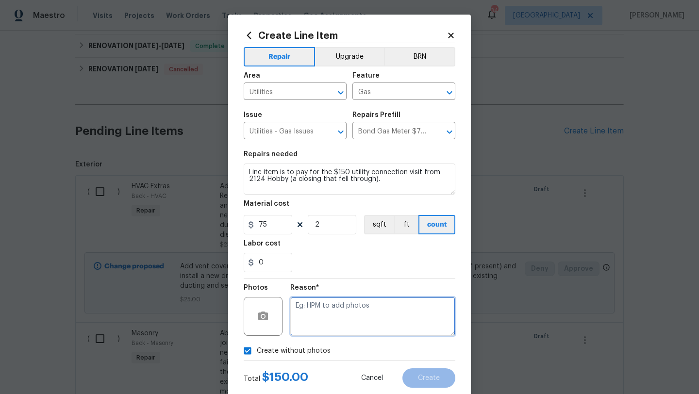
click at [325, 329] on textarea at bounding box center [372, 316] width 165 height 39
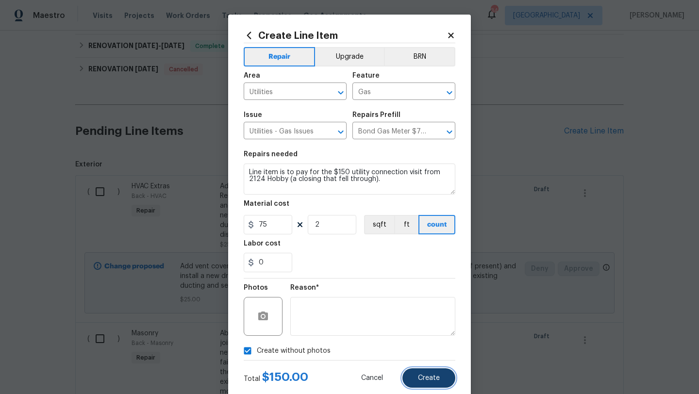
click at [428, 375] on span "Create" at bounding box center [429, 378] width 22 height 7
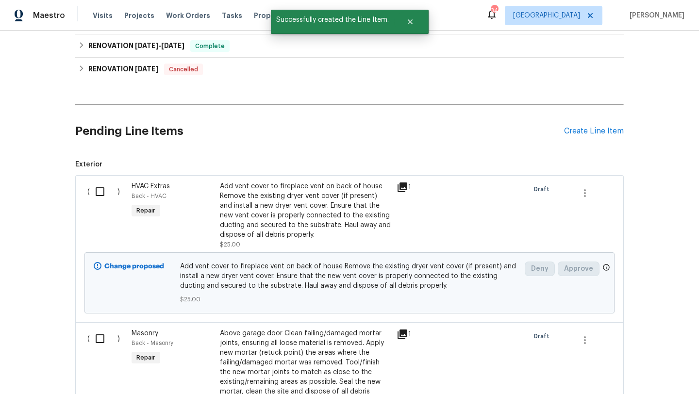
click at [101, 191] on input "checkbox" at bounding box center [104, 192] width 28 height 20
checkbox input "true"
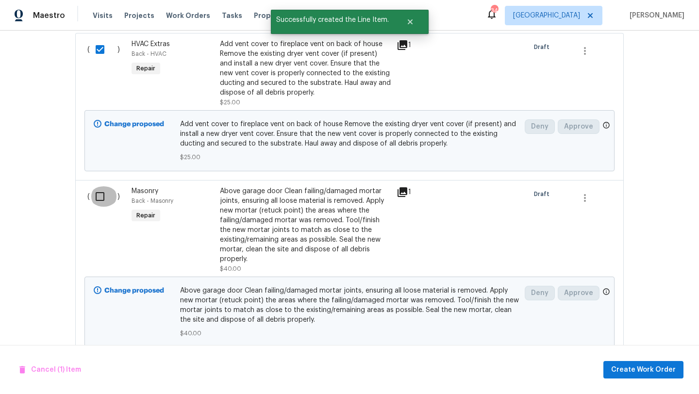
click at [100, 195] on input "checkbox" at bounding box center [104, 196] width 28 height 20
checkbox input "true"
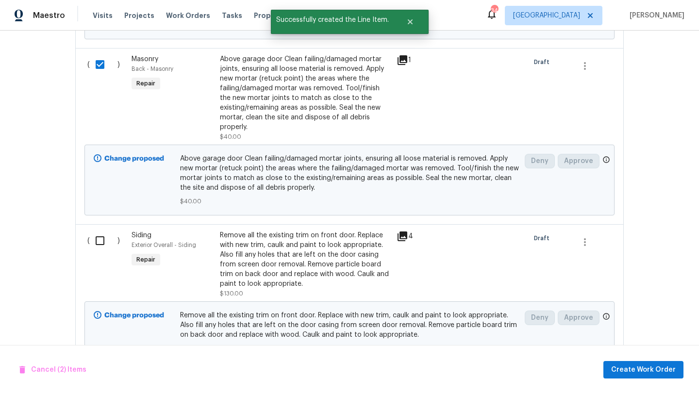
scroll to position [556, 0]
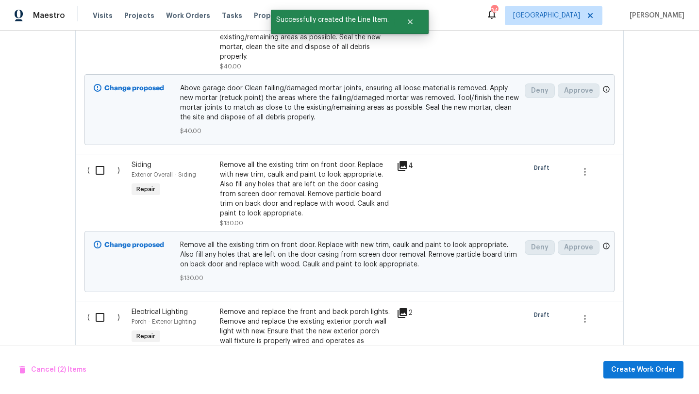
click at [99, 177] on input "checkbox" at bounding box center [104, 170] width 28 height 20
checkbox input "true"
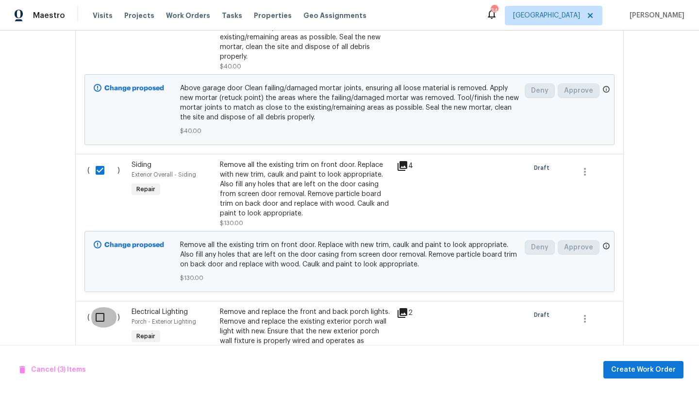
click at [97, 309] on input "checkbox" at bounding box center [104, 317] width 28 height 20
checkbox input "true"
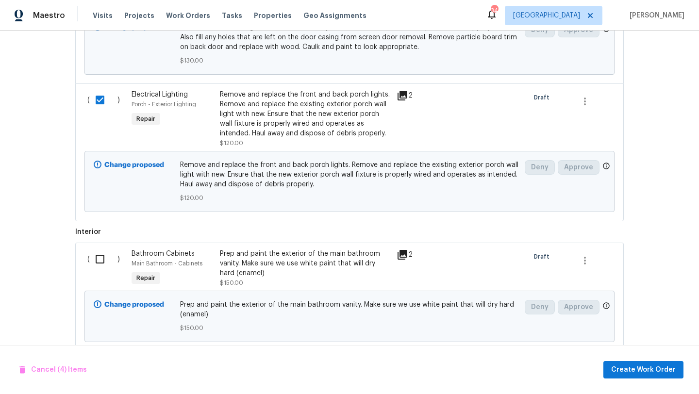
click at [97, 258] on input "checkbox" at bounding box center [104, 259] width 28 height 20
checkbox input "true"
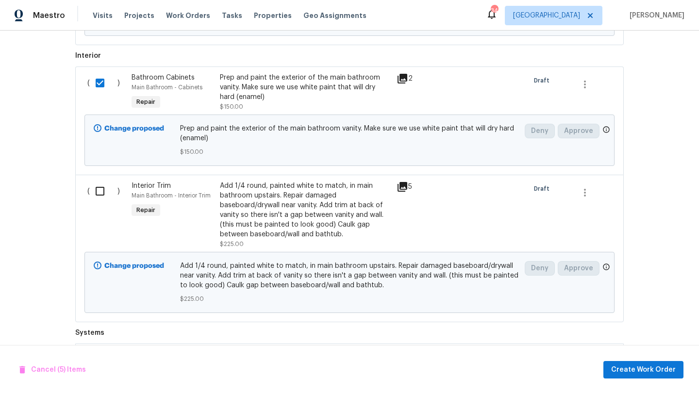
click at [97, 188] on input "checkbox" at bounding box center [104, 191] width 28 height 20
checkbox input "true"
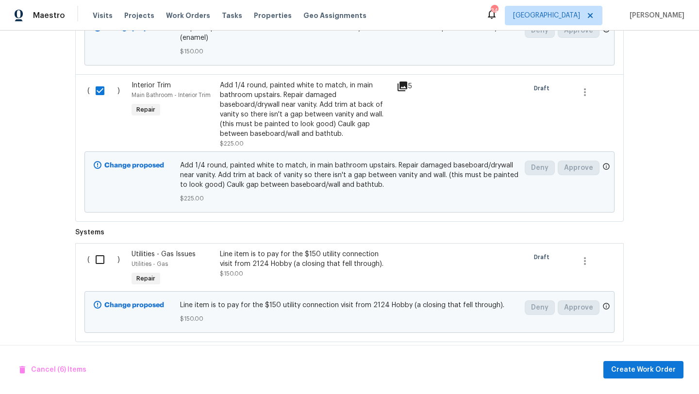
scroll to position [1066, 0]
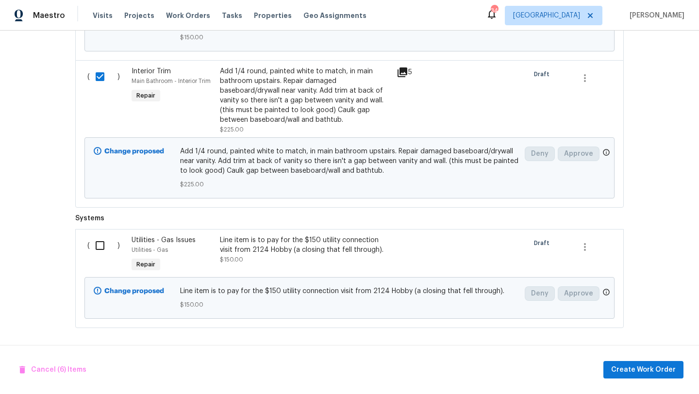
click at [101, 249] on input "checkbox" at bounding box center [104, 245] width 28 height 20
checkbox input "true"
click at [628, 369] on span "Create Work Order" at bounding box center [643, 370] width 65 height 12
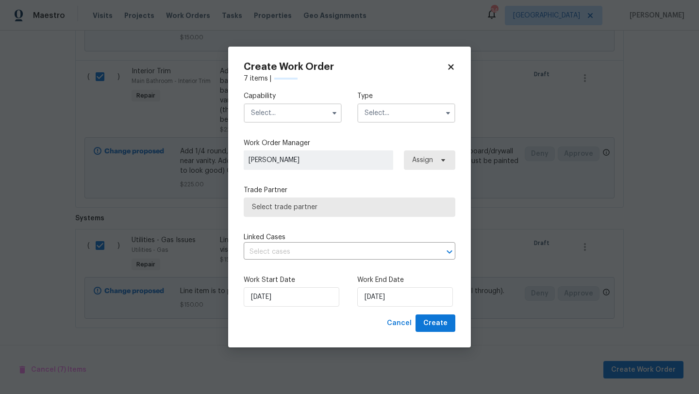
checkbox input "false"
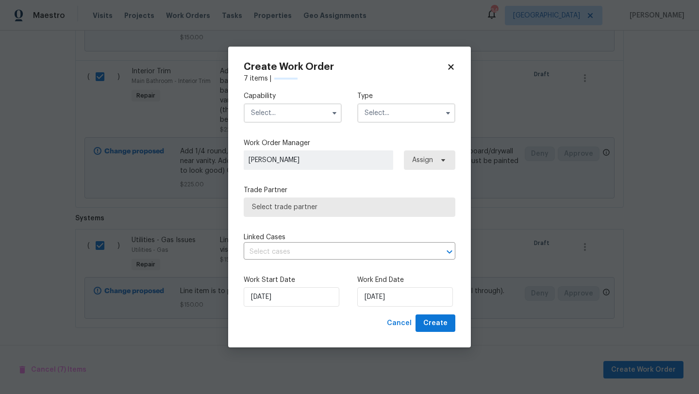
checkbox input "false"
click at [296, 113] on input "text" at bounding box center [293, 112] width 98 height 19
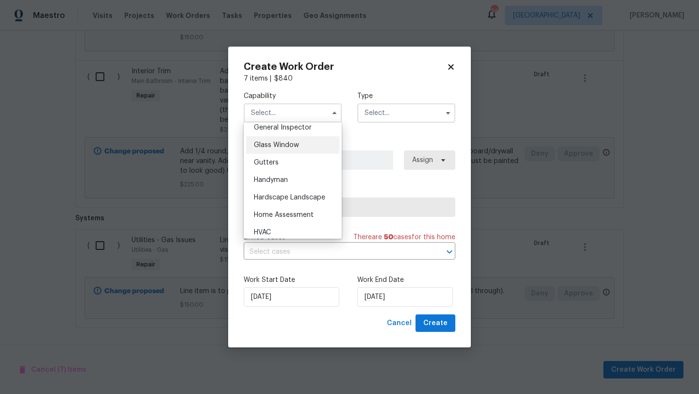
scroll to position [489, 0]
click at [283, 178] on span "Handyman" at bounding box center [271, 178] width 34 height 7
type input "Handyman"
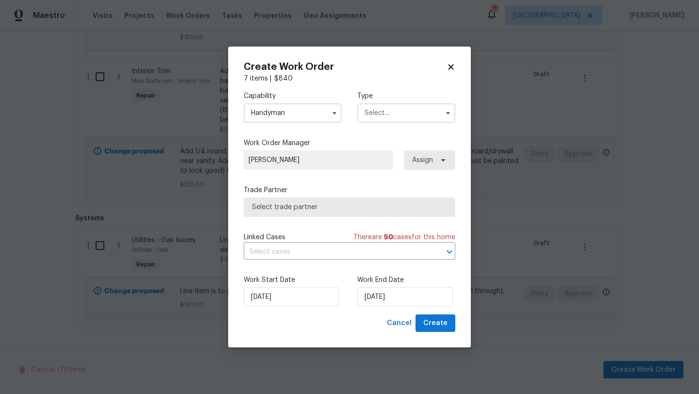
click at [391, 110] on input "text" at bounding box center [406, 112] width 98 height 19
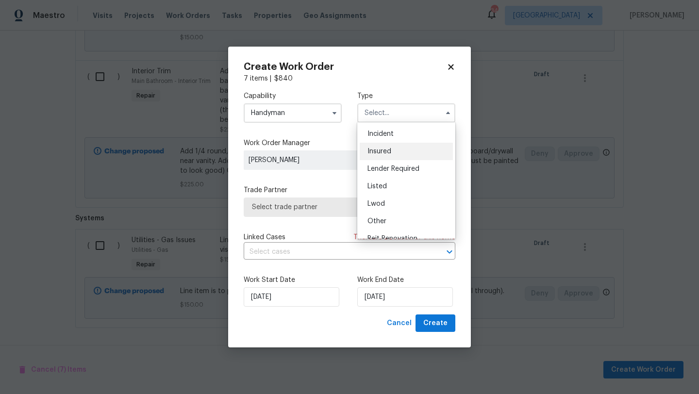
scroll to position [35, 0]
click at [394, 187] on div "Listed" at bounding box center [406, 185] width 93 height 17
type input "Listed"
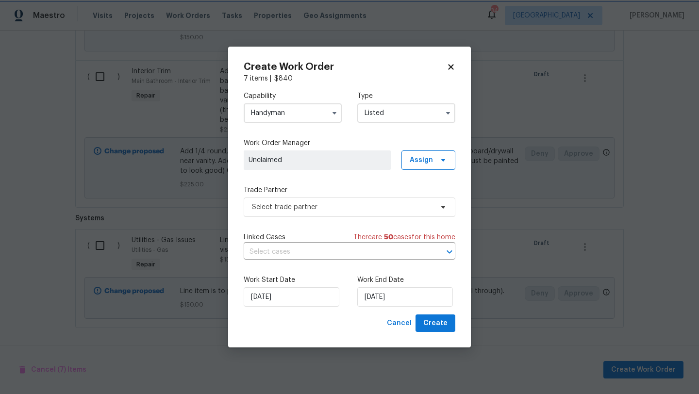
scroll to position [0, 0]
click at [417, 164] on span "Assign" at bounding box center [421, 160] width 23 height 10
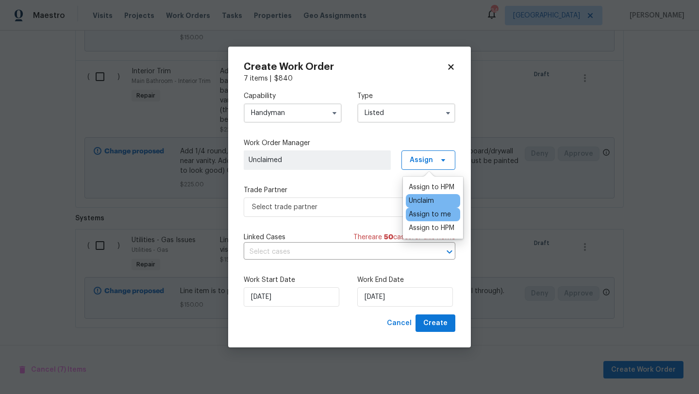
click at [426, 214] on div "Assign to me" at bounding box center [430, 215] width 42 height 10
click at [383, 225] on div "Capability Handyman Type Listed Work Order Manager Brad Limes Assign Trade Part…" at bounding box center [350, 198] width 212 height 231
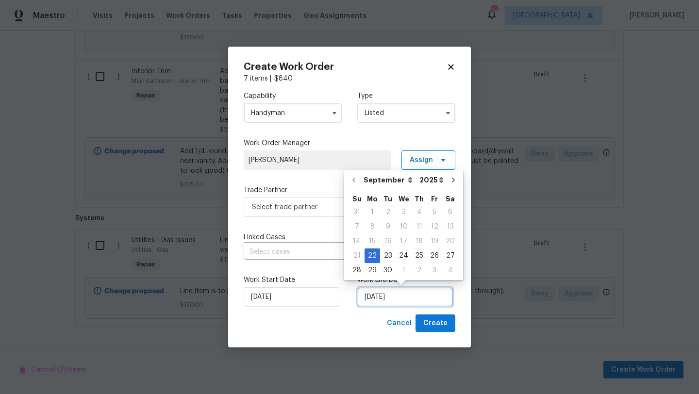
click at [398, 293] on input "9/22/2025" at bounding box center [405, 296] width 96 height 19
click at [433, 256] on div "26" at bounding box center [435, 256] width 16 height 14
type input "9/26/2025"
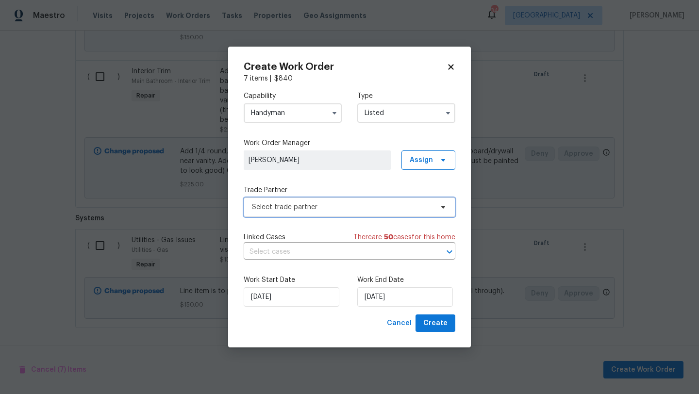
click at [385, 208] on span "Select trade partner" at bounding box center [342, 207] width 181 height 10
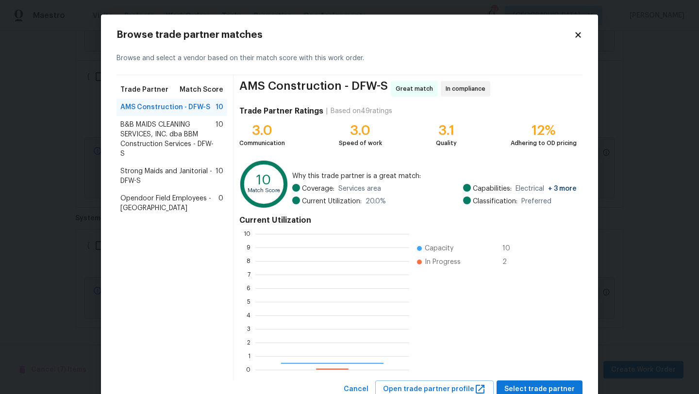
scroll to position [136, 154]
click at [174, 130] on span "B&B MAIDS CLEANING SERVICES, INC. dba BBM Construction Services - DFW-S" at bounding box center [167, 139] width 95 height 39
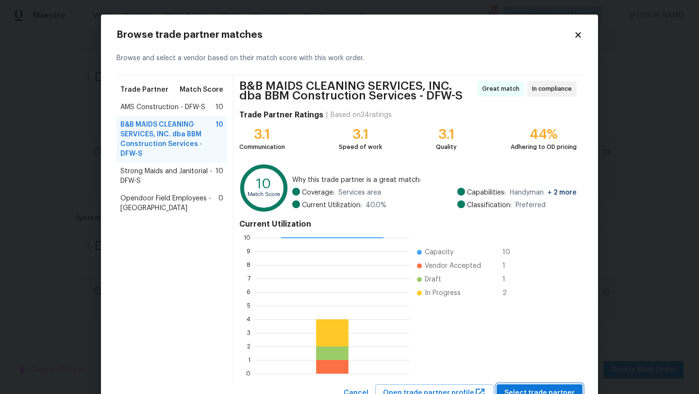
click at [523, 384] on button "Select trade partner" at bounding box center [540, 393] width 86 height 18
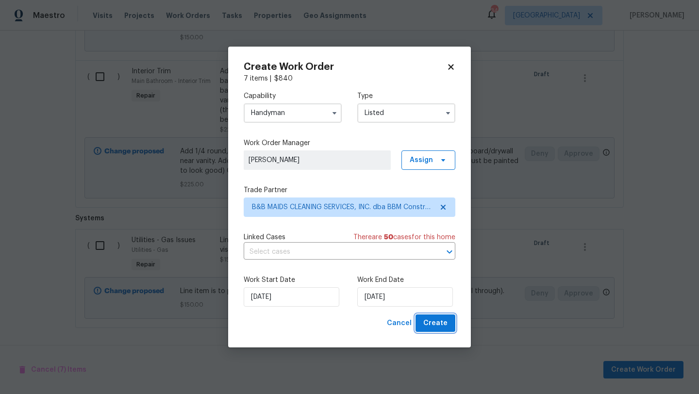
click at [433, 322] on span "Create" at bounding box center [435, 323] width 24 height 12
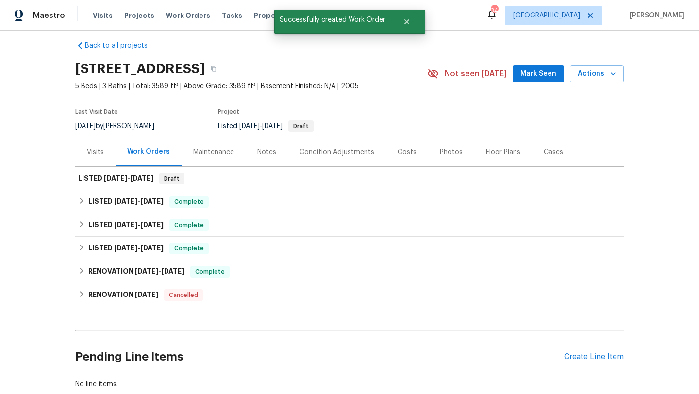
scroll to position [0, 0]
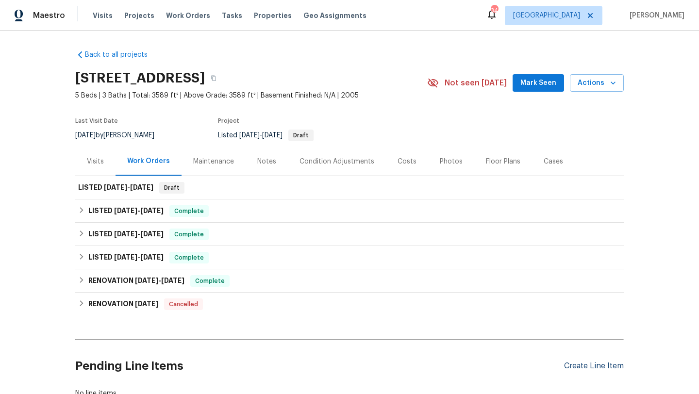
click at [573, 364] on div "Create Line Item" at bounding box center [594, 366] width 60 height 9
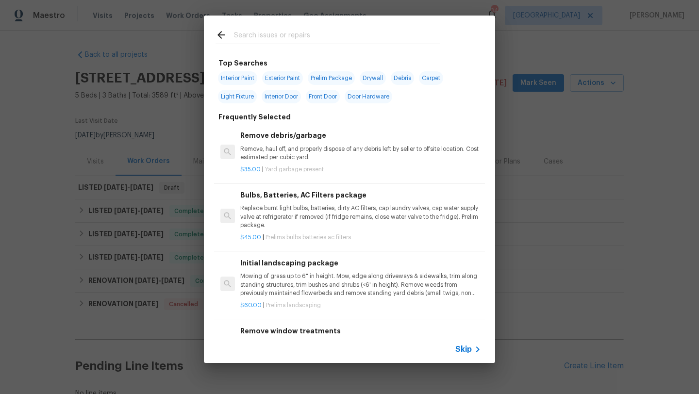
click at [264, 28] on div at bounding box center [328, 35] width 248 height 38
click at [264, 39] on input "text" at bounding box center [337, 36] width 206 height 15
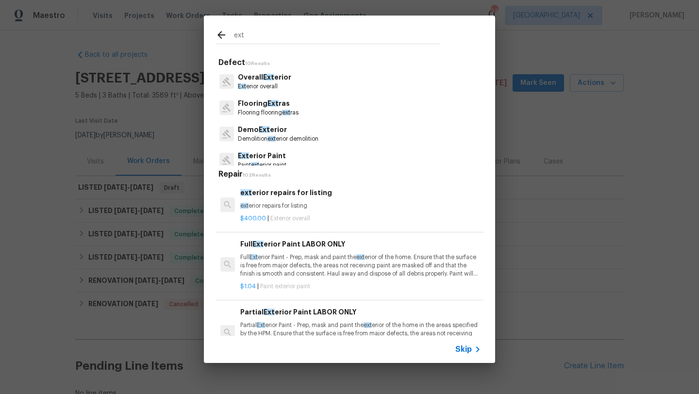
drag, startPoint x: 250, startPoint y: 34, endPoint x: 224, endPoint y: 34, distance: 25.7
click at [224, 34] on div "ext" at bounding box center [327, 36] width 224 height 15
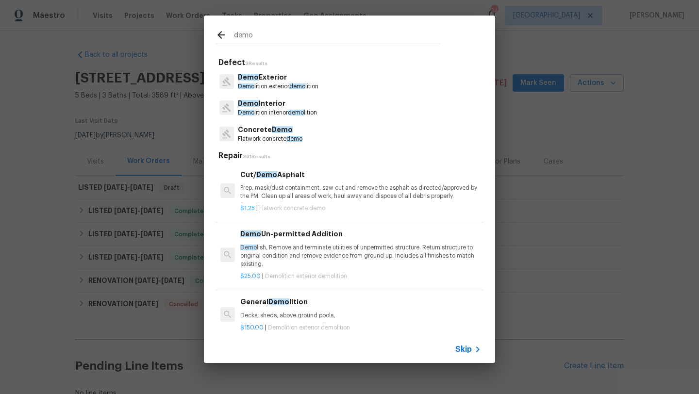
type input "demo"
click at [251, 80] on span "Demo" at bounding box center [248, 77] width 21 height 7
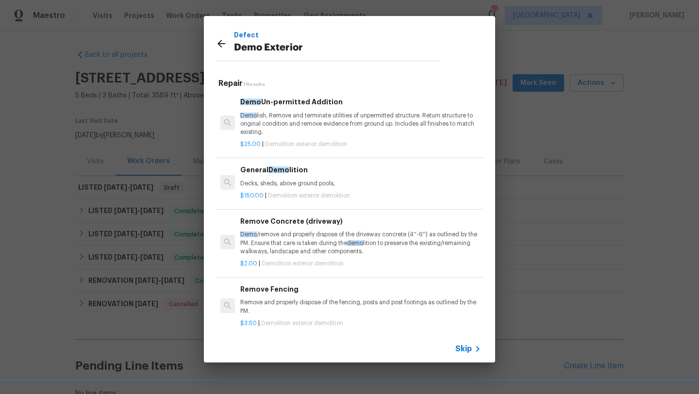
click at [293, 185] on p "Decks, sheds, above ground pools," at bounding box center [360, 184] width 241 height 8
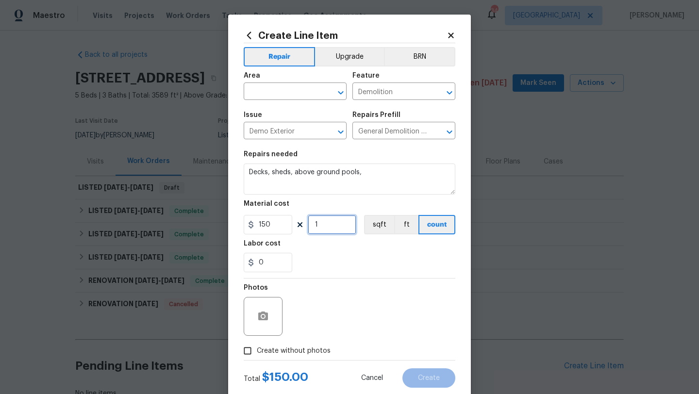
drag, startPoint x: 325, startPoint y: 227, endPoint x: 303, endPoint y: 227, distance: 21.4
click at [303, 227] on div "150 1 sqft ft count" at bounding box center [350, 224] width 212 height 19
type input "5"
drag, startPoint x: 269, startPoint y: 269, endPoint x: 228, endPoint y: 269, distance: 41.3
click at [228, 269] on div "Create Line Item Repair Upgrade BRN Area ​ Feature Demolition ​ Issue Demo Exte…" at bounding box center [349, 209] width 243 height 389
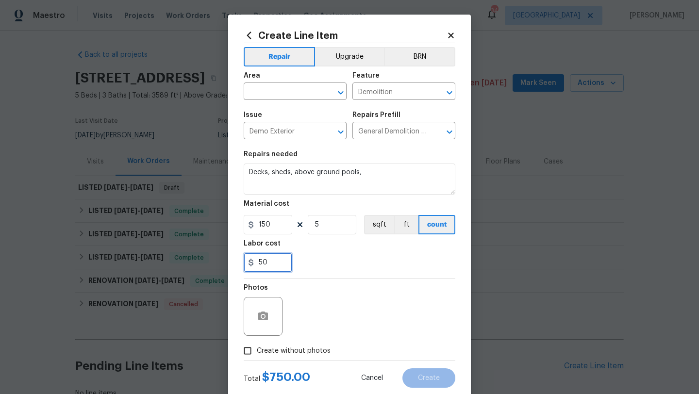
type input "50"
click at [302, 350] on span "Create without photos" at bounding box center [294, 351] width 74 height 10
click at [257, 350] on input "Create without photos" at bounding box center [247, 351] width 18 height 18
checkbox input "true"
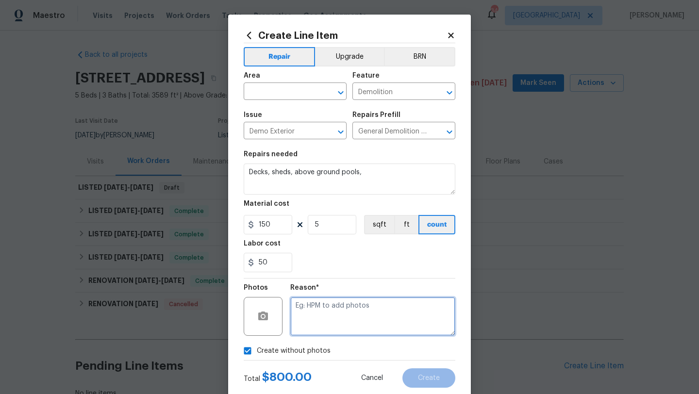
click at [333, 320] on textarea at bounding box center [372, 316] width 165 height 39
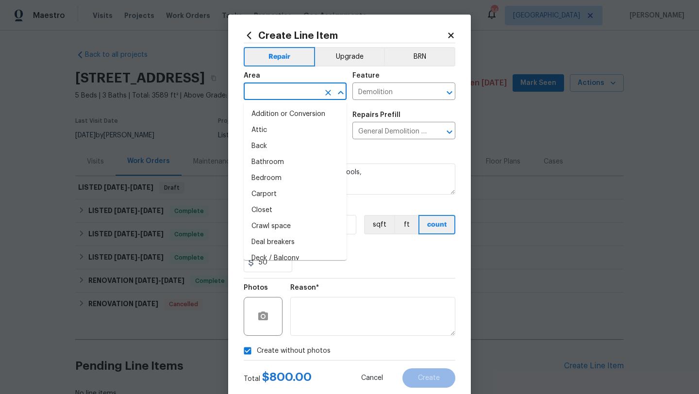
click at [279, 90] on input "text" at bounding box center [282, 92] width 76 height 15
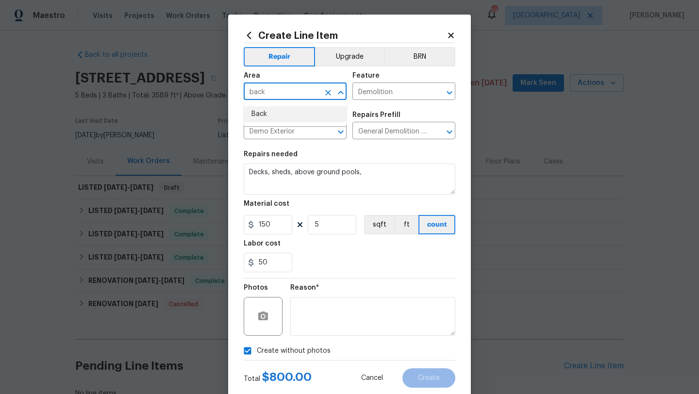
click at [267, 114] on li "Back" at bounding box center [295, 114] width 103 height 16
type input "Back"
click at [432, 382] on button "Create" at bounding box center [428, 377] width 53 height 19
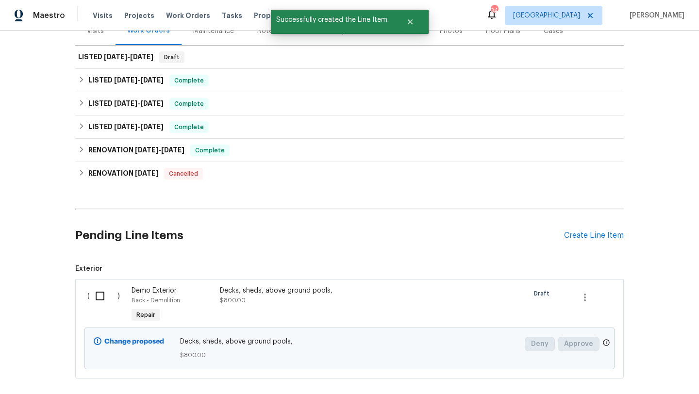
scroll to position [143, 0]
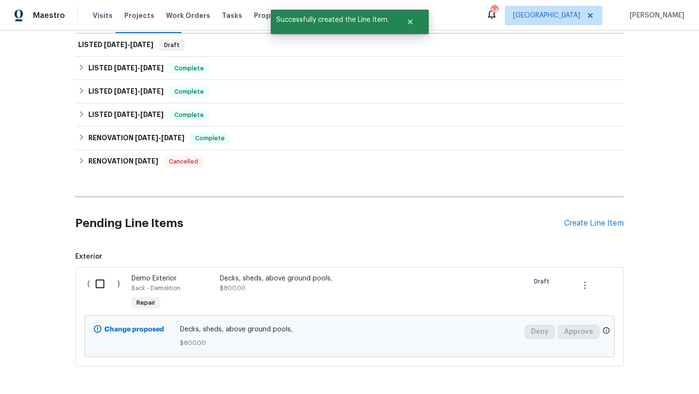
click at [100, 284] on input "checkbox" at bounding box center [104, 284] width 28 height 20
checkbox input "true"
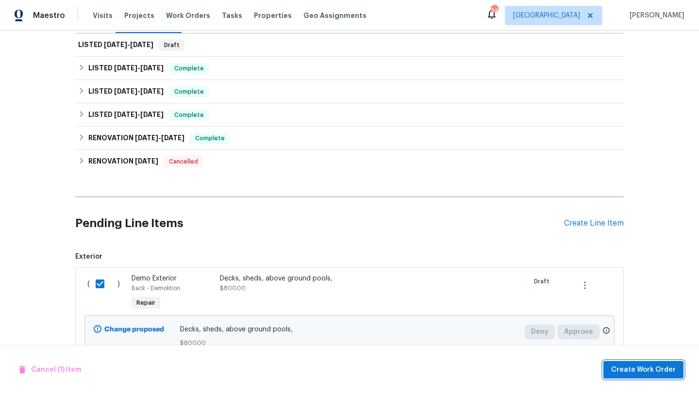
click at [627, 369] on span "Create Work Order" at bounding box center [643, 370] width 65 height 12
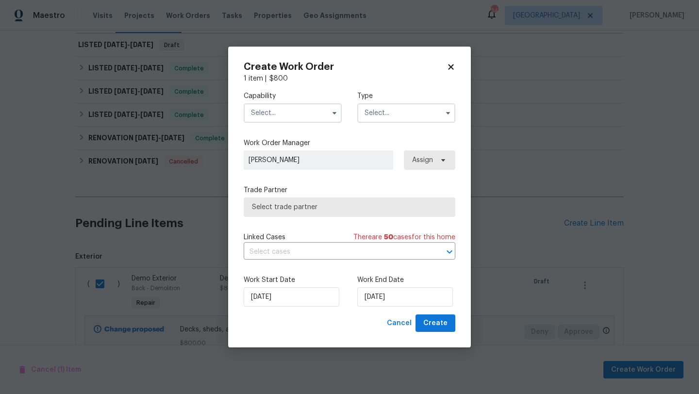
click at [290, 109] on input "text" at bounding box center [293, 112] width 98 height 19
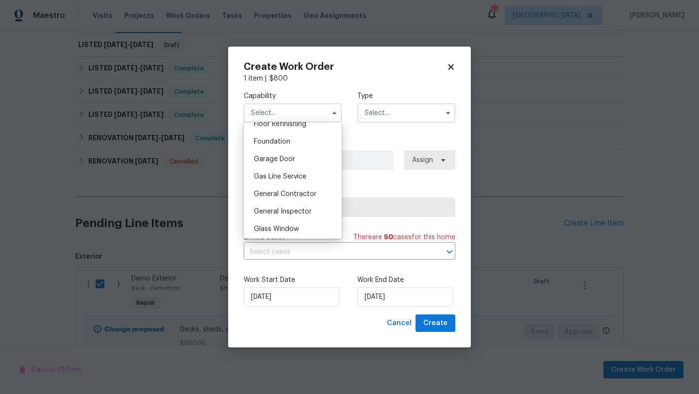
scroll to position [408, 0]
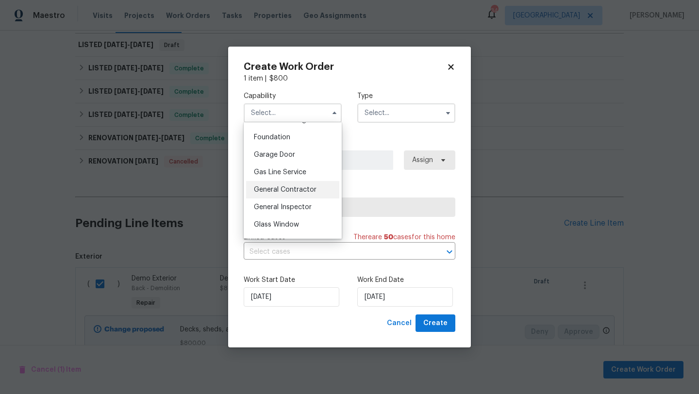
click at [295, 186] on div "General Contractor" at bounding box center [292, 189] width 93 height 17
type input "General Contractor"
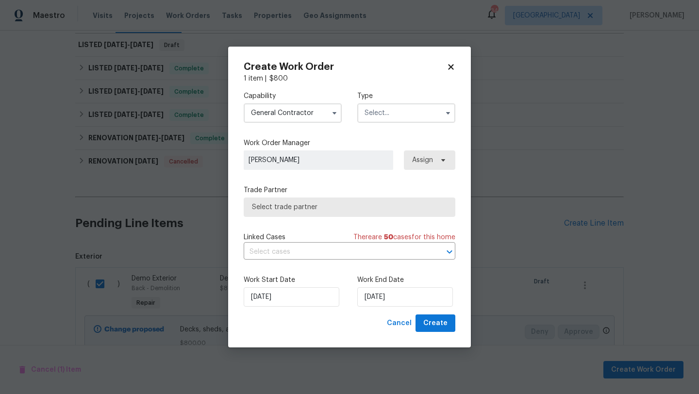
click at [380, 114] on input "text" at bounding box center [406, 112] width 98 height 19
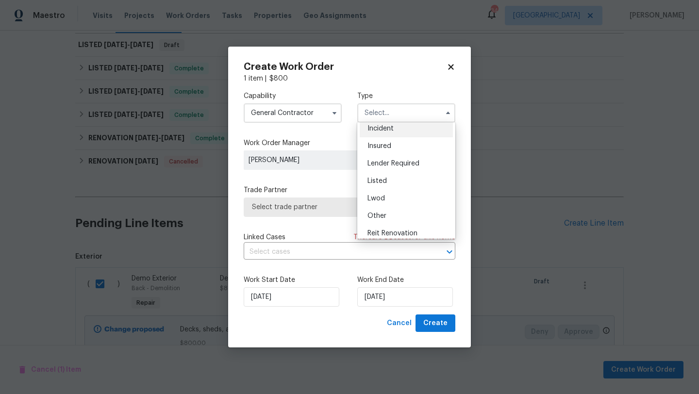
scroll to position [49, 0]
click at [381, 167] on div "Listed" at bounding box center [406, 171] width 93 height 17
type input "Listed"
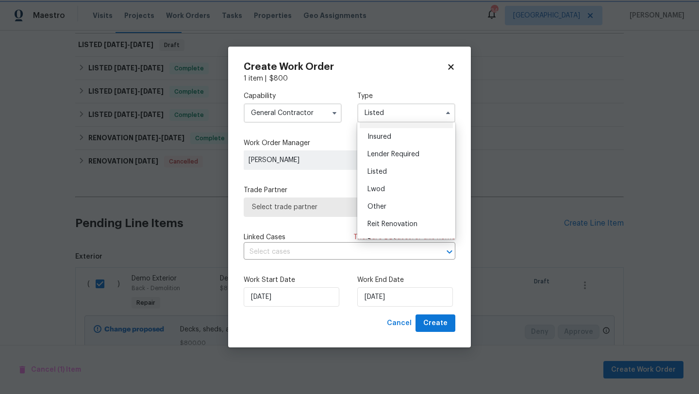
scroll to position [0, 0]
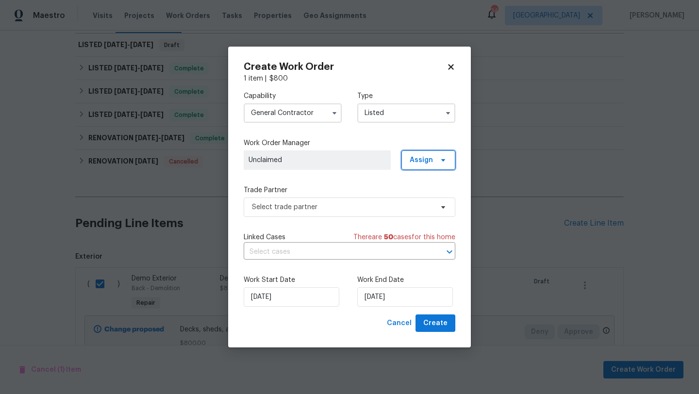
click at [408, 160] on span "Assign" at bounding box center [428, 159] width 54 height 19
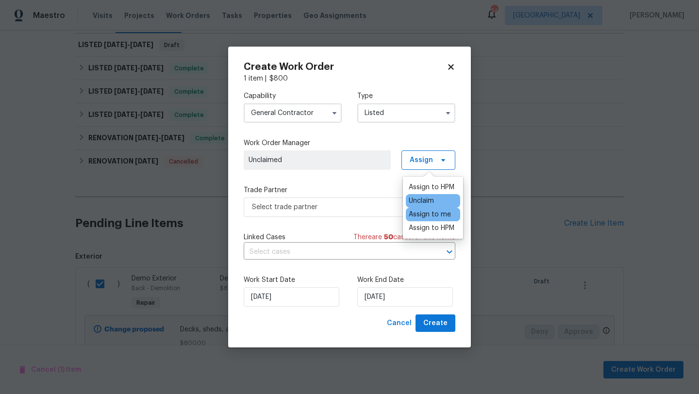
click at [423, 218] on div "Assign to me" at bounding box center [430, 215] width 42 height 10
click at [421, 215] on div "Assign to me" at bounding box center [430, 215] width 42 height 10
click at [367, 183] on div "Capability General Contractor Type Listed Work Order Manager Brad Limes Assign …" at bounding box center [350, 198] width 212 height 231
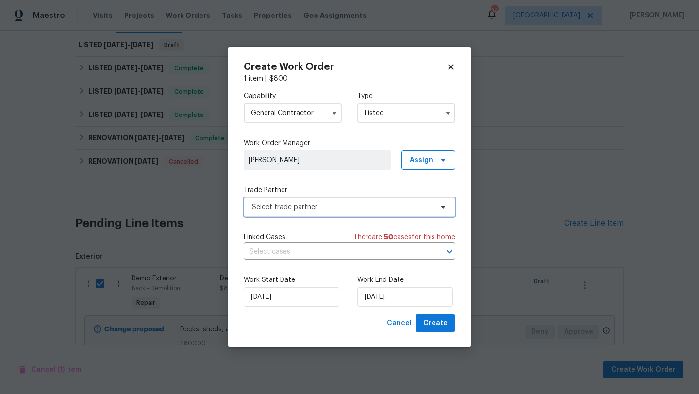
click at [366, 204] on span "Select trade partner" at bounding box center [342, 207] width 181 height 10
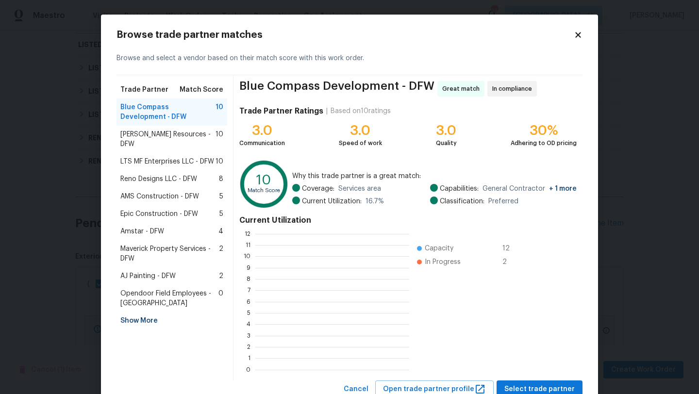
scroll to position [1, 1]
click at [190, 174] on span "Reno Designs LLC - DFW" at bounding box center [158, 179] width 77 height 10
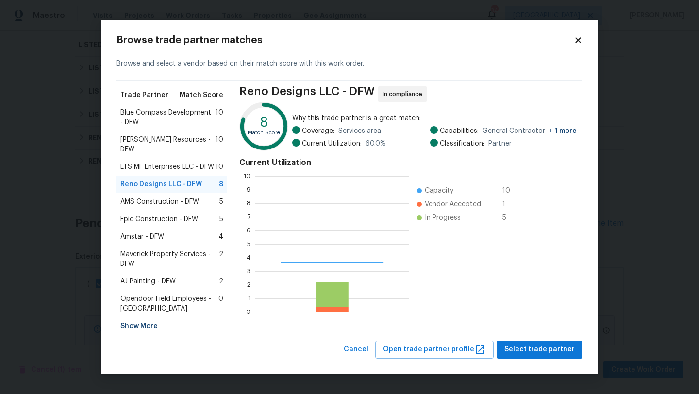
scroll to position [136, 154]
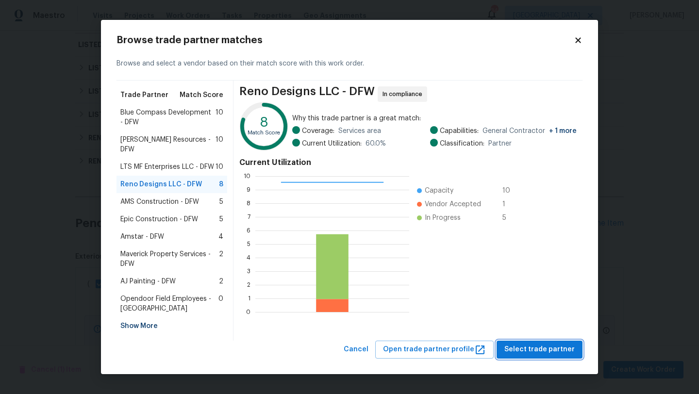
click at [526, 344] on span "Select trade partner" at bounding box center [539, 350] width 70 height 12
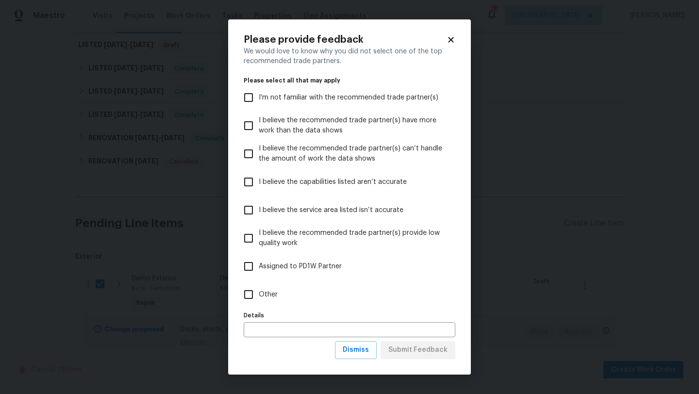
click at [265, 297] on span "Other" at bounding box center [268, 295] width 19 height 10
click at [259, 297] on input "Other" at bounding box center [248, 294] width 20 height 20
checkbox input "true"
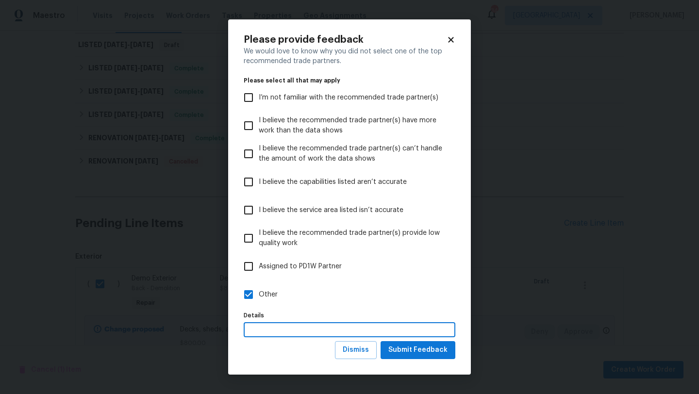
click at [268, 336] on input "text" at bounding box center [350, 329] width 212 height 15
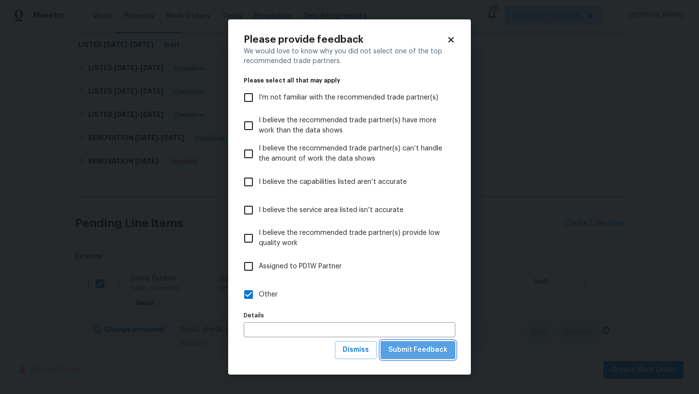
click at [439, 348] on span "Submit Feedback" at bounding box center [417, 350] width 59 height 12
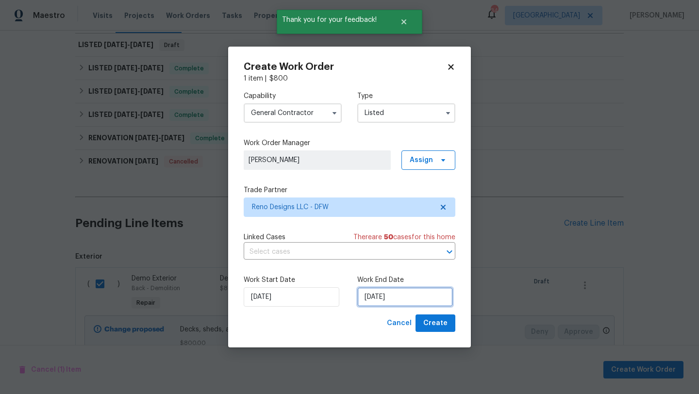
click at [420, 298] on input "9/22/2025" at bounding box center [405, 296] width 96 height 19
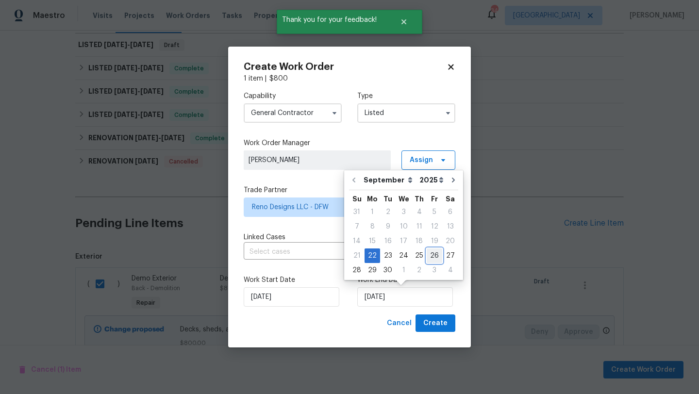
click at [432, 255] on div "26" at bounding box center [435, 256] width 16 height 14
type input "9/26/2025"
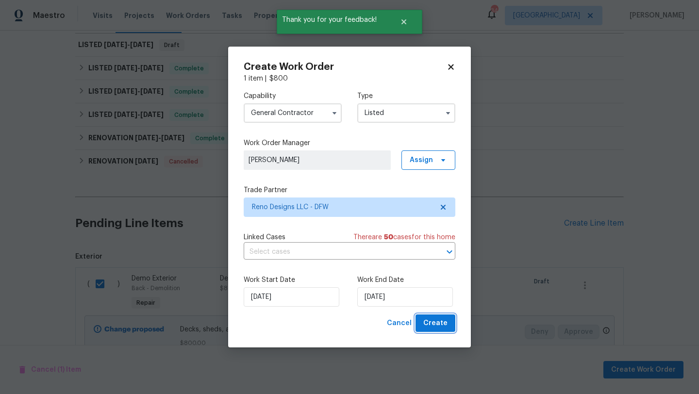
click at [436, 321] on span "Create" at bounding box center [435, 323] width 24 height 12
checkbox input "false"
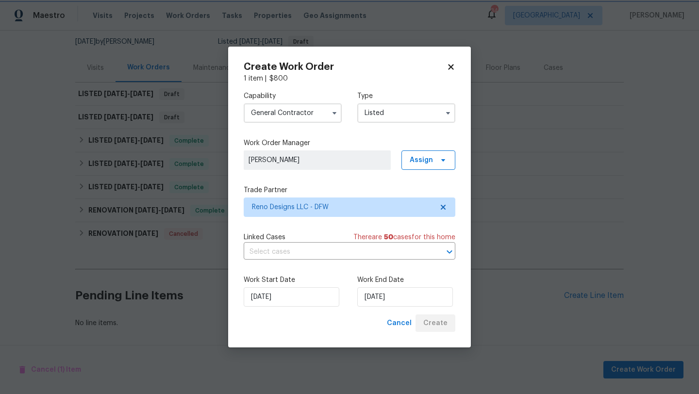
scroll to position [94, 0]
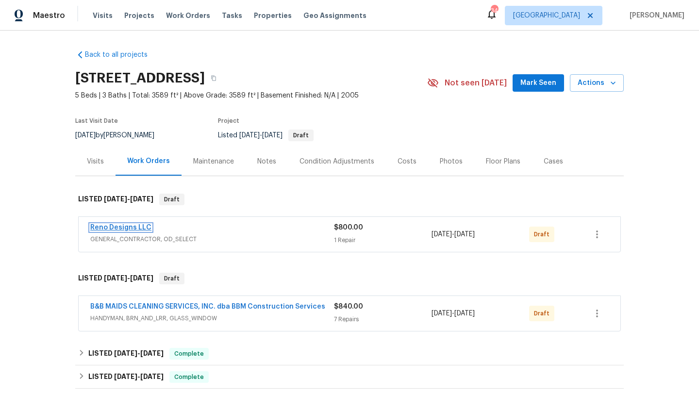
click at [140, 226] on link "Reno Designs LLC" at bounding box center [120, 227] width 61 height 7
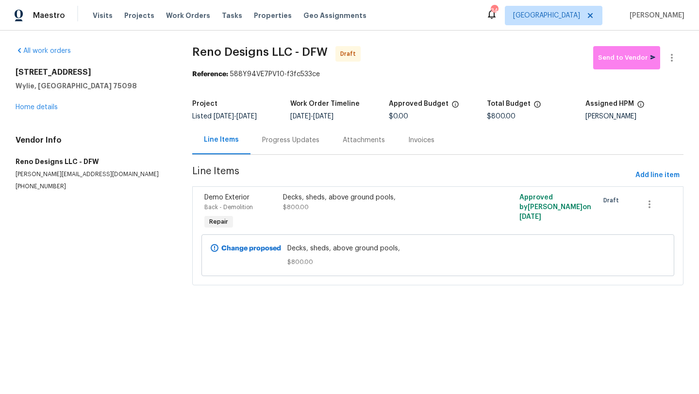
click at [52, 101] on div "2813 Lake Vista Dr Wylie, TX 75098 Home details" at bounding box center [92, 89] width 153 height 45
click at [45, 108] on link "Home details" at bounding box center [37, 107] width 42 height 7
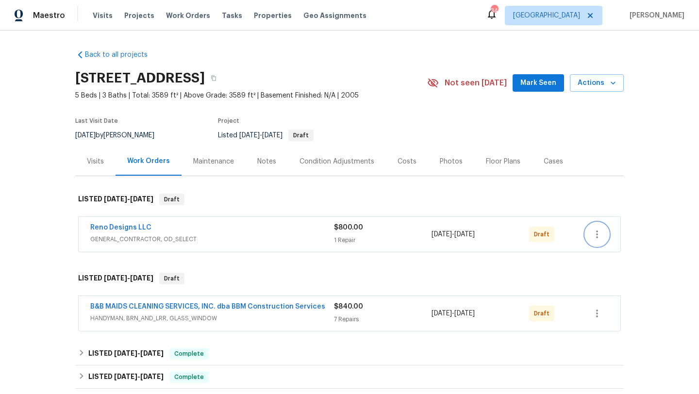
click at [595, 234] on icon "button" at bounding box center [597, 235] width 12 height 12
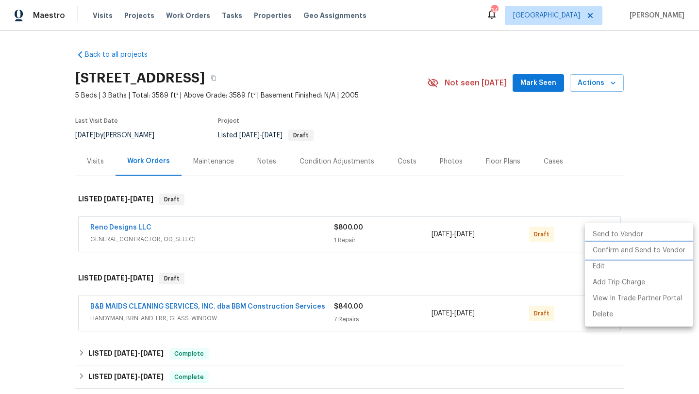
click at [608, 250] on li "Confirm and Send to Vendor" at bounding box center [639, 251] width 108 height 16
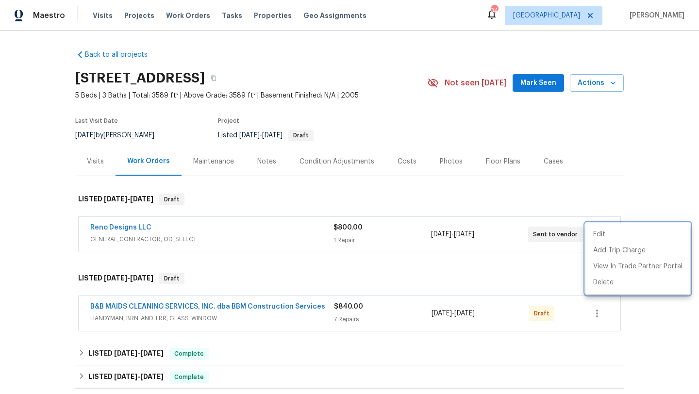
click at [623, 336] on div at bounding box center [349, 197] width 699 height 394
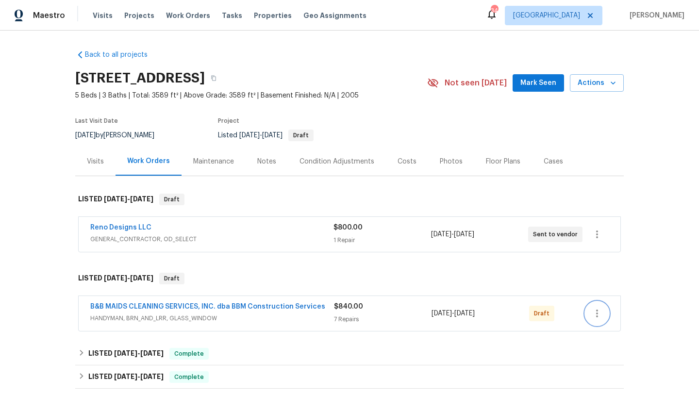
click at [596, 314] on icon "button" at bounding box center [597, 314] width 2 height 8
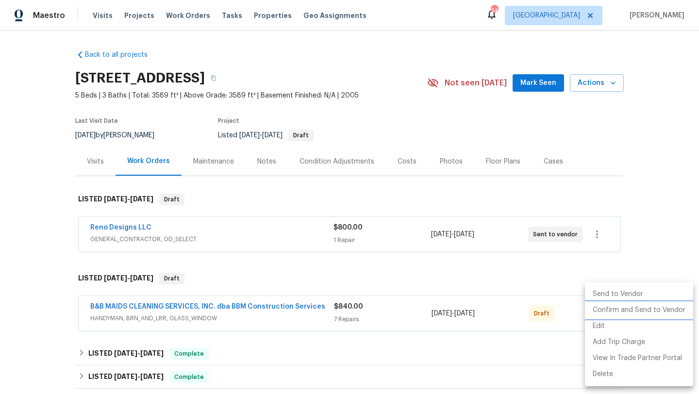
click at [610, 312] on li "Confirm and Send to Vendor" at bounding box center [639, 310] width 108 height 16
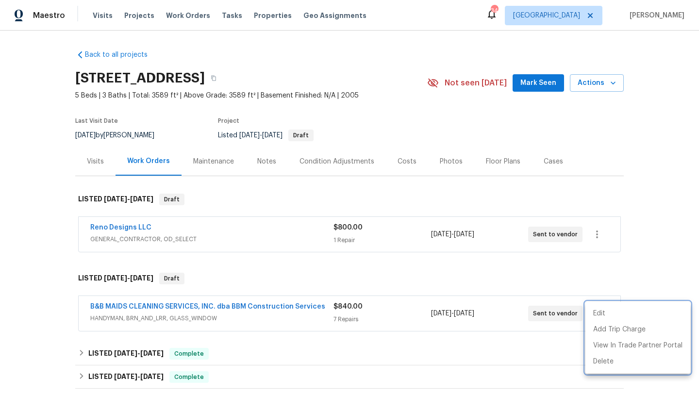
click at [380, 341] on div at bounding box center [349, 197] width 699 height 394
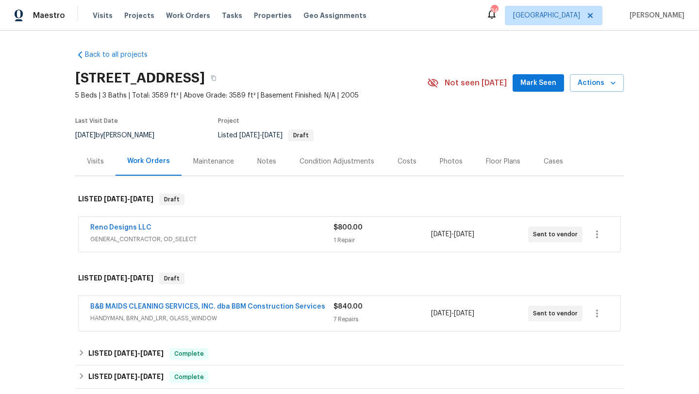
click at [540, 84] on span "Mark Seen" at bounding box center [538, 83] width 36 height 12
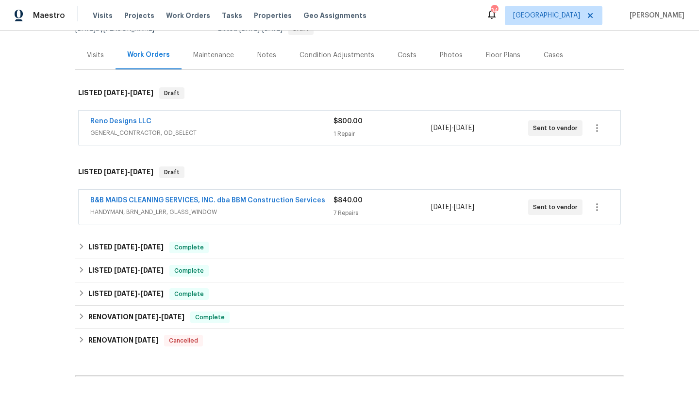
scroll to position [118, 0]
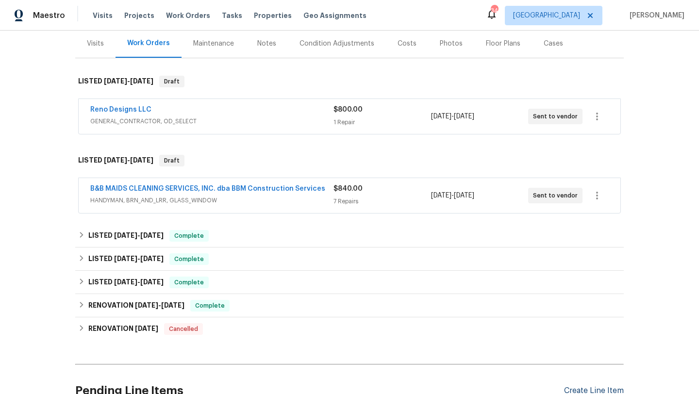
click at [591, 389] on div "Create Line Item" at bounding box center [594, 390] width 60 height 9
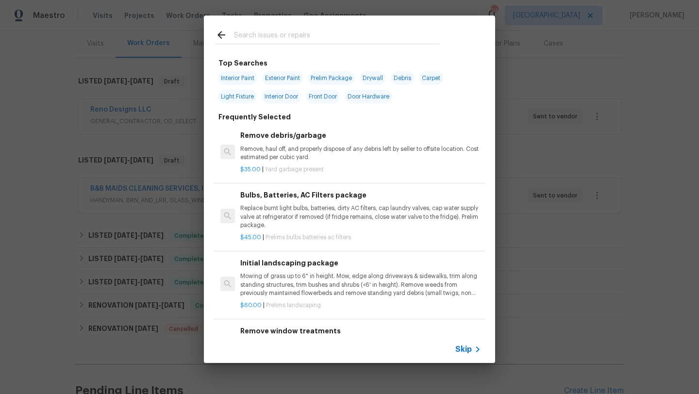
click at [275, 35] on input "text" at bounding box center [337, 36] width 206 height 15
type input "K"
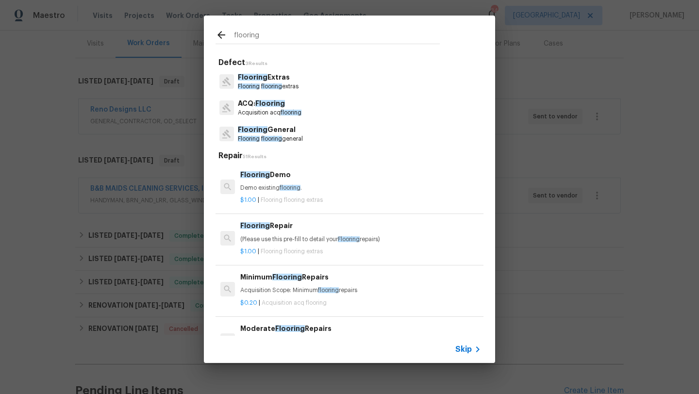
type input "flooring"
click at [275, 131] on p "Flooring General" at bounding box center [270, 130] width 65 height 10
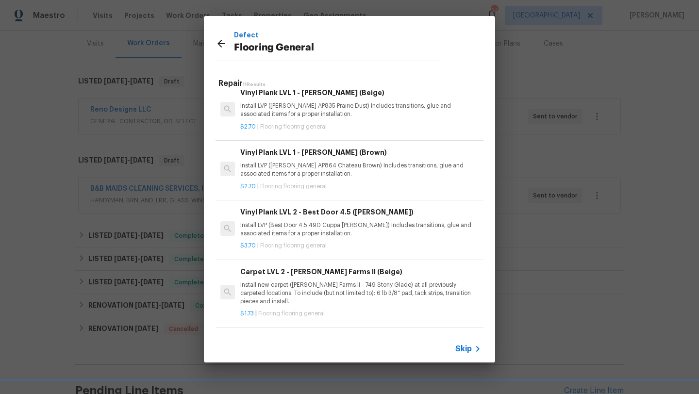
scroll to position [190, 0]
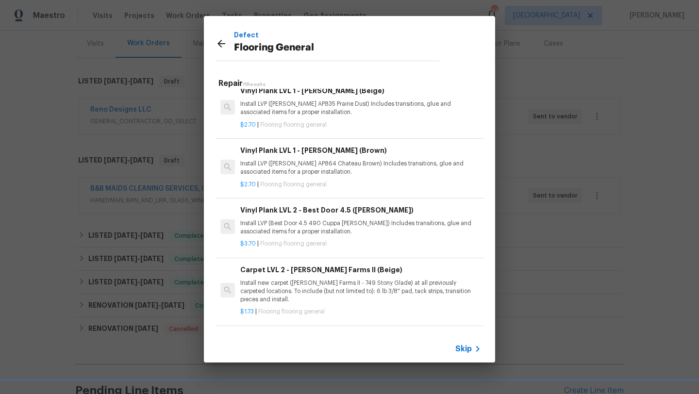
click at [297, 219] on p "Install LVP (Best Door 4.5 490 Cuppa Joe) Includes transitions, glue and associ…" at bounding box center [360, 227] width 241 height 17
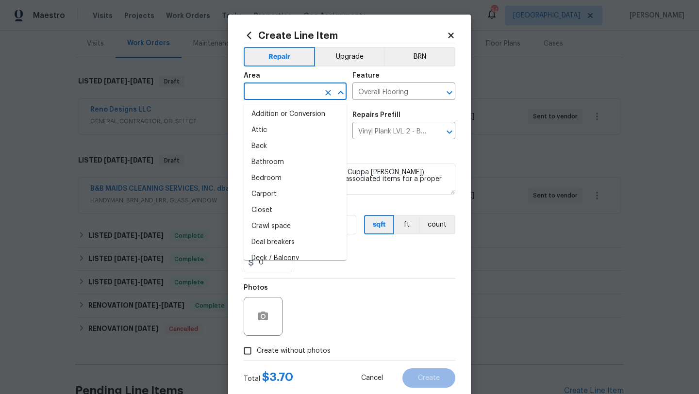
click at [275, 96] on input "text" at bounding box center [282, 92] width 76 height 15
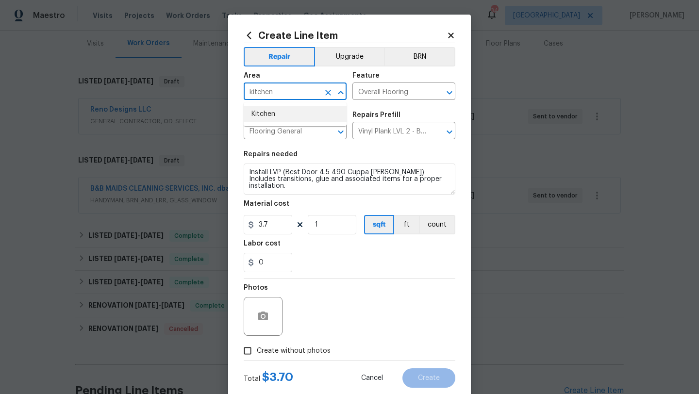
click at [267, 108] on li "Kitchen" at bounding box center [295, 114] width 103 height 16
type input "Kitchen"
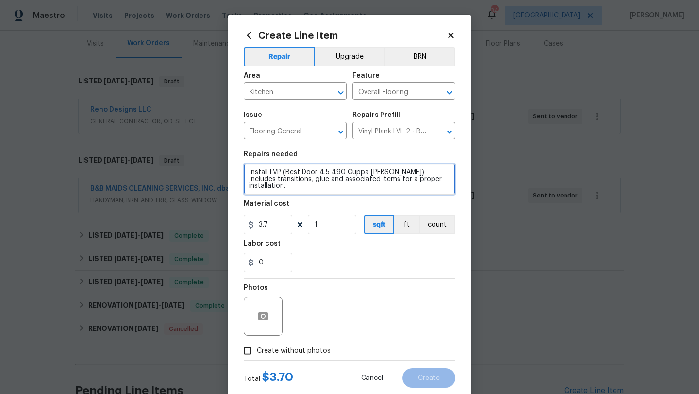
drag, startPoint x: 413, startPoint y: 180, endPoint x: 245, endPoint y: 171, distance: 168.2
click at [245, 171] on textarea "Install LVP (Best Door 4.5 490 Cuppa Joe) Includes transitions, glue and associ…" at bounding box center [350, 179] width 212 height 31
click at [247, 172] on textarea "Install LVP (Best Door 4.5 490 Cuppa Joe) Includes transitions, glue and associ…" at bounding box center [350, 179] width 212 height 31
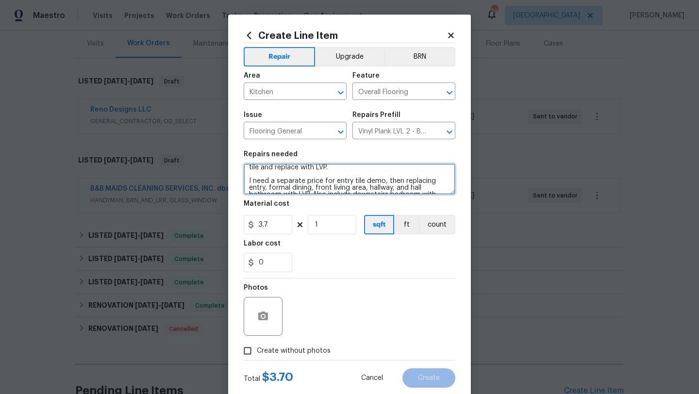
scroll to position [9, 0]
click at [333, 179] on textarea "I need a price to demo kitchen tile and upstairs hall bathroom tile and replace…" at bounding box center [350, 179] width 212 height 31
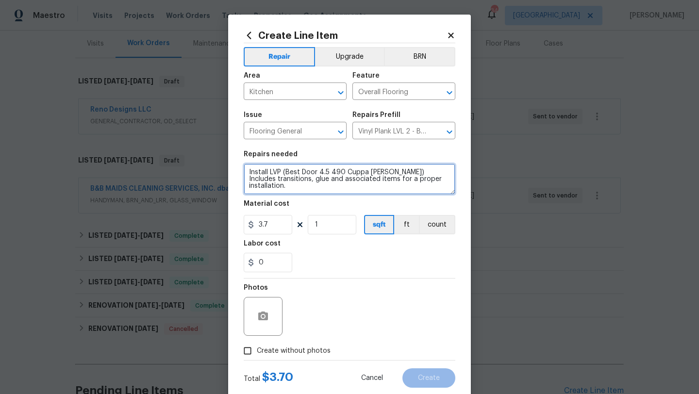
type textarea "I need a price to demo kitchen tile and upstairs hall bathroom tile and replace…"
click at [308, 348] on span "Create without photos" at bounding box center [294, 351] width 74 height 10
click at [257, 348] on input "Create without photos" at bounding box center [247, 351] width 18 height 18
checkbox input "true"
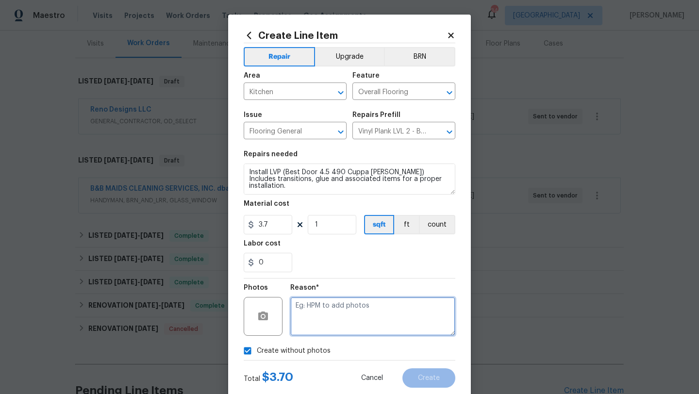
click at [326, 324] on textarea at bounding box center [372, 316] width 165 height 39
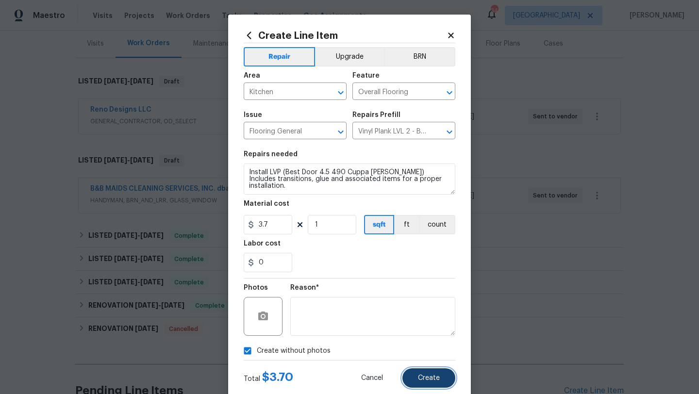
click at [418, 378] on button "Create" at bounding box center [428, 377] width 53 height 19
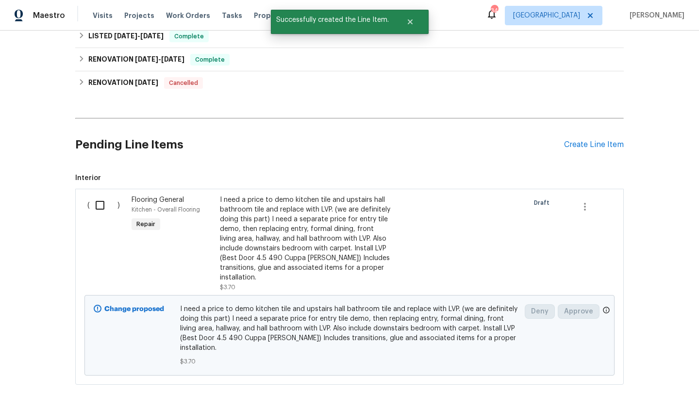
scroll to position [376, 0]
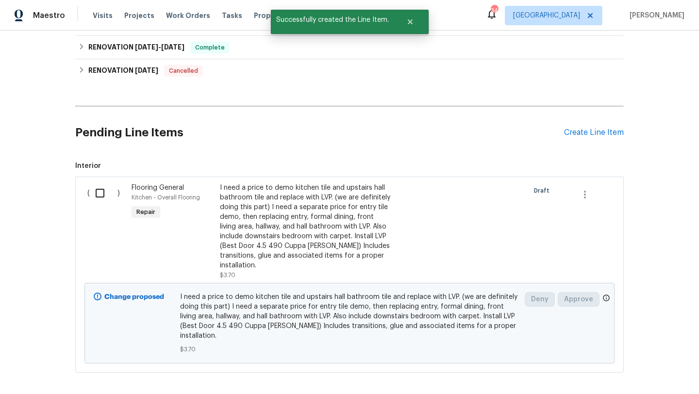
click at [106, 195] on input "checkbox" at bounding box center [104, 193] width 28 height 20
checkbox input "true"
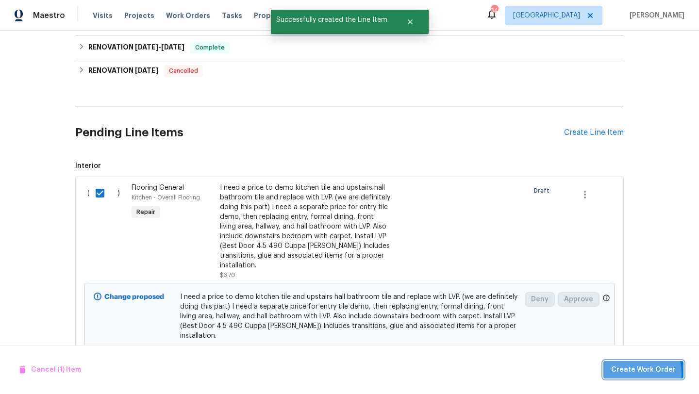
click at [630, 374] on span "Create Work Order" at bounding box center [643, 370] width 65 height 12
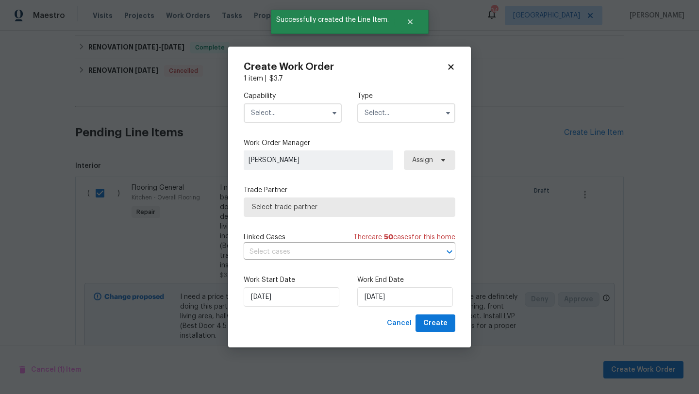
click at [298, 113] on input "text" at bounding box center [293, 112] width 98 height 19
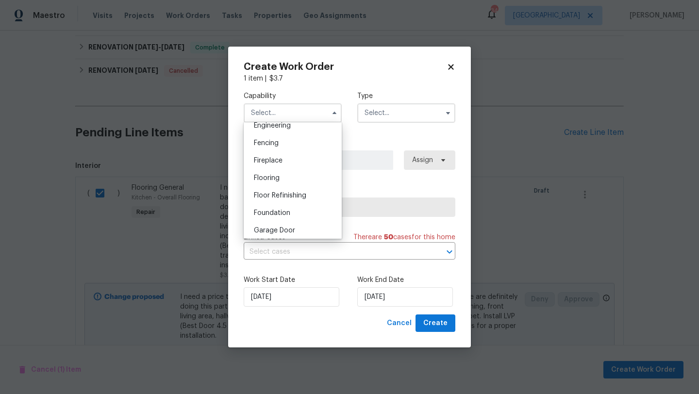
scroll to position [333, 0]
click at [290, 174] on div "Flooring" at bounding box center [292, 176] width 93 height 17
type input "Flooring"
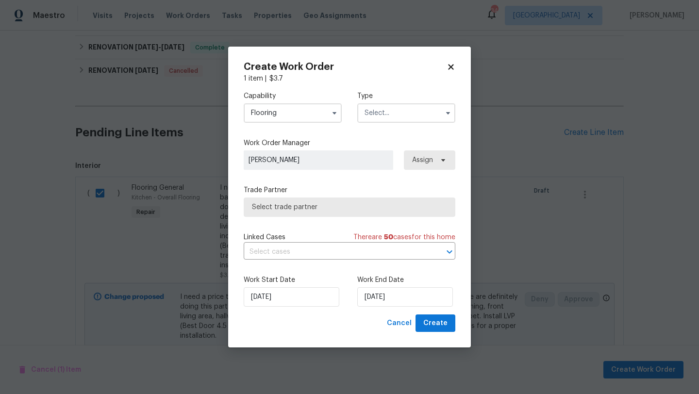
click at [374, 114] on input "text" at bounding box center [406, 112] width 98 height 19
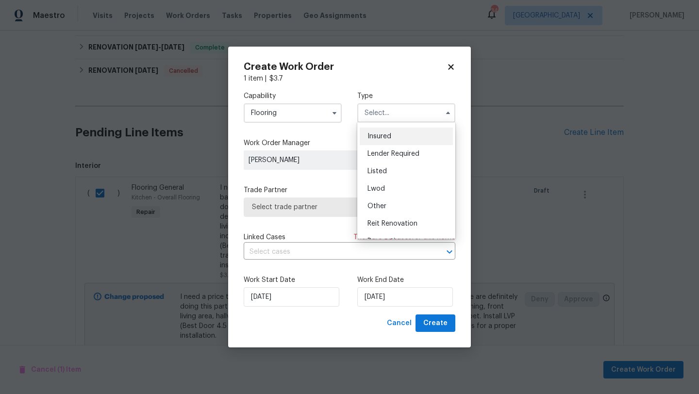
scroll to position [50, 0]
click at [394, 170] on div "Listed" at bounding box center [406, 170] width 93 height 17
type input "Listed"
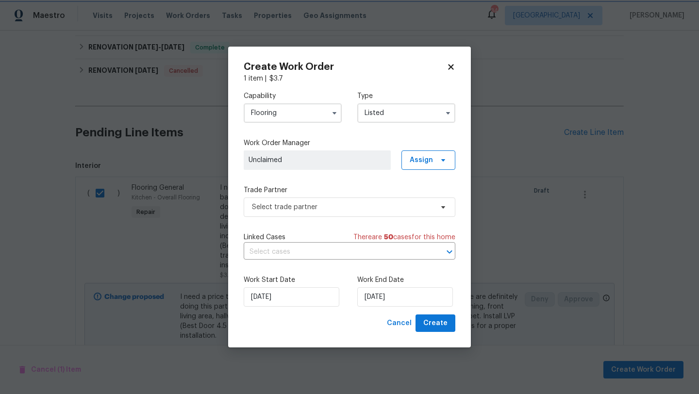
scroll to position [0, 0]
click at [412, 166] on span "Assign" at bounding box center [428, 159] width 54 height 19
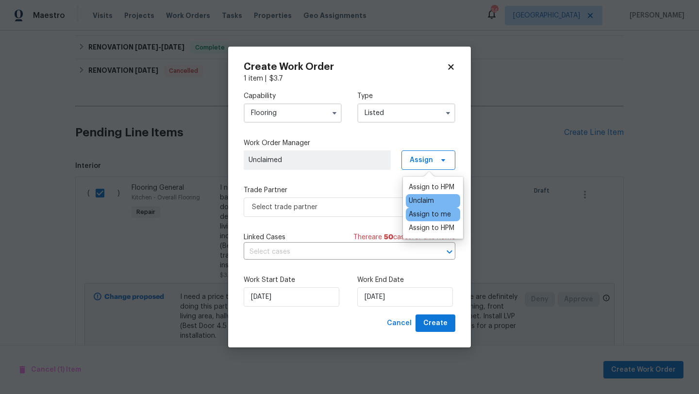
click at [422, 215] on div "Assign to me" at bounding box center [430, 215] width 42 height 10
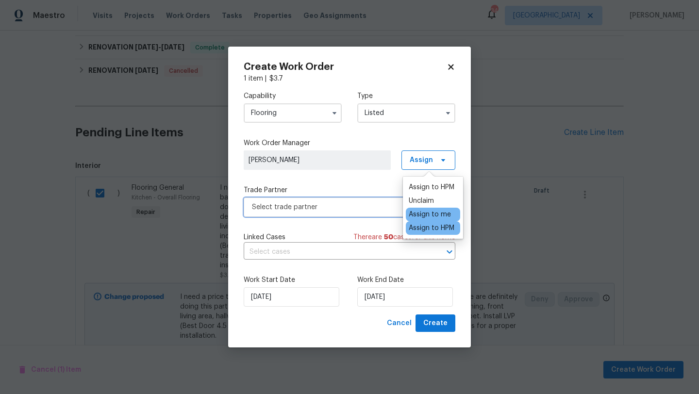
click at [383, 210] on span "Select trade partner" at bounding box center [342, 207] width 181 height 10
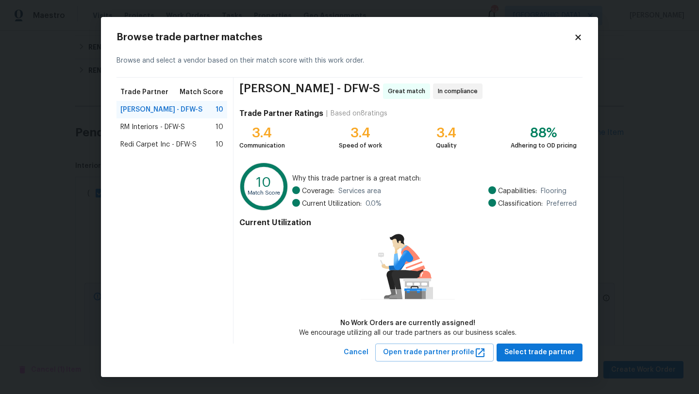
click at [191, 127] on div "RM Interiors - DFW-S 10" at bounding box center [171, 127] width 103 height 10
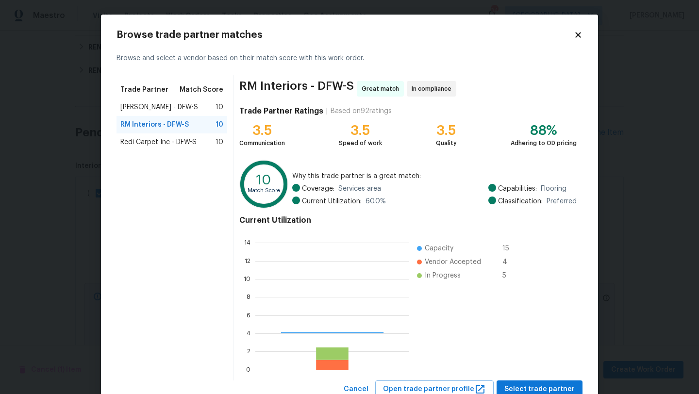
scroll to position [136, 154]
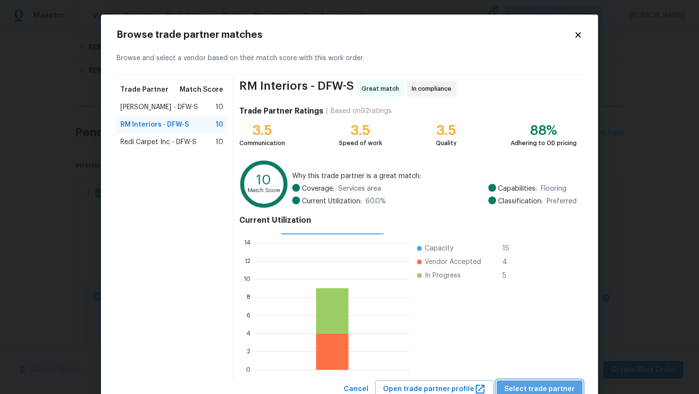
click at [558, 384] on span "Select trade partner" at bounding box center [539, 389] width 70 height 12
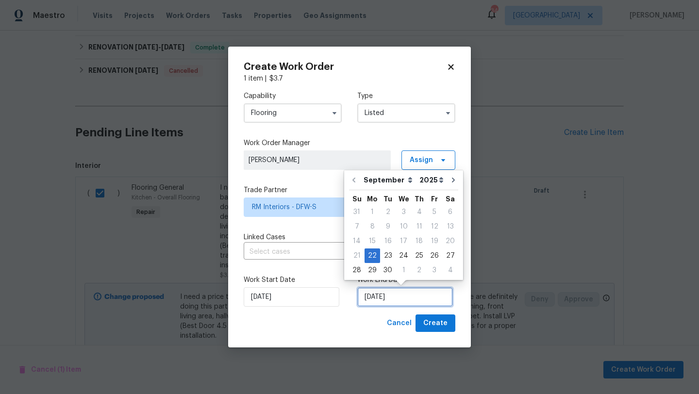
click at [418, 298] on input "9/22/2025" at bounding box center [405, 296] width 96 height 19
click at [432, 254] on div "26" at bounding box center [435, 256] width 16 height 14
type input "9/26/2025"
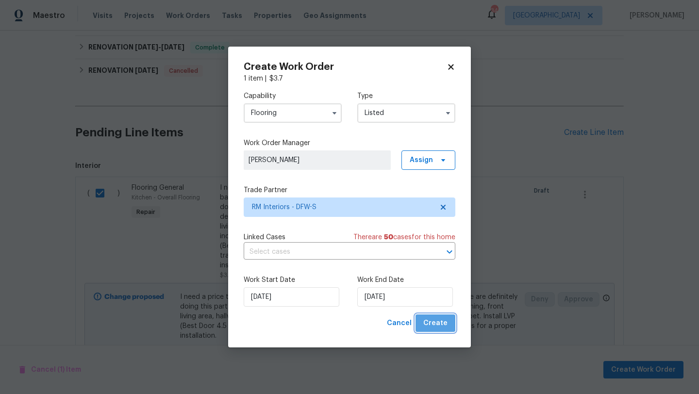
click at [439, 317] on span "Create" at bounding box center [435, 323] width 24 height 12
checkbox input "false"
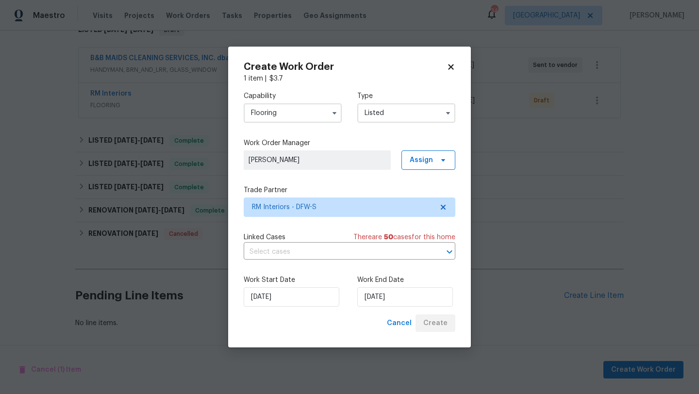
scroll to position [248, 0]
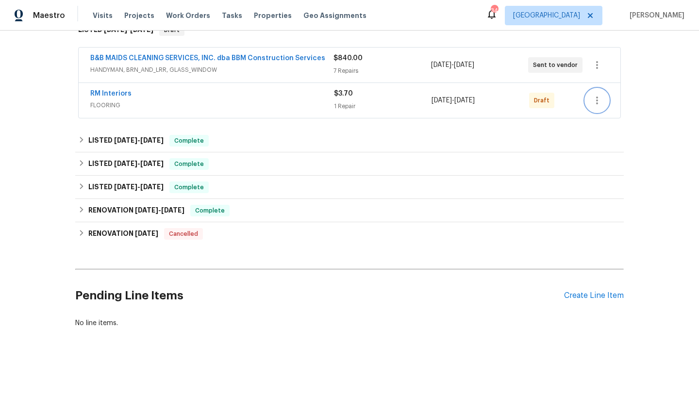
click at [599, 93] on button "button" at bounding box center [596, 100] width 23 height 23
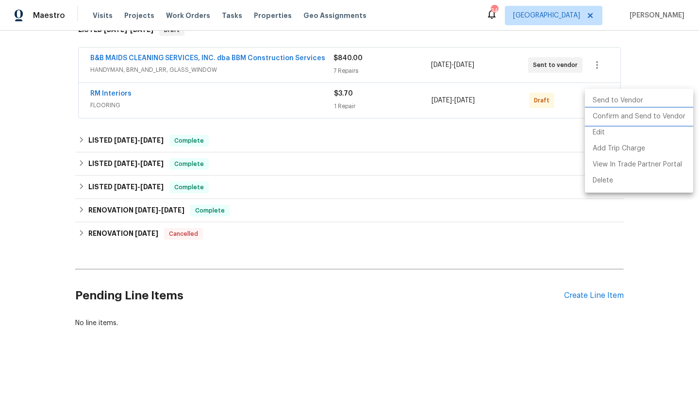
click at [604, 116] on li "Confirm and Send to Vendor" at bounding box center [639, 117] width 108 height 16
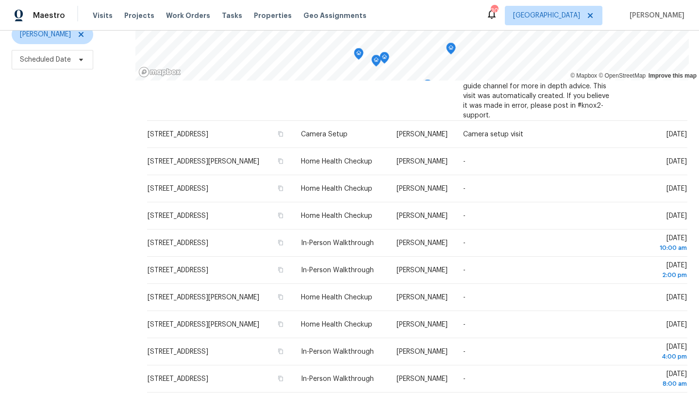
scroll to position [126, 0]
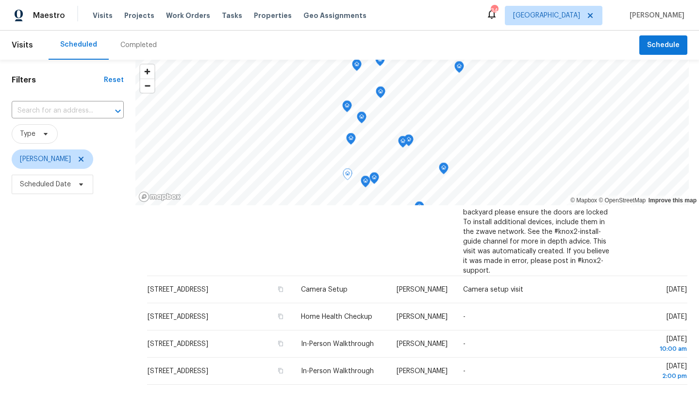
scroll to position [248, 0]
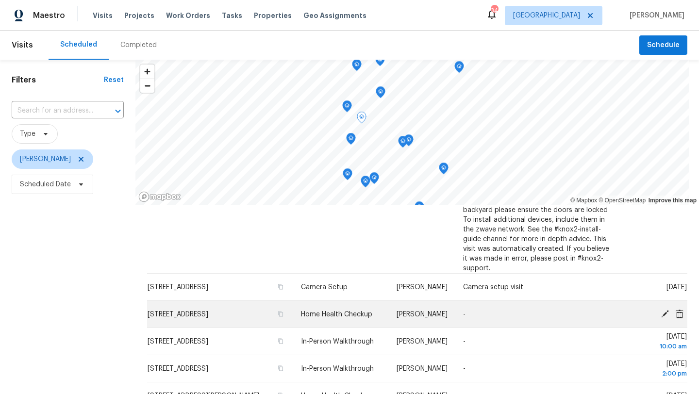
click at [664, 309] on icon at bounding box center [665, 313] width 9 height 9
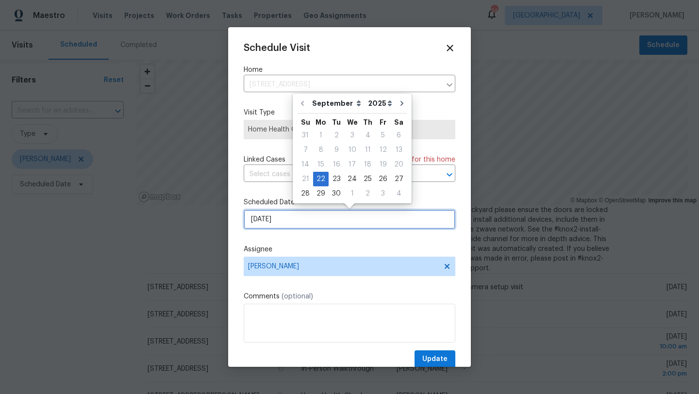
click at [301, 213] on input "[DATE]" at bounding box center [350, 219] width 212 height 19
click at [378, 193] on div "3" at bounding box center [383, 194] width 16 height 14
type input "[DATE]"
select select "9"
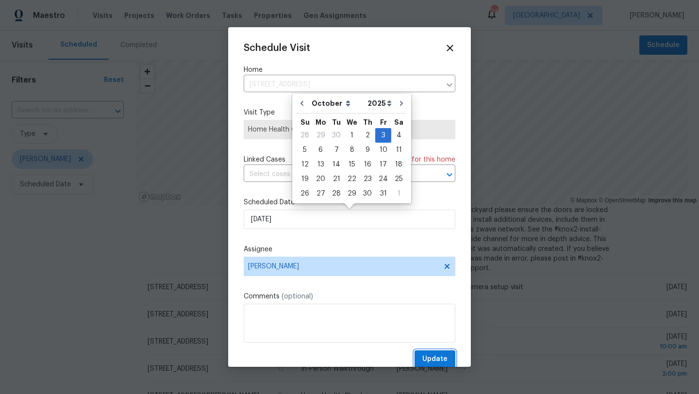
click at [434, 359] on span "Update" at bounding box center [434, 359] width 25 height 12
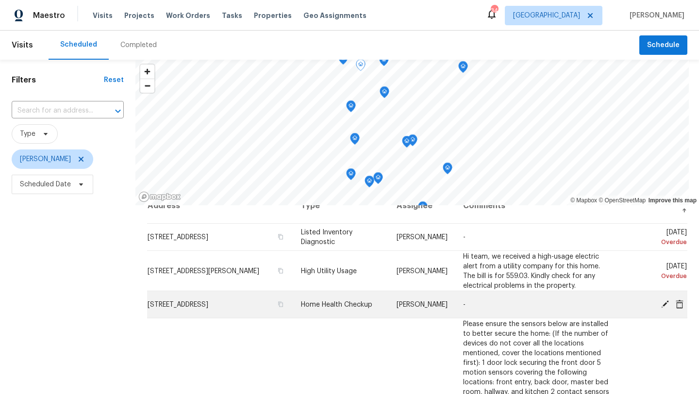
scroll to position [15, 0]
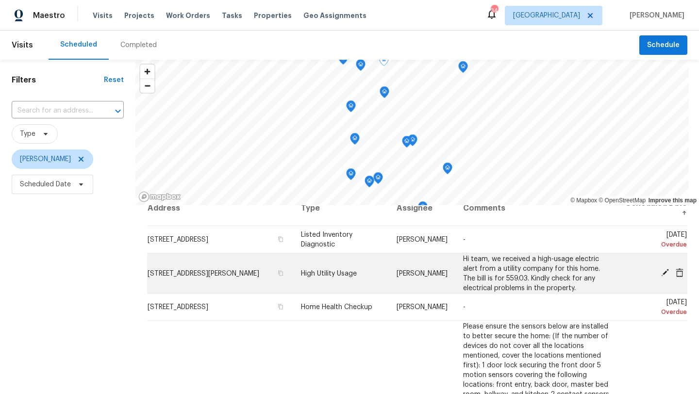
click at [677, 272] on icon at bounding box center [680, 272] width 8 height 9
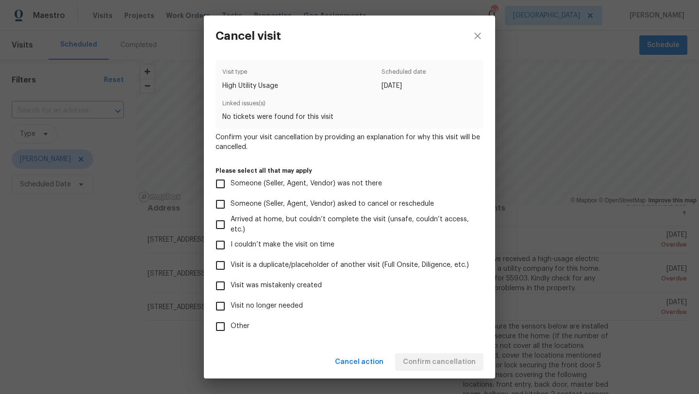
click at [242, 324] on span "Other" at bounding box center [240, 326] width 19 height 10
click at [231, 324] on input "Other" at bounding box center [220, 326] width 20 height 20
checkbox input "true"
click at [256, 298] on label "Visit no longer needed" at bounding box center [342, 306] width 265 height 20
click at [231, 298] on input "Visit no longer needed" at bounding box center [220, 306] width 20 height 20
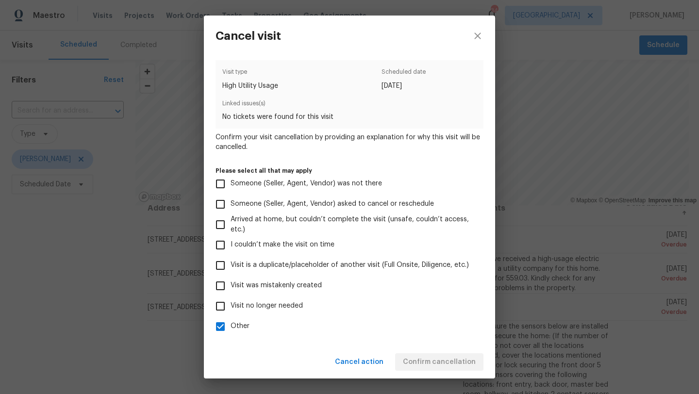
checkbox input "true"
click at [238, 324] on span "Other" at bounding box center [240, 326] width 19 height 10
click at [231, 324] on input "Other" at bounding box center [220, 326] width 20 height 20
checkbox input "false"
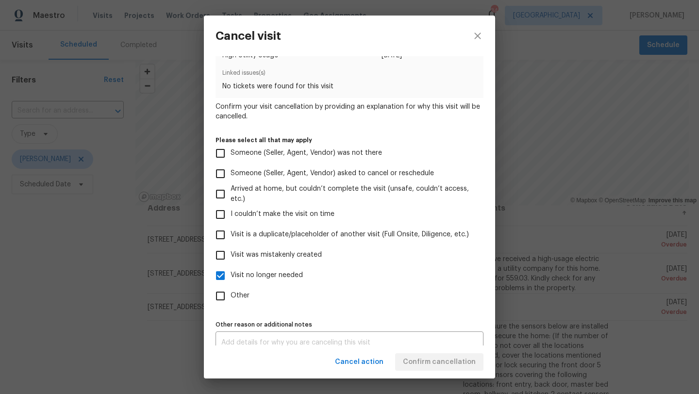
scroll to position [43, 0]
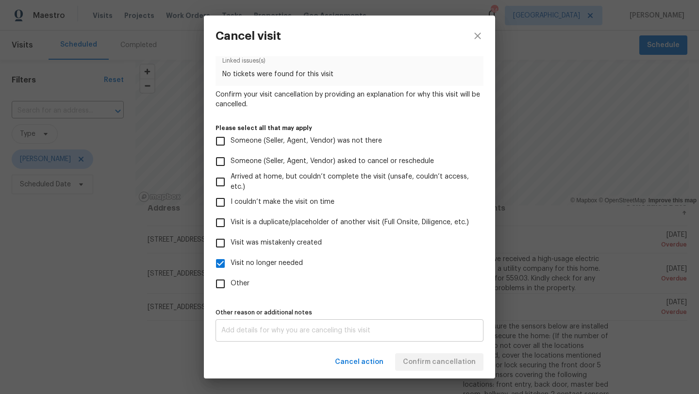
click at [277, 328] on textarea at bounding box center [349, 330] width 256 height 7
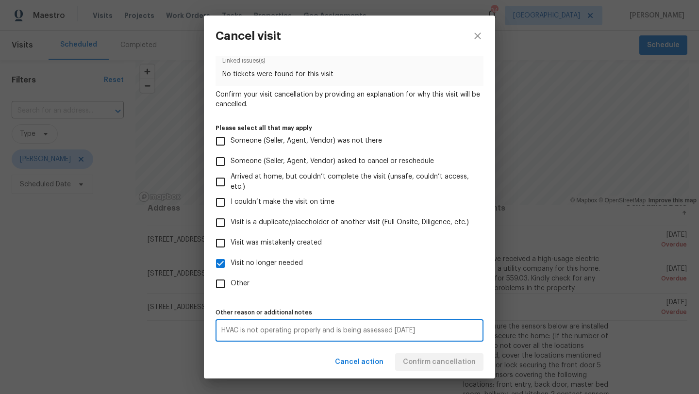
type textarea "HVAC is not operating properly and is being assessed [DATE]"
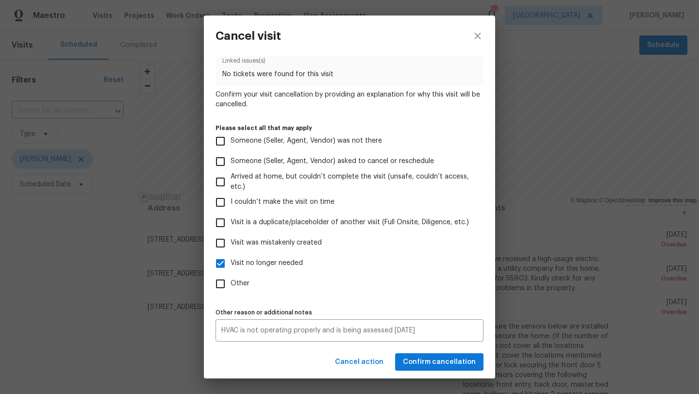
click at [366, 278] on label "Other" at bounding box center [342, 284] width 265 height 20
click at [231, 278] on input "Other" at bounding box center [220, 284] width 20 height 20
checkbox input "true"
click at [418, 362] on span "Confirm cancellation" at bounding box center [439, 362] width 73 height 12
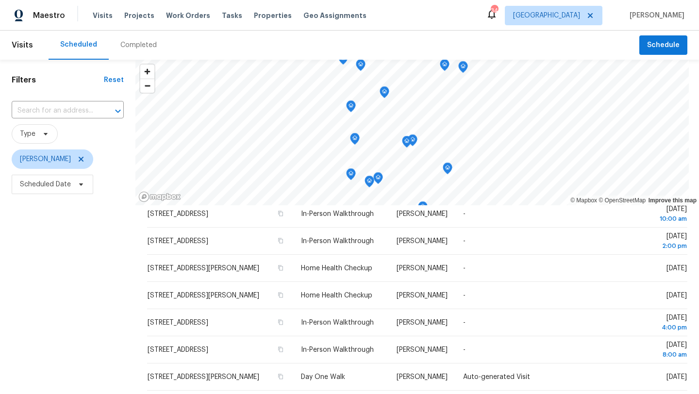
scroll to position [315, 0]
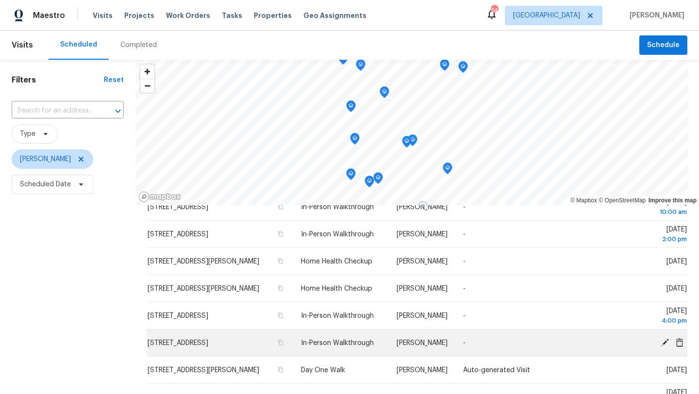
click at [664, 343] on icon at bounding box center [665, 342] width 8 height 8
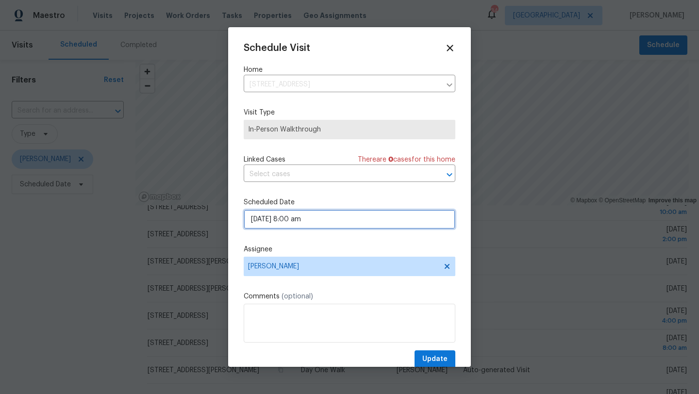
click at [331, 222] on input "[DATE] 8:00 am" at bounding box center [350, 219] width 212 height 19
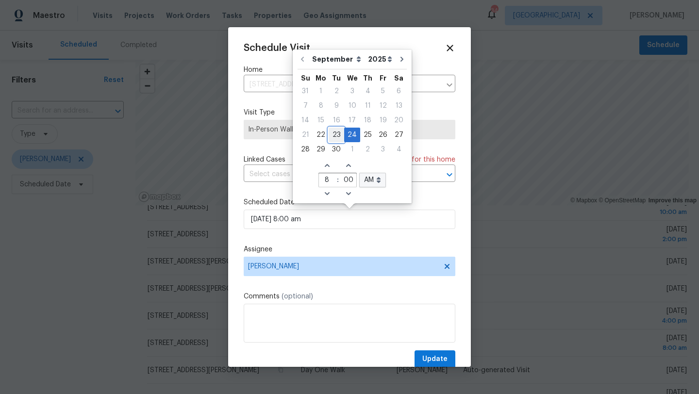
click at [336, 134] on div "23" at bounding box center [337, 135] width 16 height 14
type input "[DATE] 8:00 am"
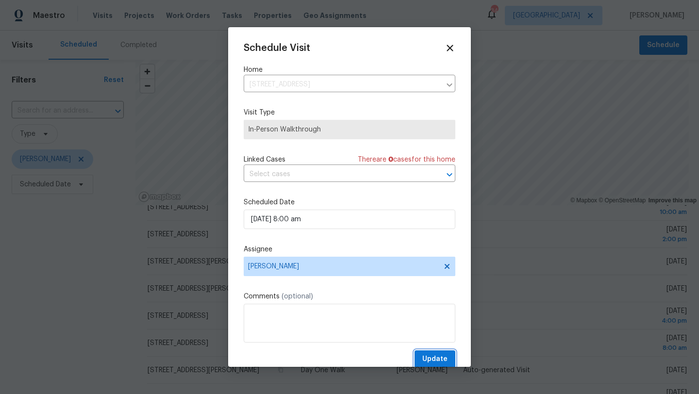
click at [435, 363] on span "Update" at bounding box center [434, 359] width 25 height 12
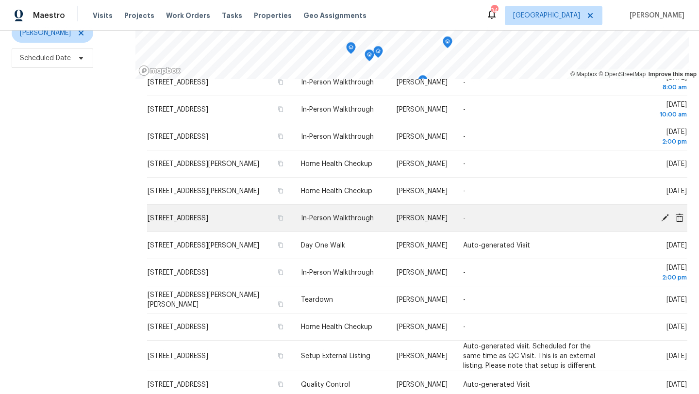
scroll to position [314, 0]
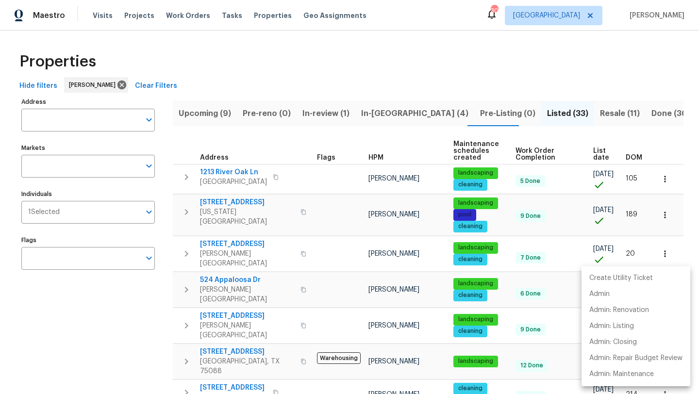
scroll to position [592, 0]
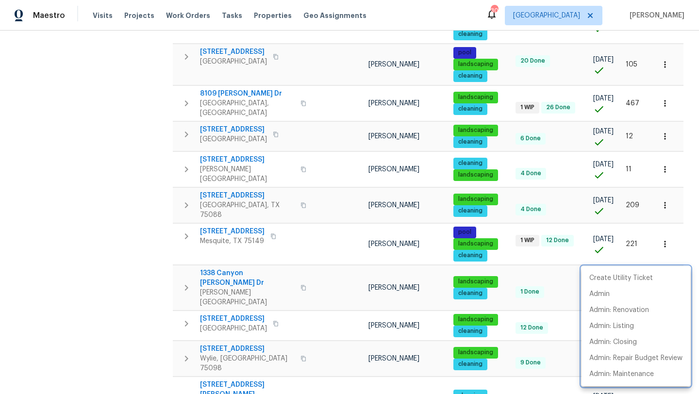
click at [167, 161] on div at bounding box center [349, 197] width 699 height 394
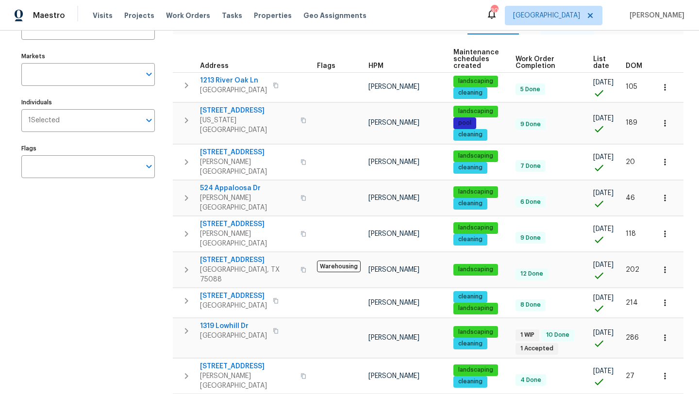
scroll to position [0, 0]
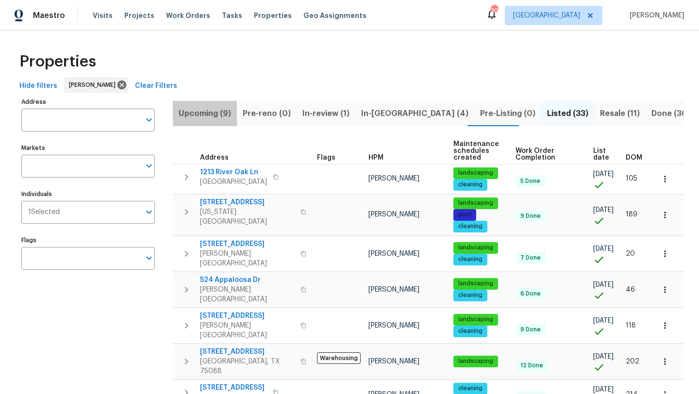
click at [210, 113] on span "Upcoming (9)" at bounding box center [205, 114] width 52 height 14
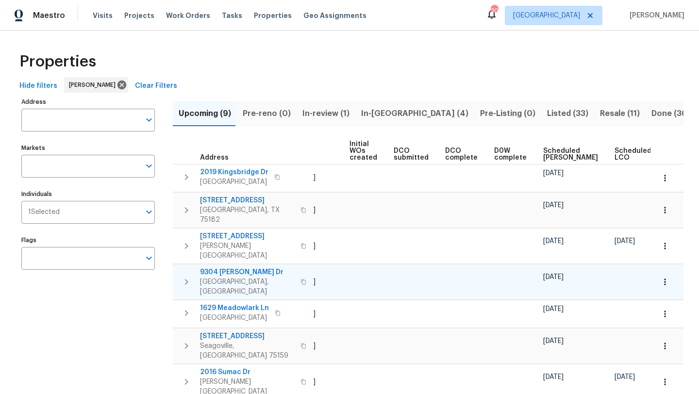
scroll to position [0, 107]
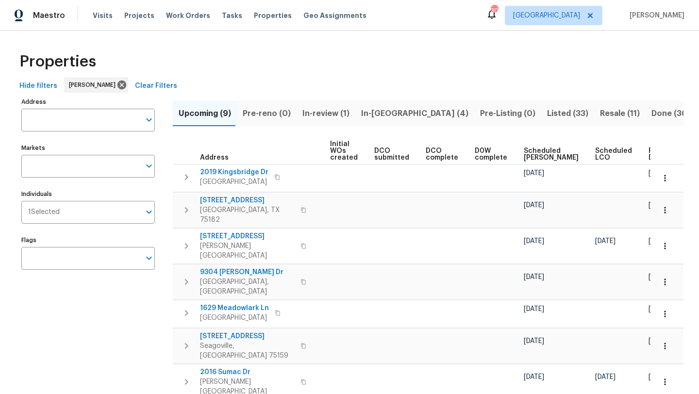
click at [520, 153] on th "Scheduled COE" at bounding box center [555, 151] width 71 height 27
click at [524, 160] on span "Scheduled COE" at bounding box center [551, 155] width 55 height 14
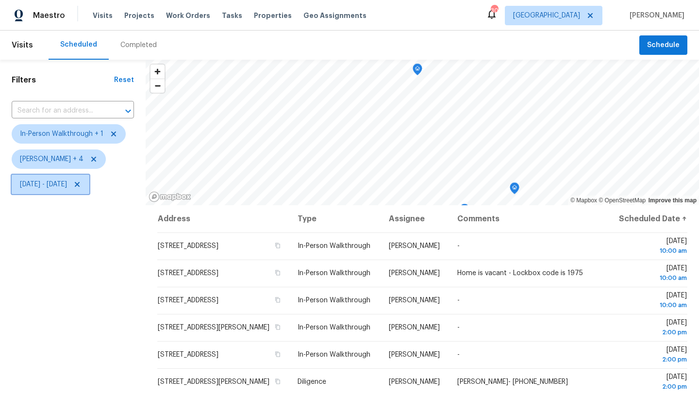
click at [67, 183] on span "[DATE] - [DATE]" at bounding box center [43, 185] width 47 height 10
click at [74, 289] on div "Filters Reset ​ In-Person Walkthrough + 1 [PERSON_NAME] + 4 [DATE] - [DATE]" at bounding box center [73, 290] width 146 height 461
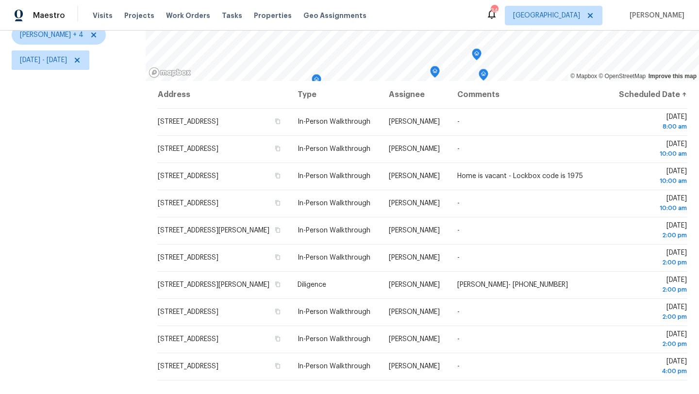
scroll to position [126, 0]
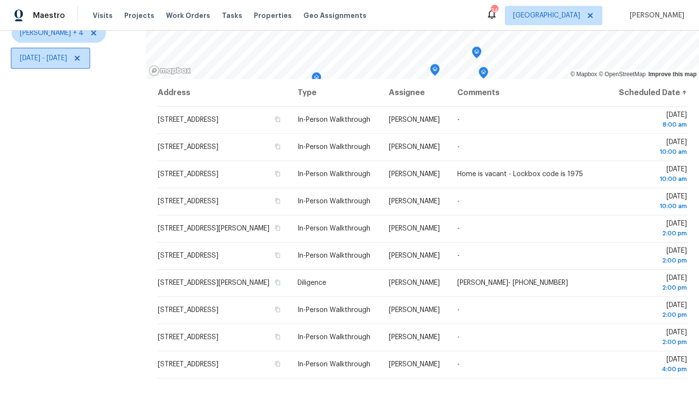
click at [66, 57] on span "[DATE] - [DATE]" at bounding box center [43, 58] width 47 height 10
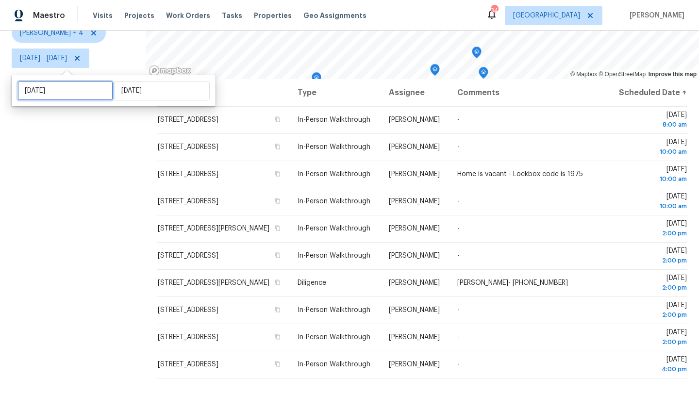
select select "8"
select select "2025"
select select "9"
select select "2025"
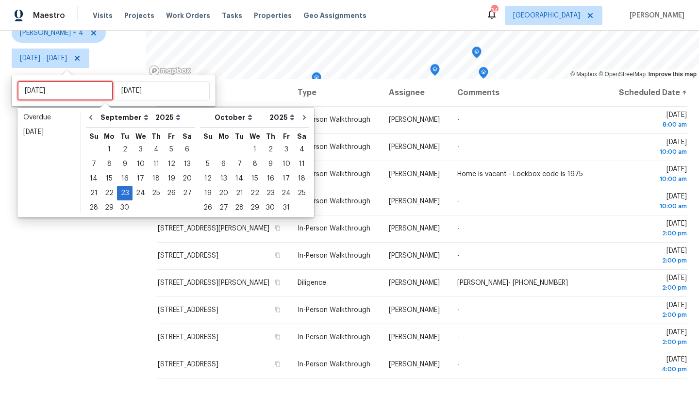
click at [80, 83] on input "[DATE]" at bounding box center [65, 90] width 96 height 19
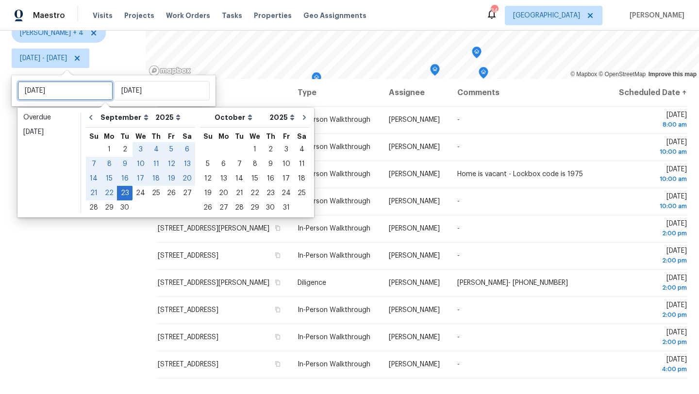
type input "[DATE]"
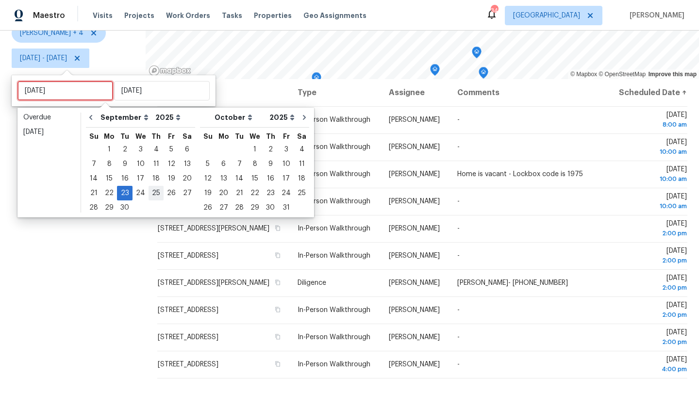
type input "[DATE]"
click at [137, 192] on div "24" at bounding box center [140, 193] width 16 height 14
type input "[DATE]"
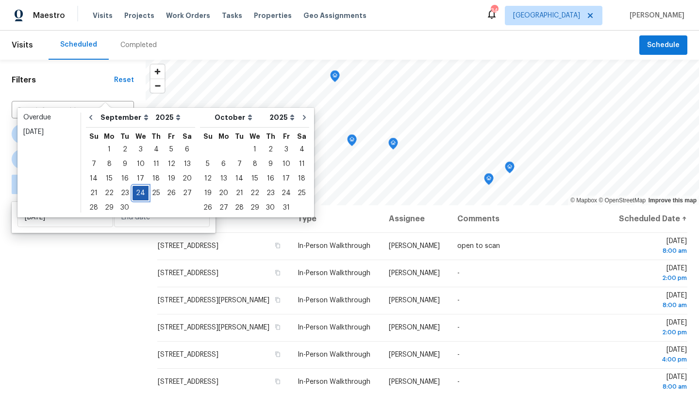
click at [137, 192] on div "24" at bounding box center [140, 193] width 16 height 14
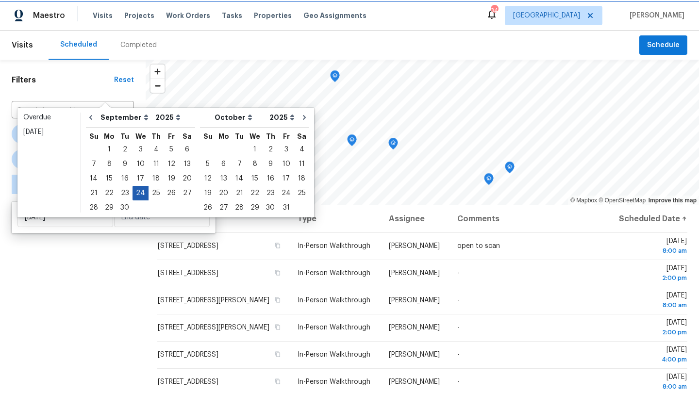
type input "[DATE]"
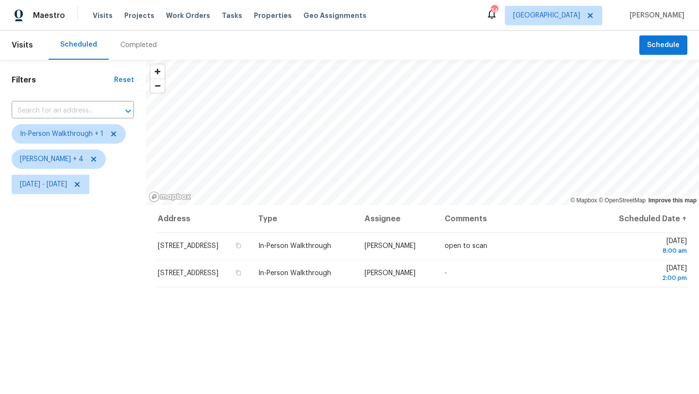
click at [105, 256] on div "Filters Reset ​ In-Person Walkthrough + 1 [PERSON_NAME] + 4 [DATE] - [DATE]" at bounding box center [73, 290] width 146 height 461
